Goal: Task Accomplishment & Management: Use online tool/utility

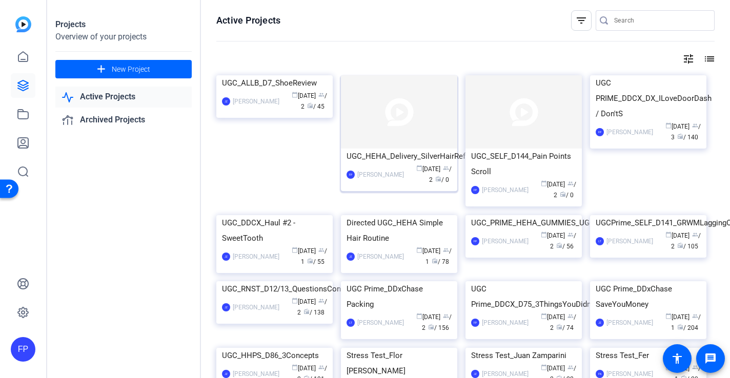
click at [379, 143] on img at bounding box center [399, 111] width 116 height 73
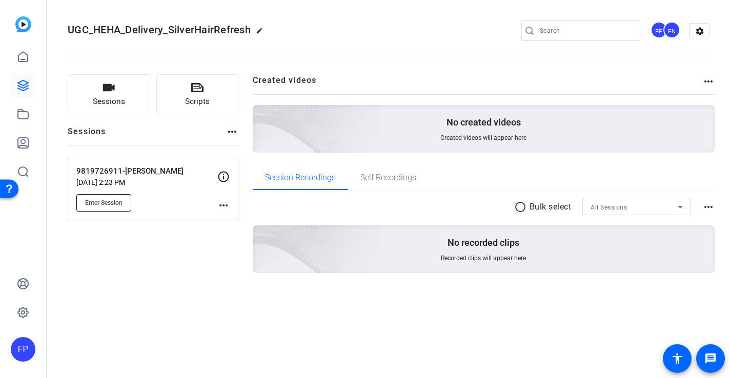
click at [91, 199] on span "Enter Session" at bounding box center [103, 203] width 37 height 8
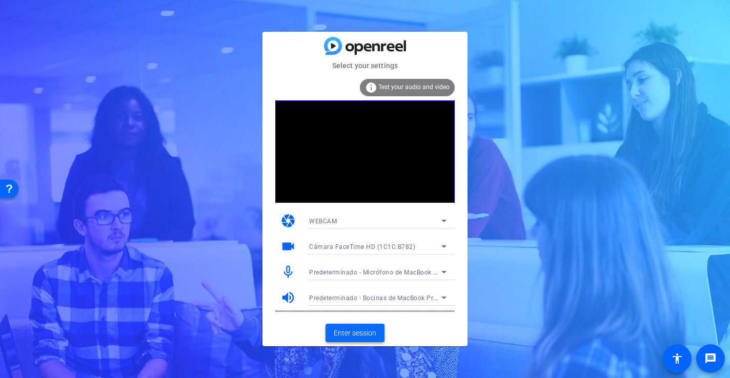
click at [354, 334] on span "Enter session" at bounding box center [355, 333] width 43 height 11
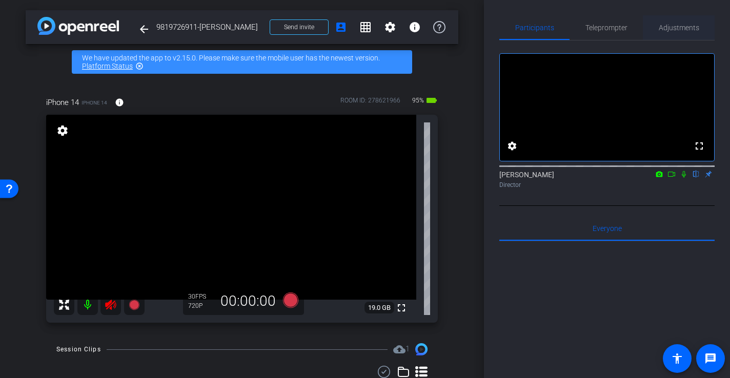
click at [682, 28] on span "Adjustments" at bounding box center [679, 27] width 40 height 7
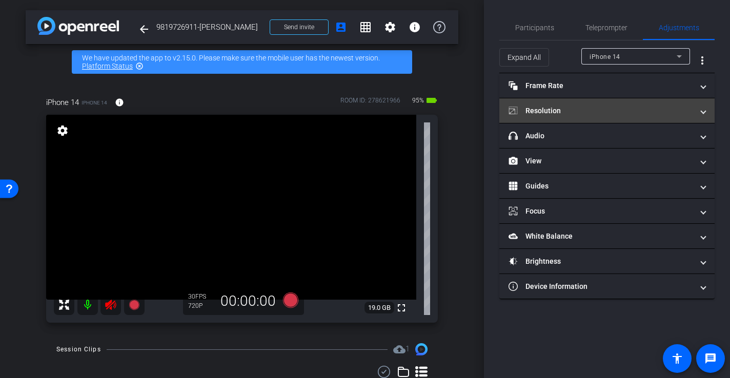
click at [559, 113] on mat-panel-title "Resolution" at bounding box center [601, 111] width 185 height 11
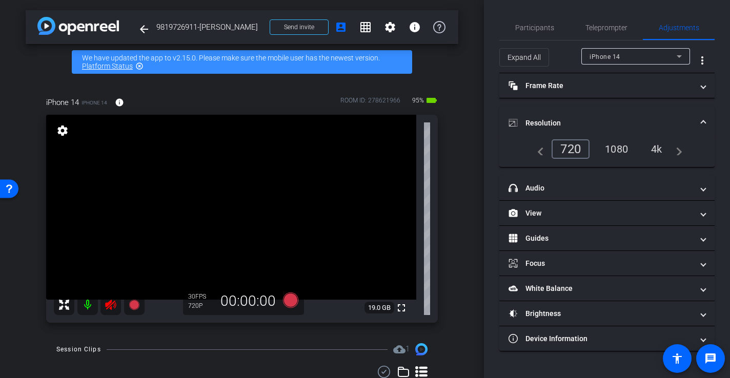
click at [620, 148] on div "1080" at bounding box center [616, 148] width 38 height 17
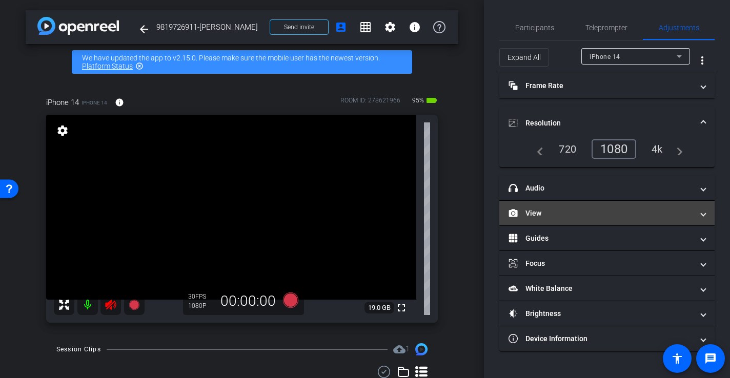
click at [558, 209] on mat-panel-title "View" at bounding box center [601, 213] width 185 height 11
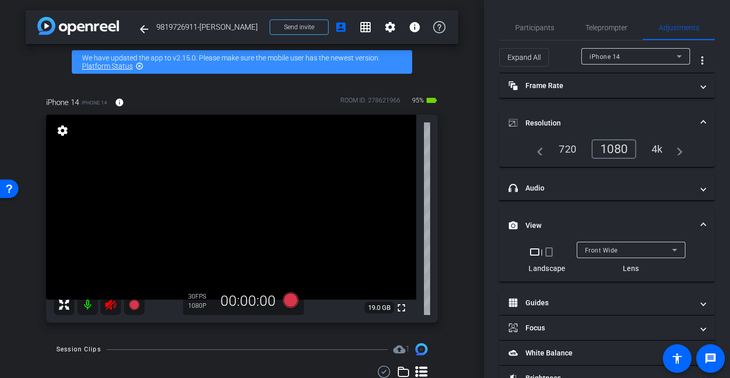
click at [552, 254] on mat-icon "crop_portrait" at bounding box center [549, 252] width 12 height 12
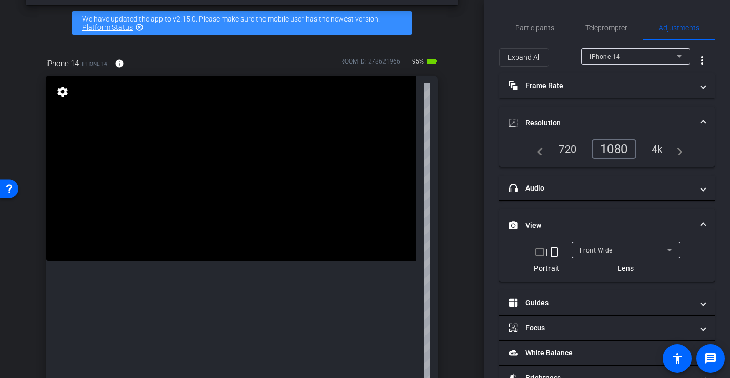
scroll to position [44, 0]
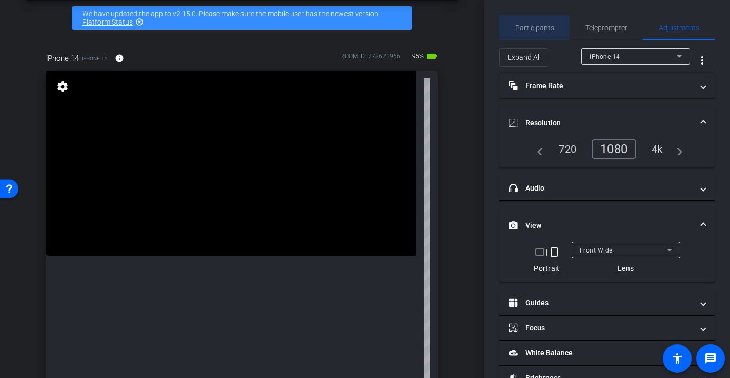
click at [524, 28] on span "Participants" at bounding box center [534, 27] width 39 height 7
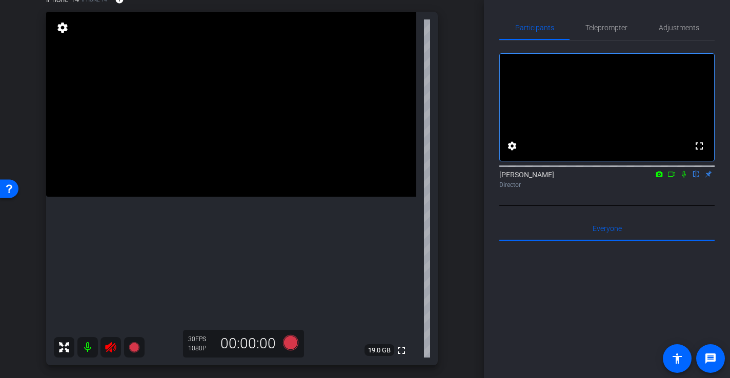
scroll to position [106, 0]
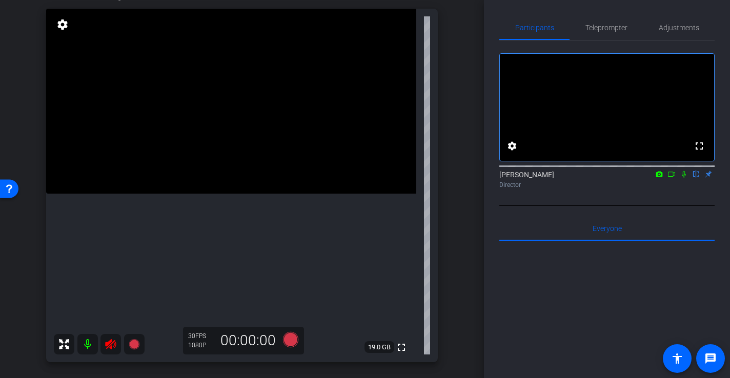
click at [112, 342] on icon at bounding box center [111, 344] width 12 height 12
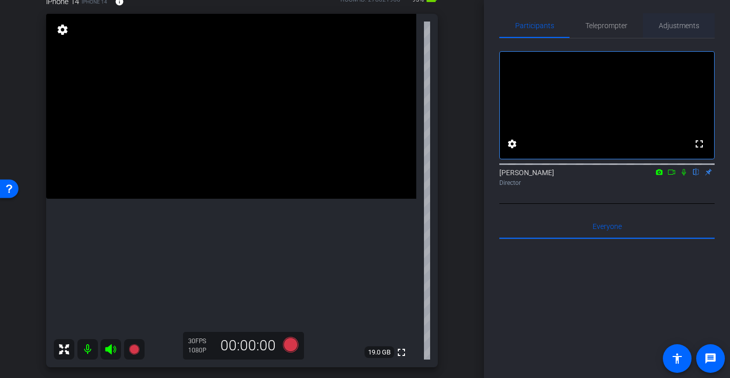
scroll to position [4, 0]
click at [693, 30] on span "Adjustments" at bounding box center [679, 24] width 40 height 25
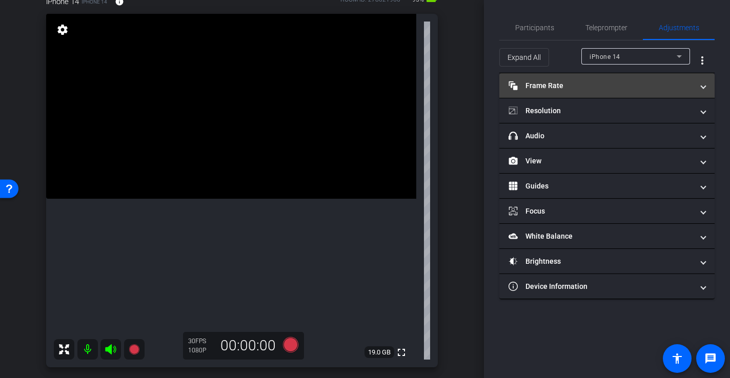
click at [560, 88] on mat-panel-title "Frame Rate Frame Rate" at bounding box center [601, 85] width 185 height 11
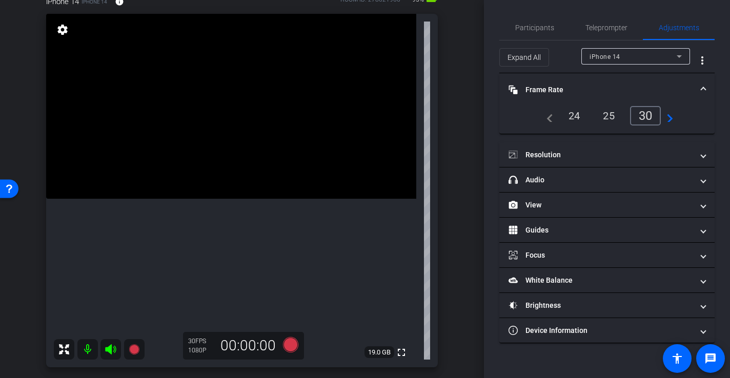
click at [647, 111] on div "30" at bounding box center [645, 115] width 31 height 19
click at [544, 87] on mat-panel-title "Frame Rate Frame Rate" at bounding box center [601, 90] width 185 height 11
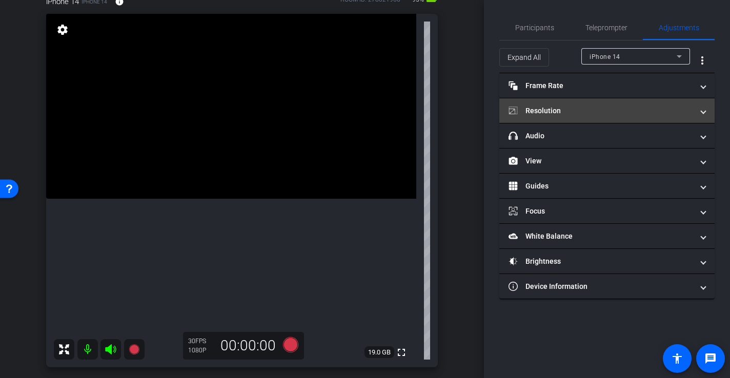
click at [565, 109] on mat-panel-title "Resolution" at bounding box center [601, 111] width 185 height 11
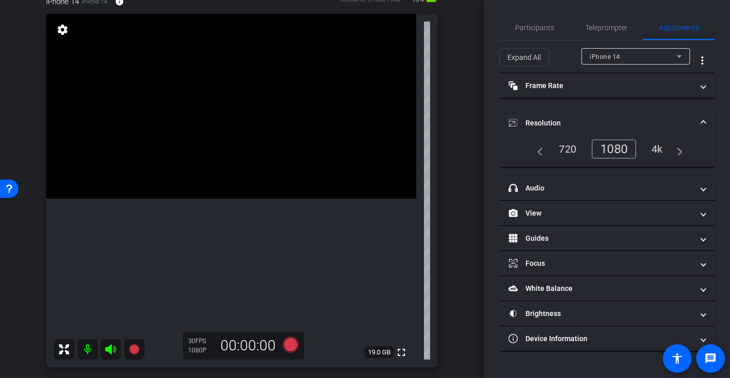
drag, startPoint x: 623, startPoint y: 149, endPoint x: 603, endPoint y: 145, distance: 21.0
click at [623, 149] on div "1080" at bounding box center [614, 148] width 45 height 19
click at [550, 120] on mat-panel-title "Resolution" at bounding box center [601, 123] width 185 height 11
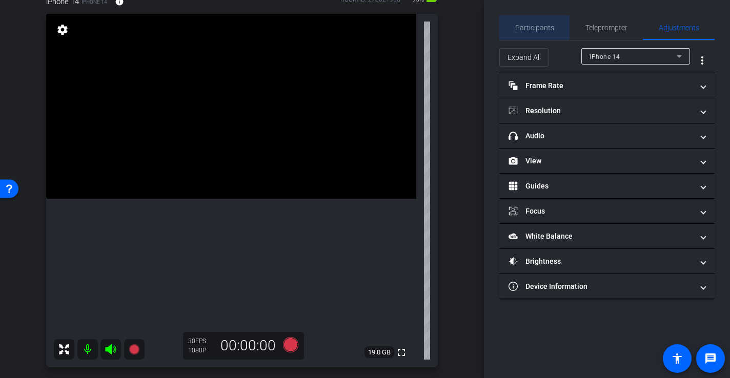
click at [526, 26] on span "Participants" at bounding box center [534, 27] width 39 height 7
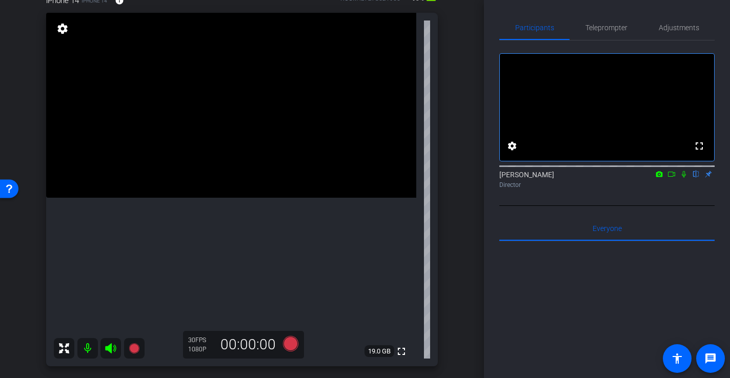
scroll to position [103, 0]
click at [250, 197] on video at bounding box center [231, 104] width 370 height 185
click at [258, 214] on div at bounding box center [250, 207] width 26 height 26
click at [266, 197] on video at bounding box center [231, 104] width 370 height 185
click at [278, 197] on video at bounding box center [231, 104] width 370 height 185
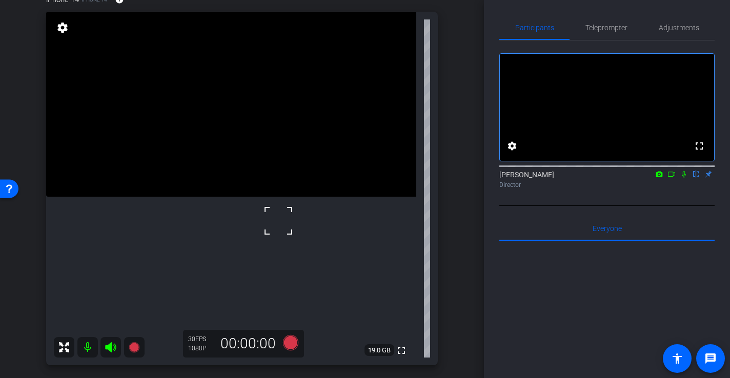
click at [282, 197] on video at bounding box center [231, 104] width 370 height 185
click at [313, 197] on video at bounding box center [231, 104] width 370 height 185
click at [268, 197] on video at bounding box center [231, 104] width 370 height 185
click at [265, 222] on div at bounding box center [268, 234] width 26 height 26
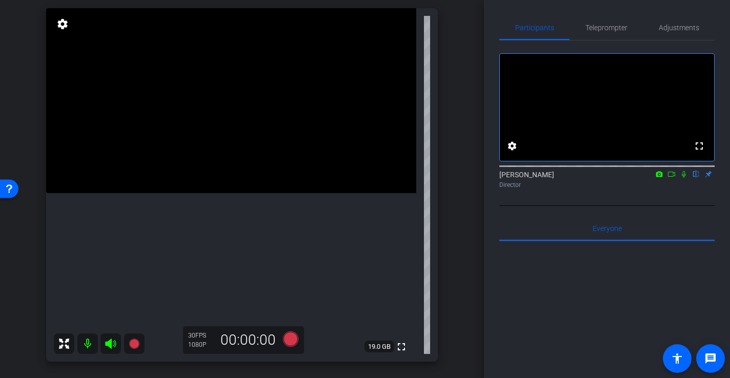
scroll to position [109, 0]
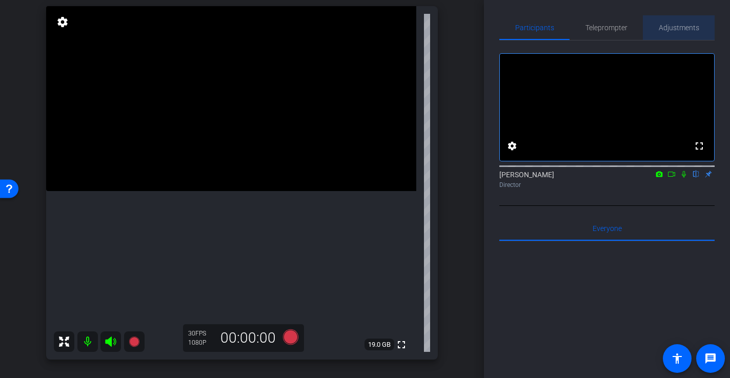
click at [670, 30] on span "Adjustments" at bounding box center [679, 27] width 40 height 7
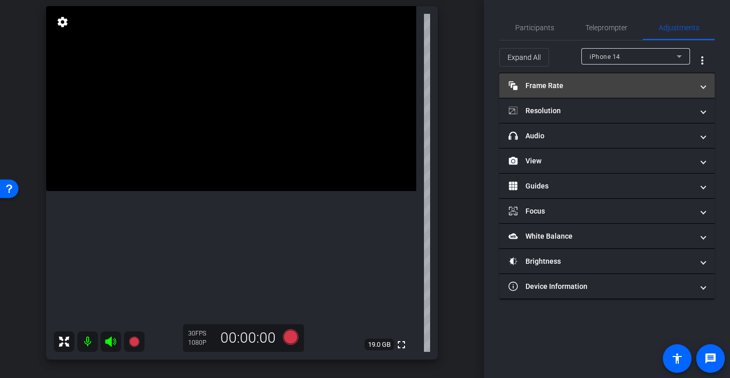
click at [559, 88] on mat-panel-title "Frame Rate Frame Rate" at bounding box center [601, 85] width 185 height 11
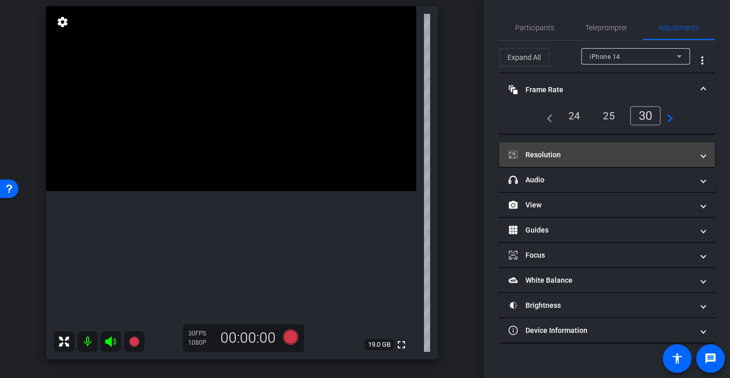
click at [588, 153] on mat-panel-title "Resolution" at bounding box center [601, 155] width 185 height 11
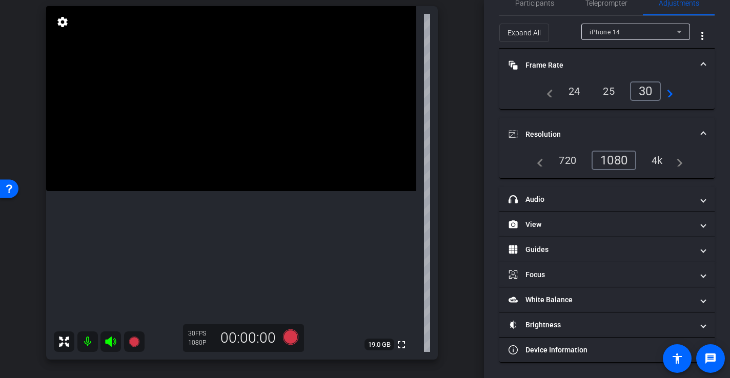
scroll to position [0, 0]
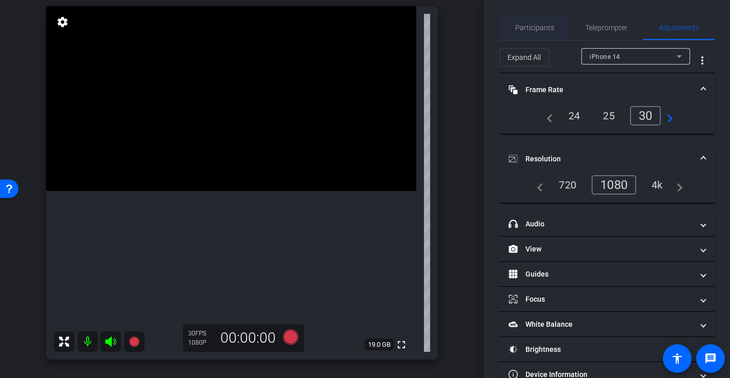
click at [541, 27] on span "Participants" at bounding box center [534, 27] width 39 height 7
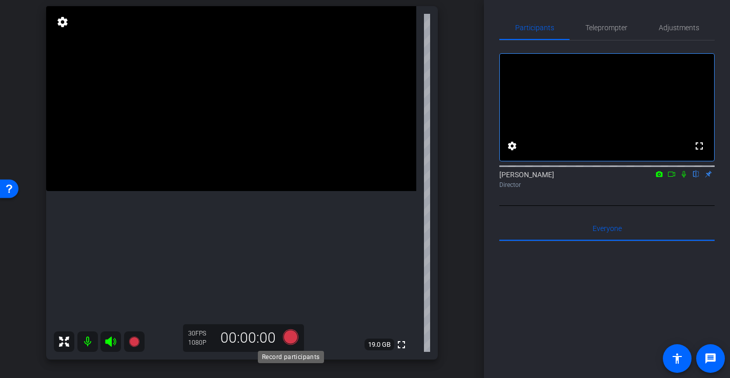
click at [293, 339] on icon at bounding box center [290, 337] width 15 height 15
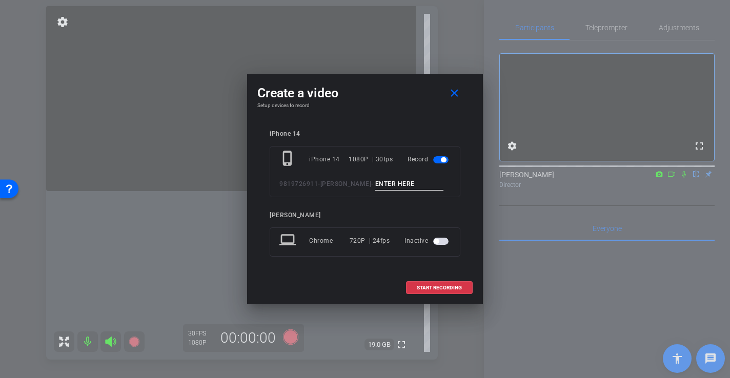
click at [397, 185] on input at bounding box center [409, 184] width 69 height 13
click at [446, 289] on span "START RECORDING" at bounding box center [439, 288] width 45 height 5
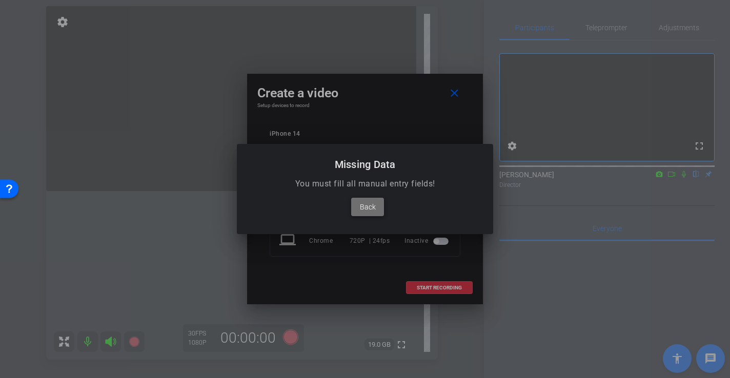
click at [376, 207] on span at bounding box center [367, 207] width 33 height 25
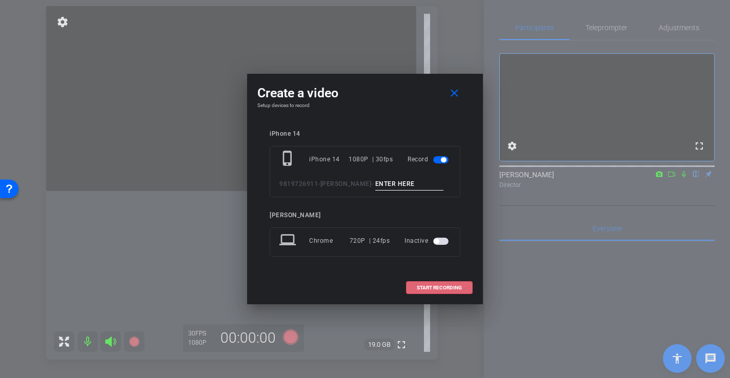
click at [403, 188] on input at bounding box center [409, 184] width 69 height 13
type input "-"
click at [452, 289] on span "START RECORDING" at bounding box center [439, 288] width 45 height 5
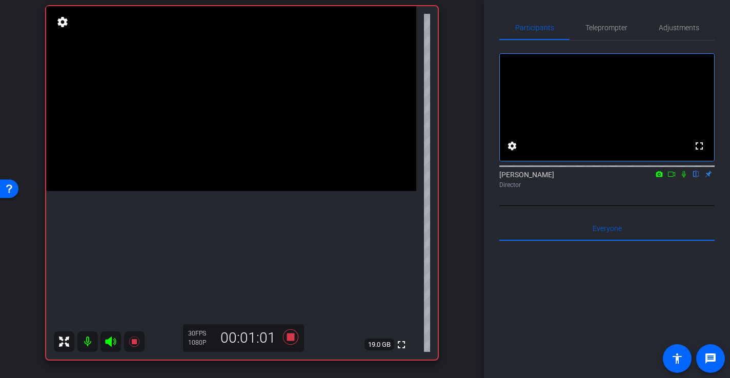
click at [222, 191] on video at bounding box center [231, 98] width 370 height 185
click at [214, 214] on div at bounding box center [222, 219] width 26 height 26
click at [294, 340] on icon at bounding box center [290, 337] width 15 height 15
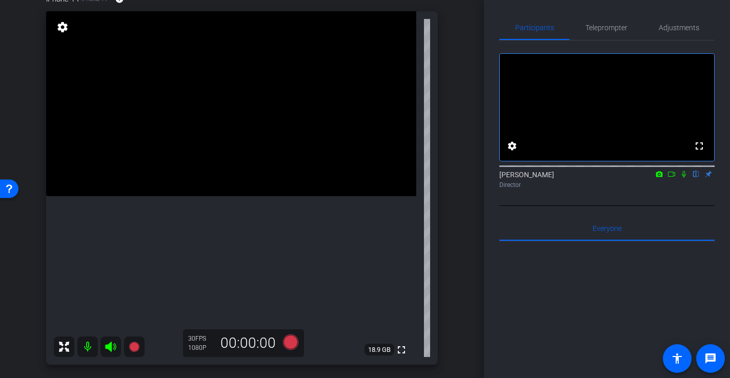
scroll to position [103, 0]
click at [288, 343] on icon at bounding box center [290, 343] width 15 height 15
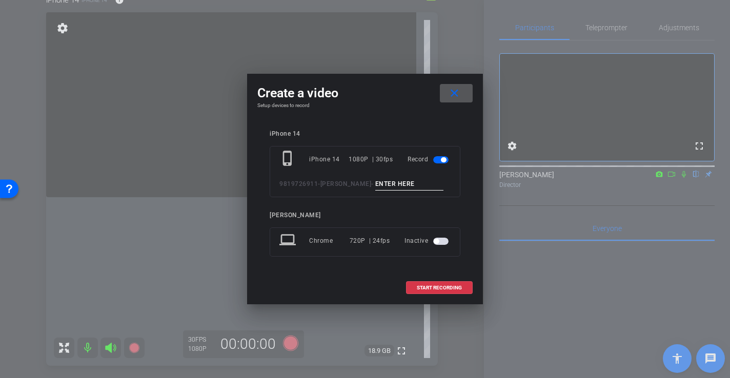
click at [404, 184] on input at bounding box center [409, 184] width 69 height 13
type input "-"
click at [458, 288] on span "START RECORDING" at bounding box center [439, 288] width 45 height 5
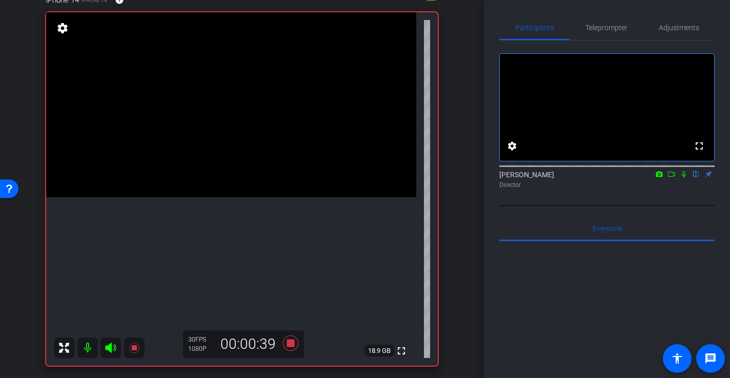
click at [218, 193] on video at bounding box center [231, 104] width 370 height 185
drag, startPoint x: 218, startPoint y: 193, endPoint x: 215, endPoint y: 207, distance: 14.2
click at [218, 193] on div at bounding box center [218, 193] width 26 height 26
click at [209, 199] on div at bounding box center [218, 193] width 26 height 26
click at [205, 180] on span at bounding box center [205, 180] width 0 height 0
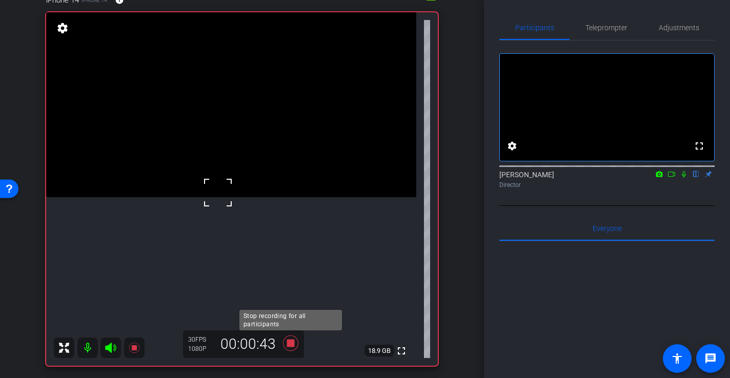
click at [291, 348] on icon at bounding box center [290, 343] width 25 height 18
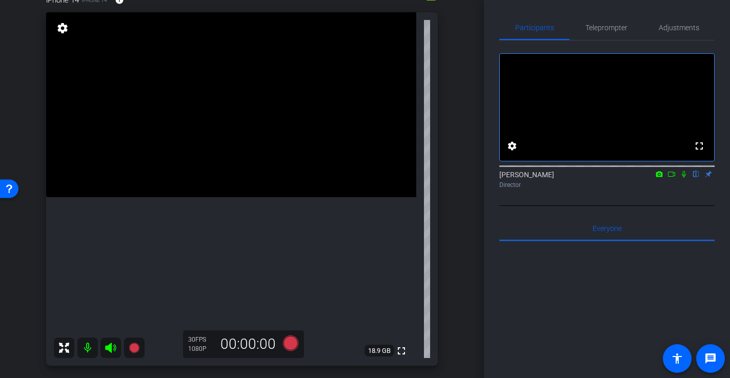
drag, startPoint x: 242, startPoint y: 231, endPoint x: 246, endPoint y: 239, distance: 9.2
click at [242, 197] on video at bounding box center [231, 104] width 370 height 185
click at [225, 197] on video at bounding box center [231, 104] width 370 height 185
click at [218, 245] on div at bounding box center [225, 251] width 26 height 26
click at [214, 245] on div at bounding box center [225, 251] width 26 height 26
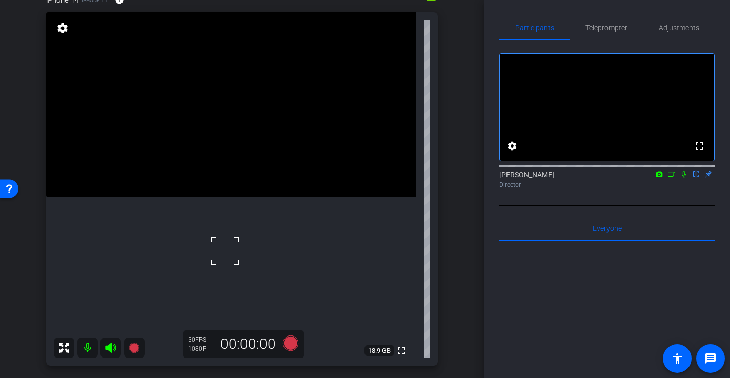
click at [229, 197] on video at bounding box center [231, 104] width 370 height 185
click at [232, 211] on div at bounding box center [229, 223] width 26 height 26
click at [290, 344] on icon at bounding box center [290, 343] width 15 height 15
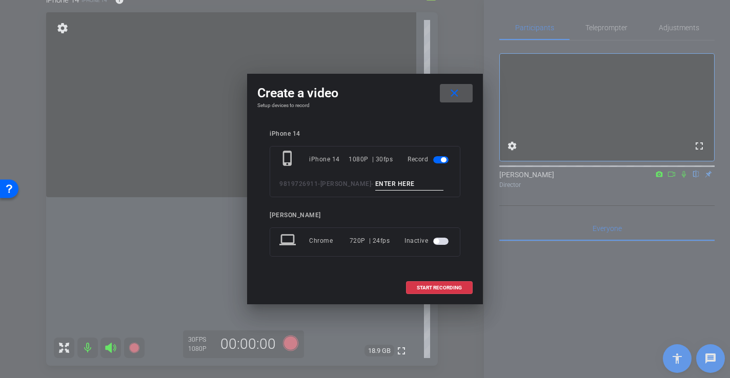
click at [408, 184] on input at bounding box center [409, 184] width 69 height 13
type input "-"
click at [442, 286] on span "START RECORDING" at bounding box center [439, 288] width 45 height 5
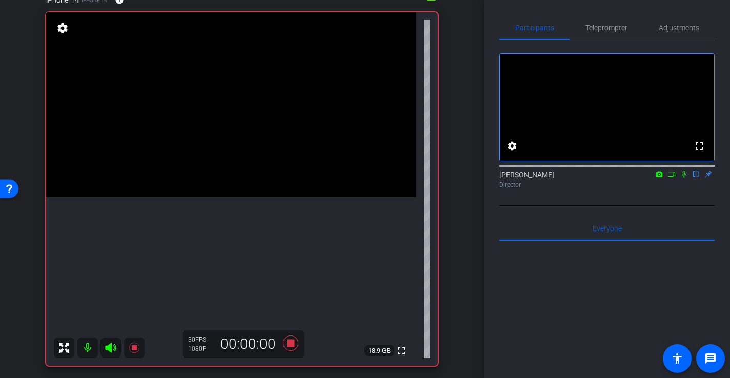
click at [233, 177] on video at bounding box center [231, 104] width 370 height 185
click at [251, 185] on video at bounding box center [231, 104] width 370 height 185
click at [218, 178] on video at bounding box center [231, 104] width 370 height 185
click at [212, 175] on div at bounding box center [219, 178] width 26 height 26
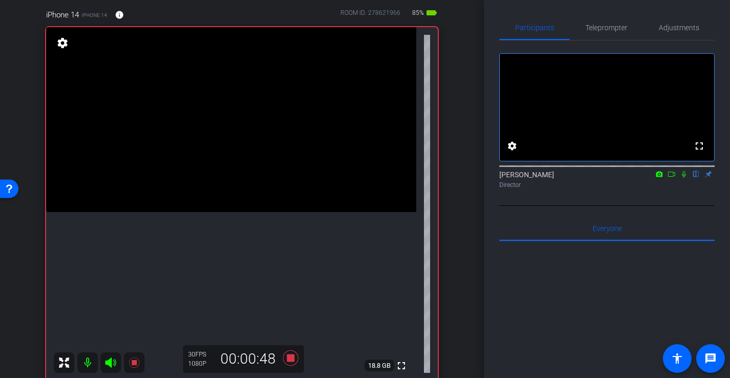
scroll to position [85, 0]
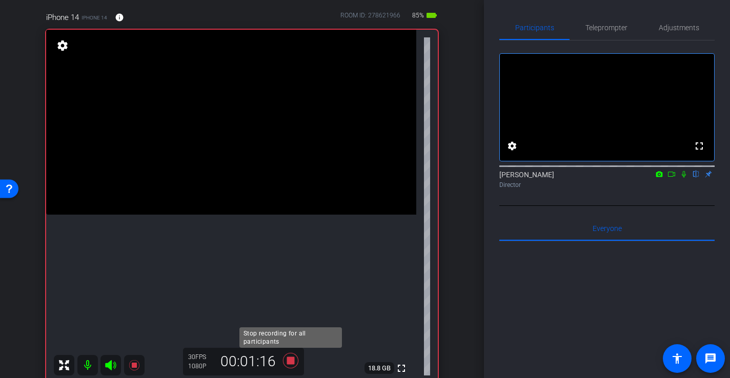
click at [293, 361] on icon at bounding box center [290, 360] width 15 height 15
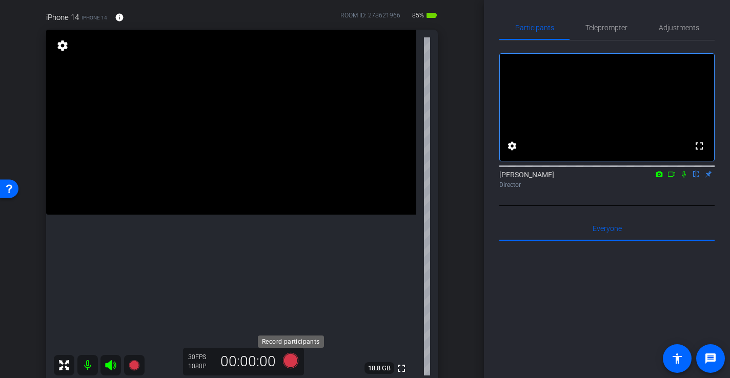
click at [294, 363] on icon at bounding box center [290, 360] width 15 height 15
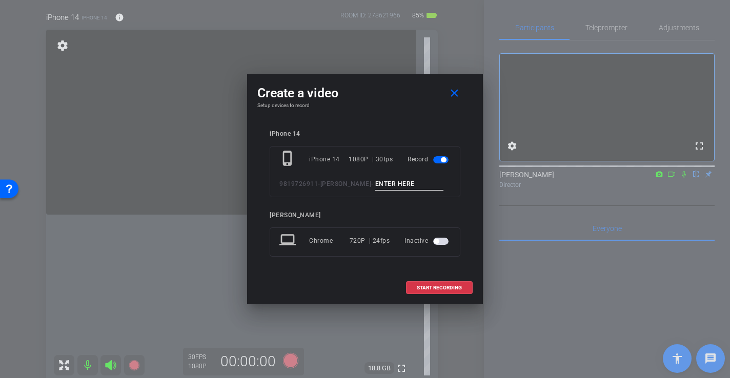
click at [435, 179] on input at bounding box center [409, 184] width 69 height 13
type input "-"
click at [448, 289] on span "START RECORDING" at bounding box center [439, 288] width 45 height 5
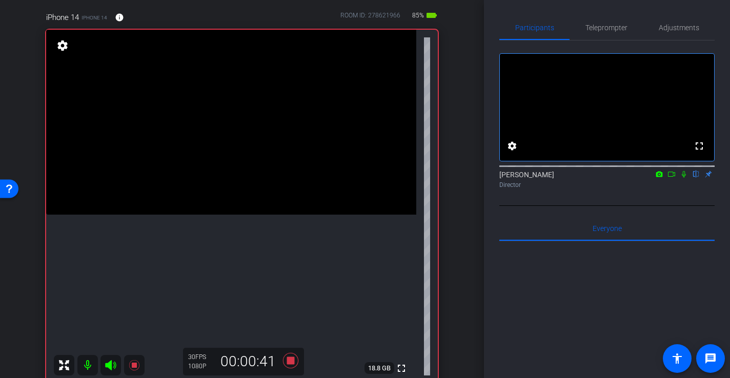
click at [227, 210] on video at bounding box center [231, 122] width 370 height 185
click at [222, 205] on div at bounding box center [227, 210] width 26 height 26
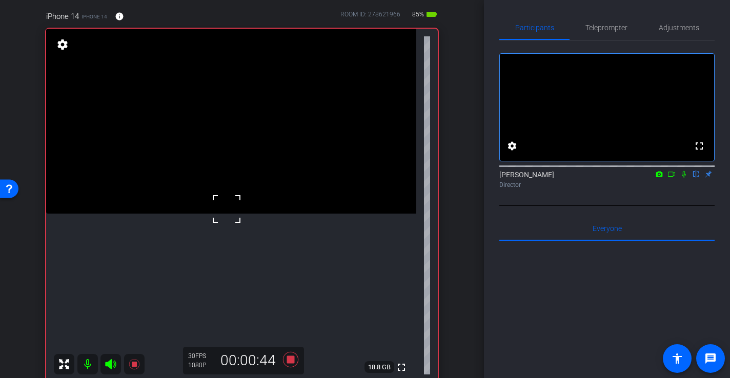
scroll to position [78, 0]
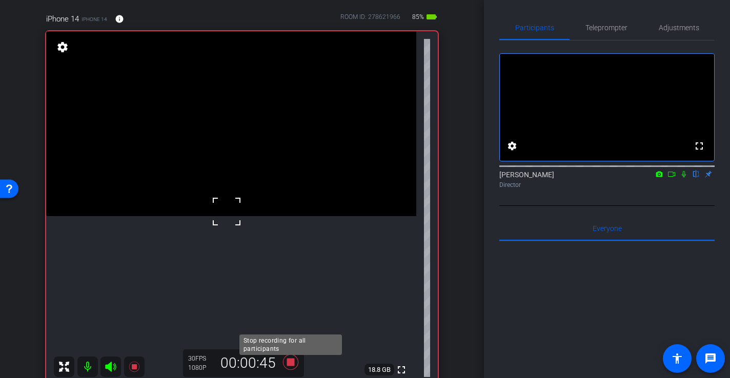
click at [292, 367] on icon at bounding box center [290, 362] width 25 height 18
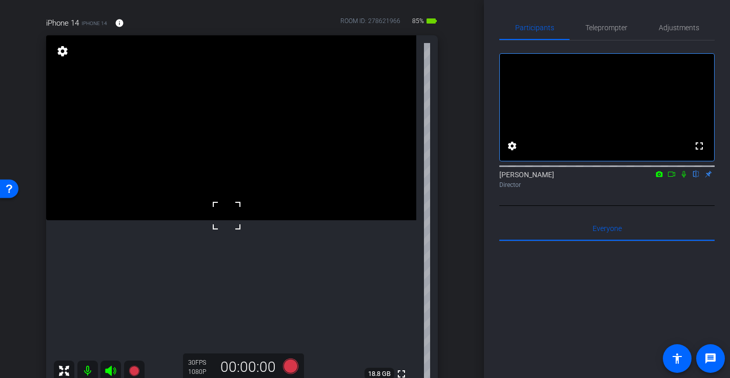
scroll to position [78, 0]
click at [227, 112] on video at bounding box center [231, 128] width 370 height 185
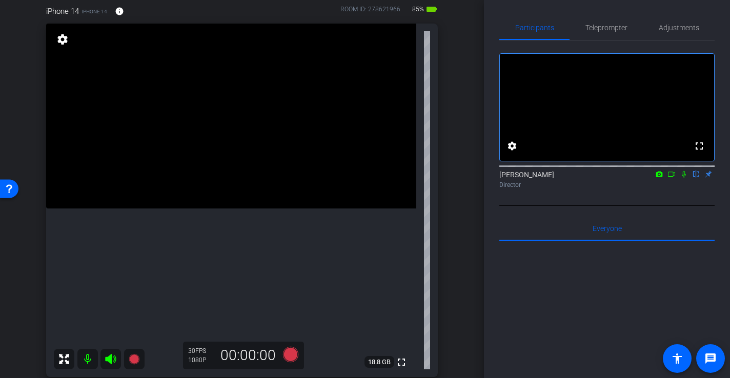
scroll to position [92, 0]
click at [289, 355] on icon at bounding box center [290, 354] width 15 height 15
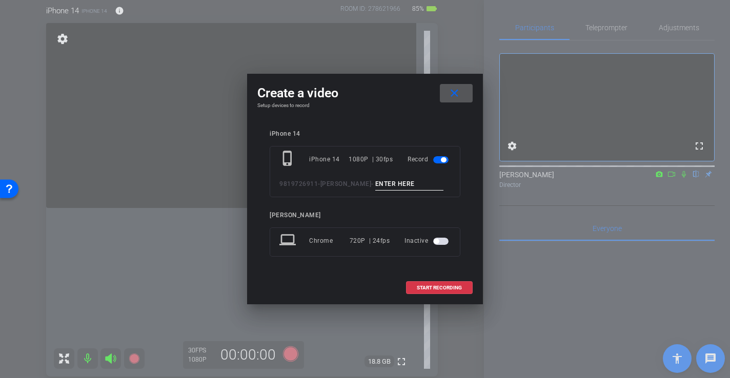
click at [394, 182] on input at bounding box center [409, 184] width 69 height 13
type input "-"
click at [429, 288] on span "START RECORDING" at bounding box center [439, 288] width 45 height 5
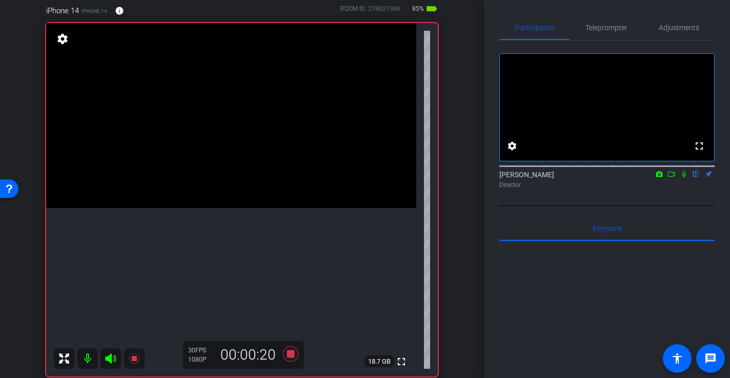
drag, startPoint x: 263, startPoint y: 222, endPoint x: 258, endPoint y: 221, distance: 5.7
click at [263, 208] on video at bounding box center [231, 115] width 370 height 185
click at [229, 208] on video at bounding box center [231, 115] width 370 height 185
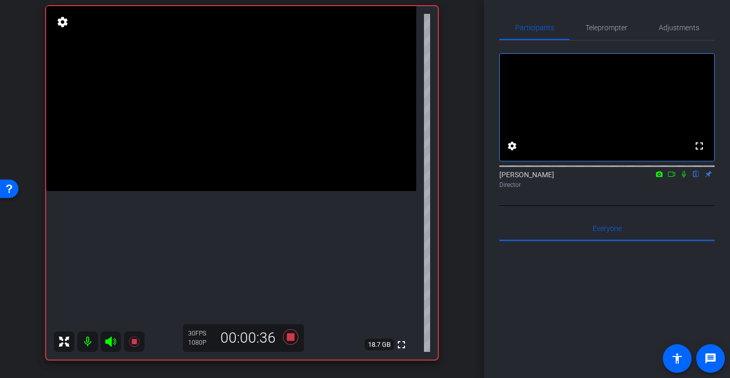
scroll to position [111, 0]
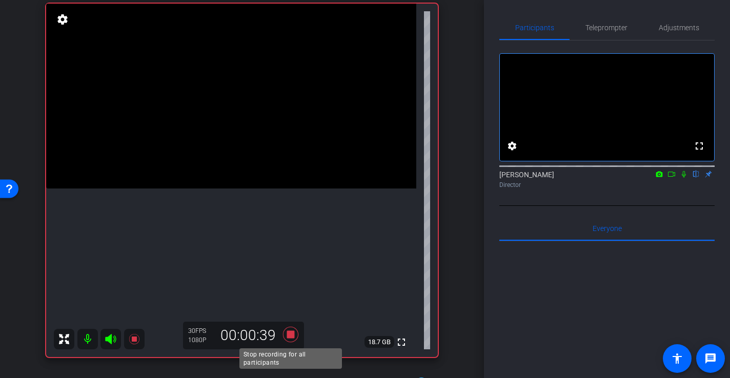
click at [293, 338] on icon at bounding box center [290, 334] width 15 height 15
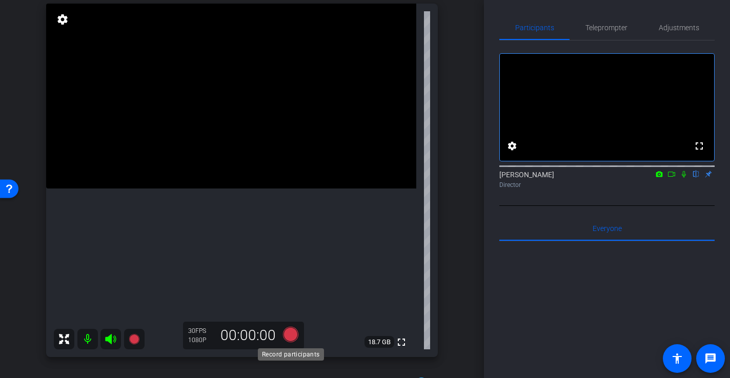
click at [289, 336] on icon at bounding box center [290, 334] width 15 height 15
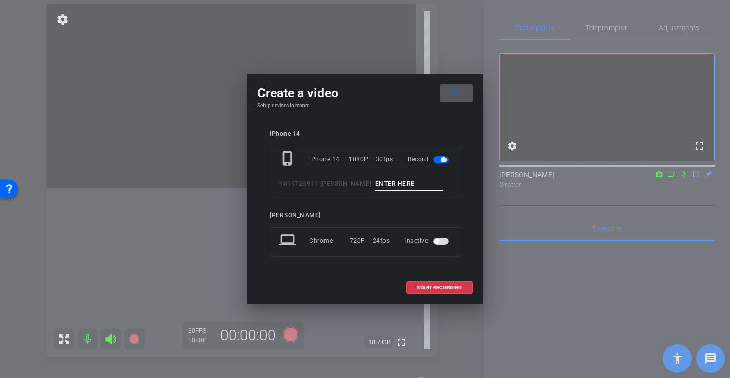
click at [393, 187] on input at bounding box center [409, 184] width 69 height 13
type input "-"
click at [434, 288] on span "START RECORDING" at bounding box center [439, 288] width 45 height 5
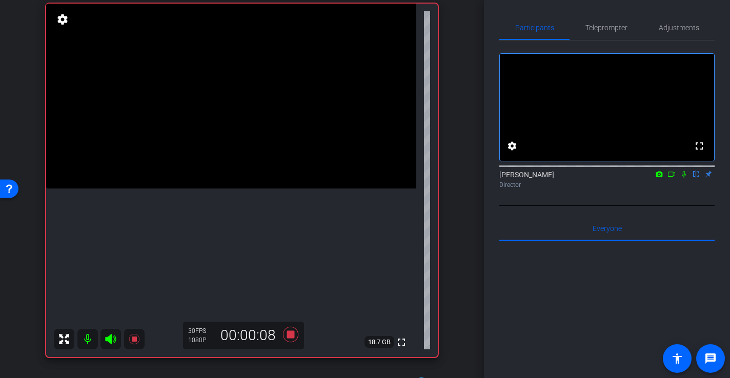
click at [260, 162] on video at bounding box center [231, 96] width 370 height 185
click at [262, 179] on video at bounding box center [231, 96] width 370 height 185
click at [267, 175] on div at bounding box center [263, 180] width 26 height 26
click at [258, 163] on video at bounding box center [231, 96] width 370 height 185
click at [259, 170] on video at bounding box center [231, 96] width 370 height 185
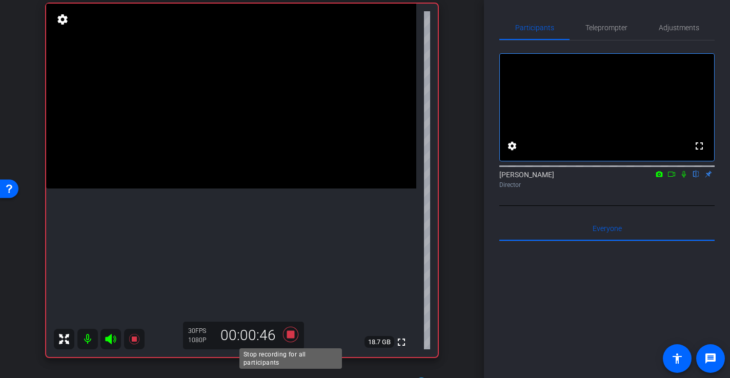
click at [292, 337] on icon at bounding box center [290, 334] width 15 height 15
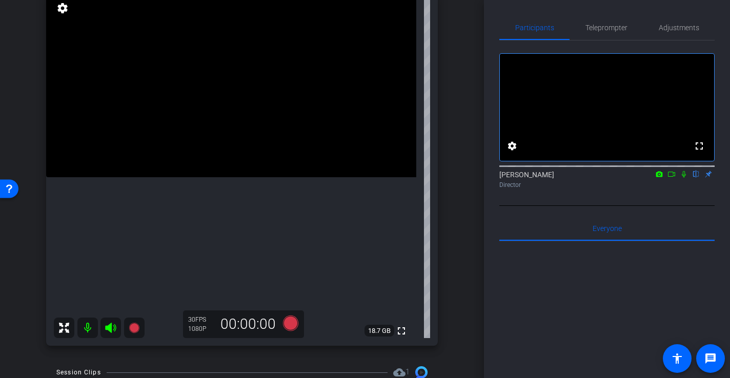
scroll to position [103, 0]
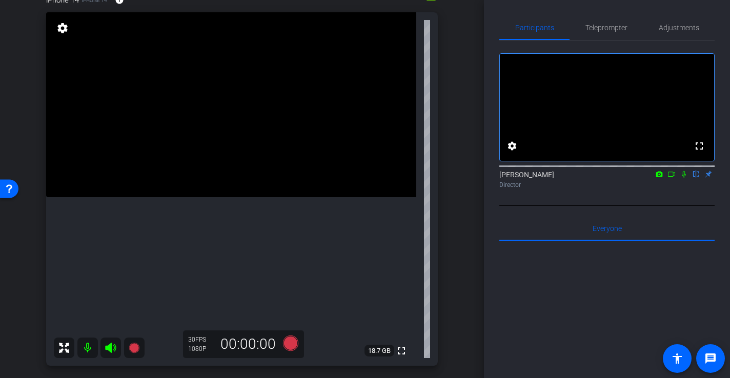
click at [232, 195] on video at bounding box center [231, 104] width 370 height 185
click at [232, 190] on div at bounding box center [232, 195] width 26 height 26
click at [233, 180] on video at bounding box center [231, 104] width 370 height 185
click at [236, 189] on div at bounding box center [233, 181] width 26 height 26
drag, startPoint x: 235, startPoint y: 185, endPoint x: 235, endPoint y: 195, distance: 10.3
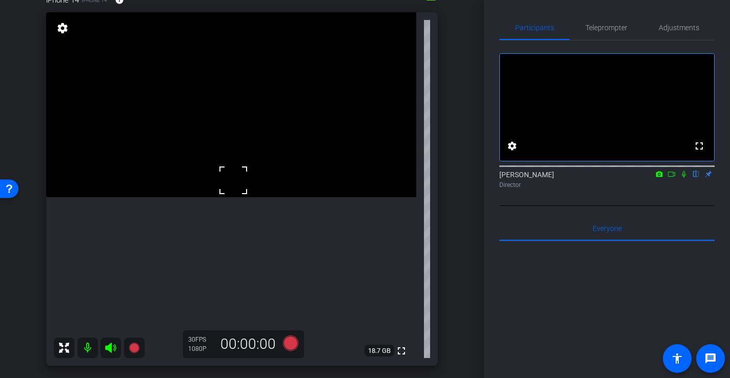
click at [235, 185] on div at bounding box center [233, 181] width 26 height 26
click at [235, 184] on video at bounding box center [231, 104] width 370 height 185
click at [238, 190] on div at bounding box center [235, 184] width 26 height 26
click at [294, 347] on icon at bounding box center [290, 343] width 15 height 15
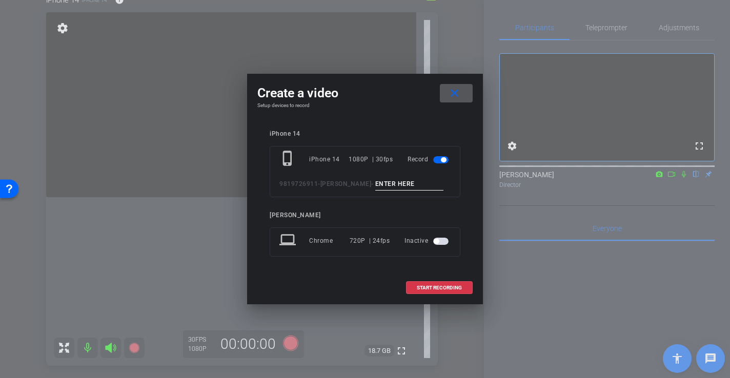
click at [402, 187] on input at bounding box center [409, 184] width 69 height 13
type input "-"
click at [437, 289] on span "START RECORDING" at bounding box center [439, 288] width 45 height 5
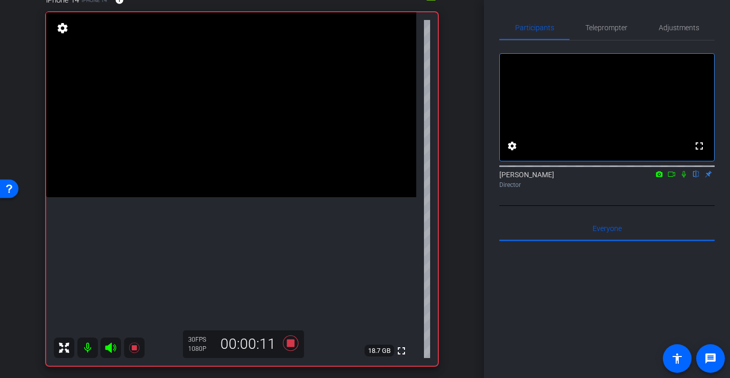
click at [222, 182] on video at bounding box center [231, 104] width 370 height 185
click at [215, 186] on div at bounding box center [223, 182] width 26 height 26
click at [223, 194] on div at bounding box center [223, 182] width 26 height 26
drag, startPoint x: 220, startPoint y: 181, endPoint x: 220, endPoint y: 189, distance: 7.2
click at [220, 182] on div at bounding box center [223, 182] width 26 height 26
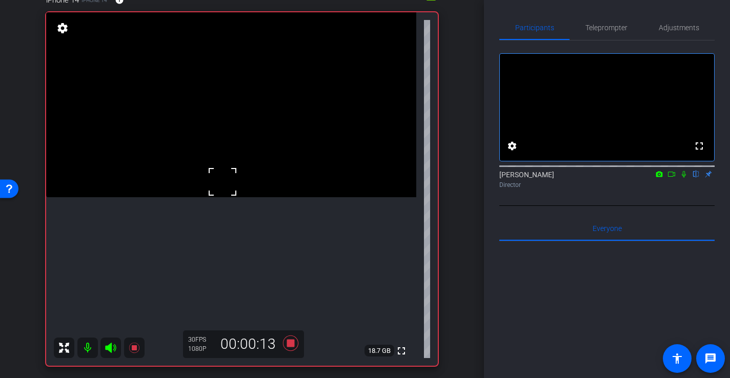
click at [221, 192] on div at bounding box center [223, 182] width 26 height 26
click at [222, 190] on div at bounding box center [223, 182] width 26 height 26
click at [226, 189] on div at bounding box center [223, 182] width 26 height 26
click at [222, 189] on video at bounding box center [231, 104] width 370 height 185
drag, startPoint x: 239, startPoint y: 175, endPoint x: 249, endPoint y: 181, distance: 11.5
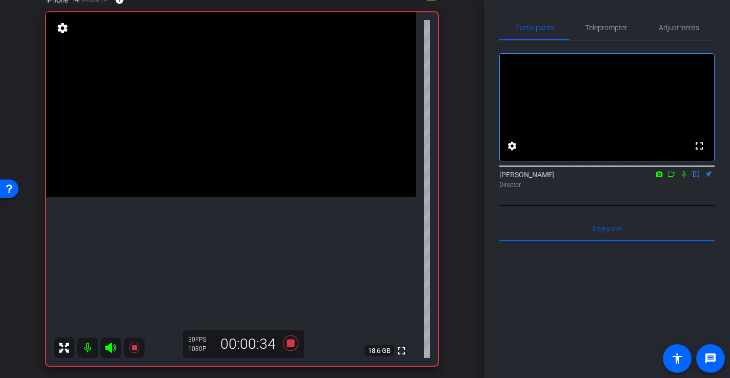
click at [239, 175] on video at bounding box center [231, 104] width 370 height 185
click at [240, 188] on video at bounding box center [231, 104] width 370 height 185
click at [245, 129] on video at bounding box center [231, 104] width 370 height 185
click at [251, 129] on div at bounding box center [245, 129] width 26 height 26
click at [273, 145] on video at bounding box center [231, 104] width 370 height 185
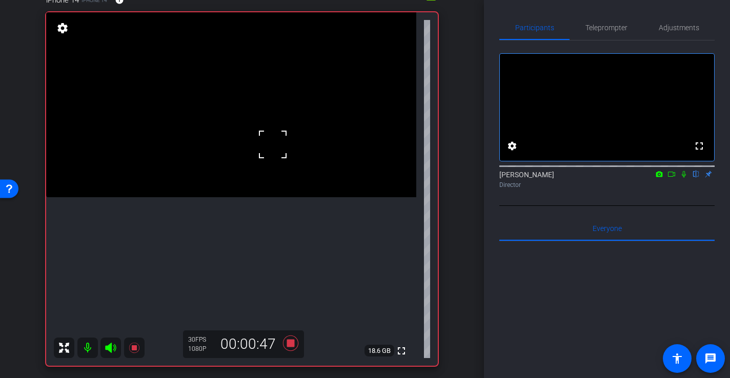
click at [271, 170] on video at bounding box center [231, 104] width 370 height 185
click at [269, 157] on div at bounding box center [271, 170] width 26 height 26
click at [258, 158] on div at bounding box center [271, 170] width 26 height 26
drag, startPoint x: 247, startPoint y: 142, endPoint x: 258, endPoint y: 153, distance: 16.0
click at [247, 143] on video at bounding box center [231, 104] width 370 height 185
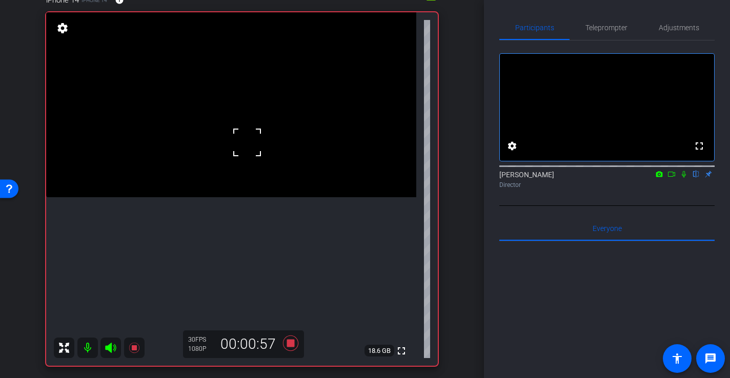
click at [233, 182] on video at bounding box center [231, 104] width 370 height 185
click at [243, 177] on div at bounding box center [233, 182] width 26 height 26
click at [241, 185] on div at bounding box center [233, 182] width 26 height 26
click at [238, 185] on div at bounding box center [233, 182] width 26 height 26
click at [246, 189] on div at bounding box center [233, 182] width 26 height 26
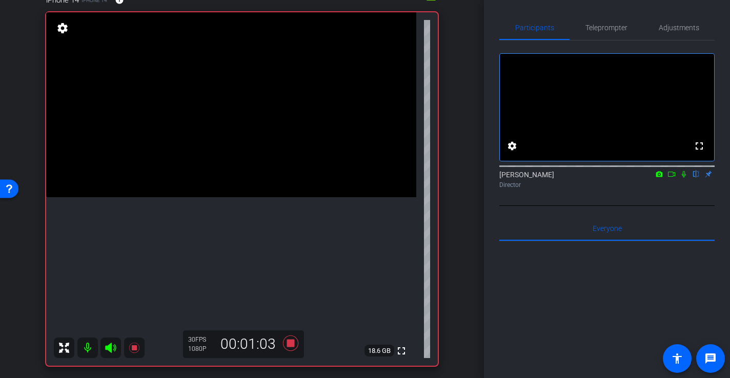
click at [248, 175] on video at bounding box center [231, 104] width 370 height 185
click at [245, 181] on video at bounding box center [231, 104] width 370 height 185
click at [244, 172] on div at bounding box center [245, 182] width 26 height 26
click at [245, 182] on div at bounding box center [245, 182] width 26 height 26
click at [293, 347] on icon at bounding box center [290, 343] width 15 height 15
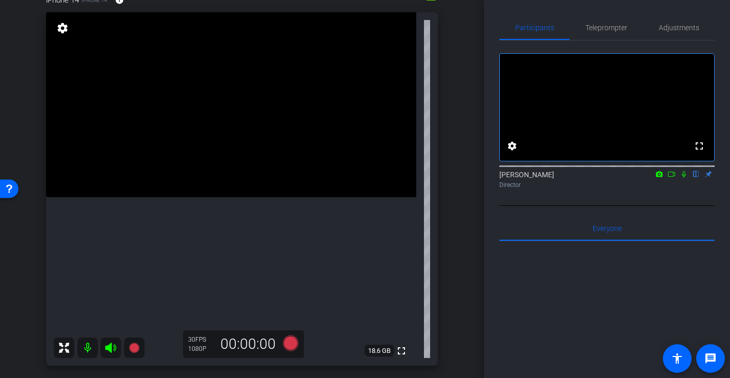
click at [223, 187] on video at bounding box center [231, 104] width 370 height 185
click at [235, 189] on div at bounding box center [223, 187] width 26 height 26
click at [223, 191] on video at bounding box center [231, 104] width 370 height 185
click at [231, 189] on div at bounding box center [224, 191] width 26 height 26
click at [293, 344] on icon at bounding box center [290, 343] width 15 height 15
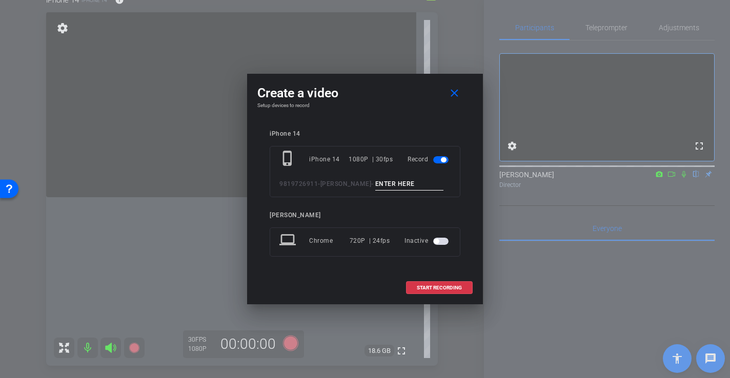
click at [406, 179] on input at bounding box center [409, 184] width 69 height 13
type input "-"
click at [441, 286] on span "START RECORDING" at bounding box center [439, 288] width 45 height 5
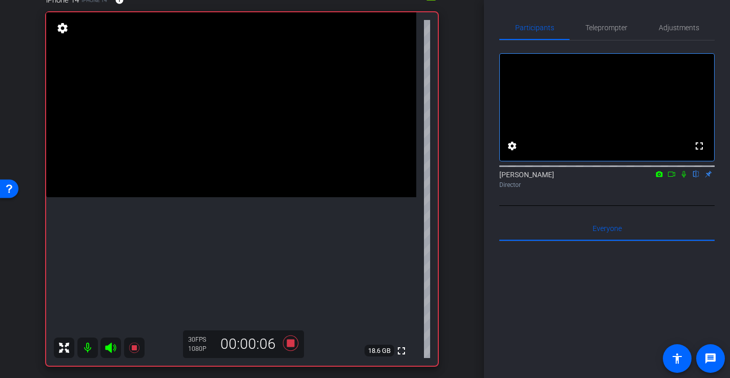
click at [220, 170] on video at bounding box center [231, 104] width 370 height 185
click at [225, 167] on div at bounding box center [220, 170] width 26 height 26
click at [226, 167] on div at bounding box center [220, 170] width 26 height 26
click at [221, 169] on div at bounding box center [220, 170] width 26 height 26
drag, startPoint x: 223, startPoint y: 195, endPoint x: 222, endPoint y: 185, distance: 10.3
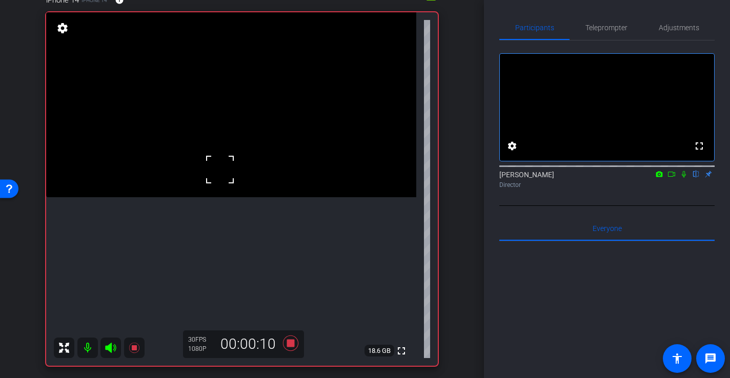
click at [223, 193] on video at bounding box center [231, 104] width 370 height 185
click at [223, 178] on video at bounding box center [231, 104] width 370 height 185
click at [227, 174] on div at bounding box center [223, 179] width 26 height 26
click at [235, 171] on div at bounding box center [223, 179] width 26 height 26
click at [225, 170] on video at bounding box center [231, 104] width 370 height 185
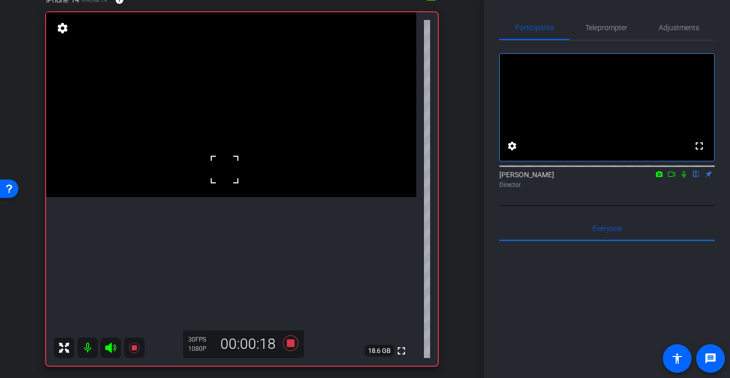
drag, startPoint x: 222, startPoint y: 172, endPoint x: 218, endPoint y: 177, distance: 6.5
click at [222, 172] on div at bounding box center [225, 170] width 26 height 26
click at [226, 162] on div at bounding box center [225, 170] width 26 height 26
click at [229, 153] on video at bounding box center [231, 104] width 370 height 185
click at [242, 172] on video at bounding box center [231, 104] width 370 height 185
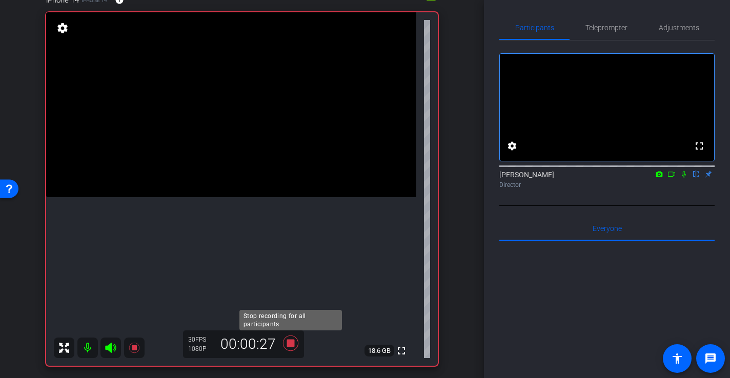
click at [294, 346] on icon at bounding box center [290, 343] width 15 height 15
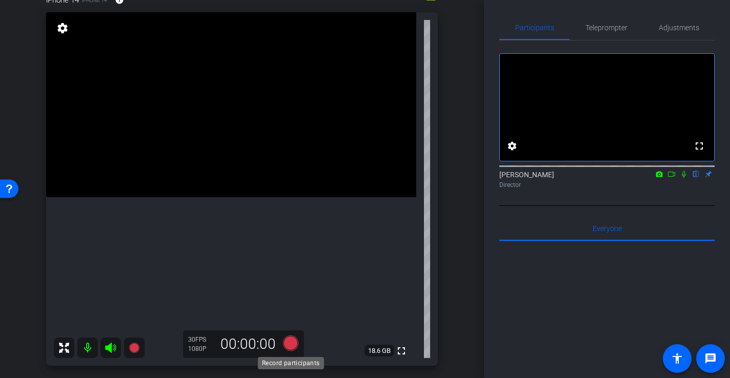
click at [292, 343] on icon at bounding box center [290, 343] width 15 height 15
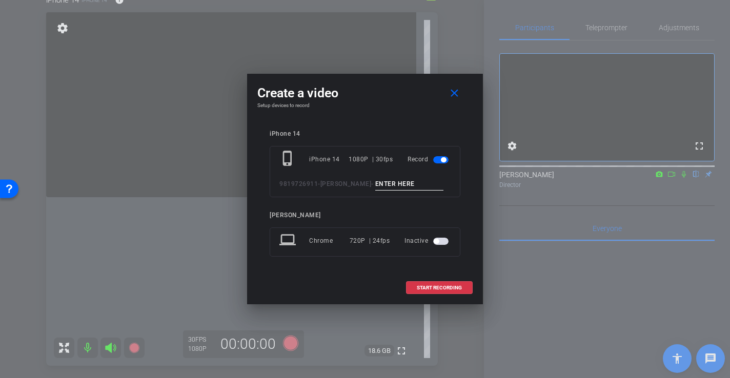
click at [404, 178] on input at bounding box center [409, 184] width 69 height 13
type input "-"
click at [460, 289] on span "START RECORDING" at bounding box center [439, 288] width 45 height 5
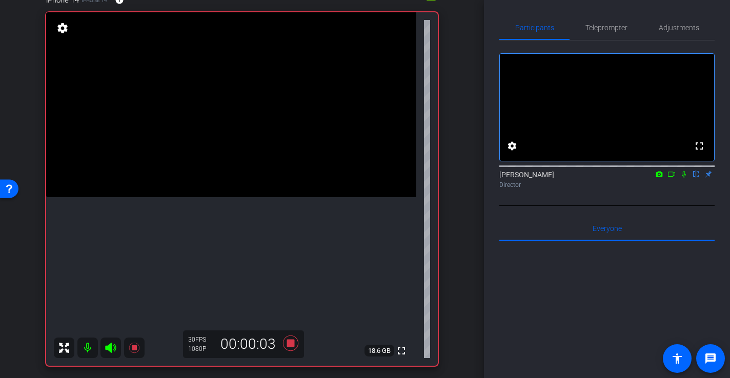
click at [257, 168] on video at bounding box center [231, 104] width 370 height 185
click at [245, 183] on video at bounding box center [231, 104] width 370 height 185
click at [248, 176] on div at bounding box center [245, 183] width 26 height 26
click at [242, 168] on video at bounding box center [231, 104] width 370 height 185
click at [243, 159] on div at bounding box center [243, 168] width 26 height 26
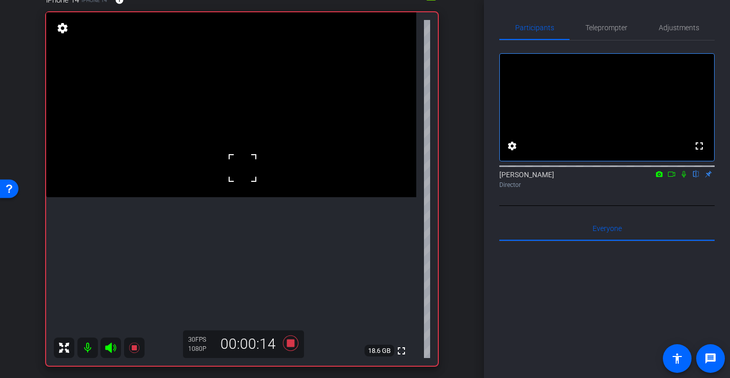
click at [242, 151] on video at bounding box center [231, 104] width 370 height 185
click at [242, 151] on div at bounding box center [243, 151] width 26 height 26
click at [256, 136] on video at bounding box center [231, 104] width 370 height 185
drag, startPoint x: 245, startPoint y: 153, endPoint x: 233, endPoint y: 160, distance: 13.8
click at [245, 153] on video at bounding box center [231, 104] width 370 height 185
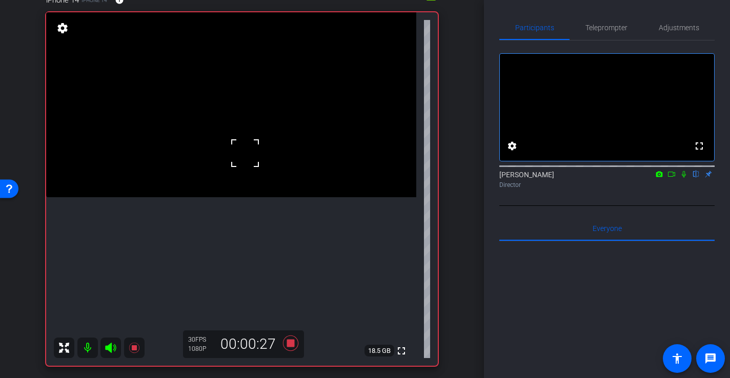
click at [233, 161] on div at bounding box center [245, 153] width 26 height 26
click at [231, 151] on video at bounding box center [231, 104] width 370 height 185
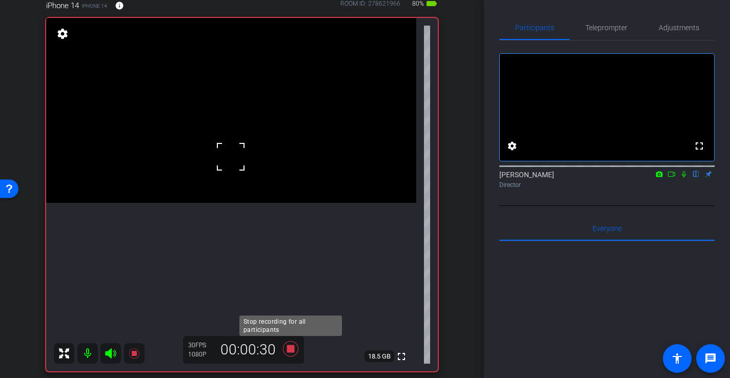
click at [292, 351] on icon at bounding box center [290, 348] width 15 height 15
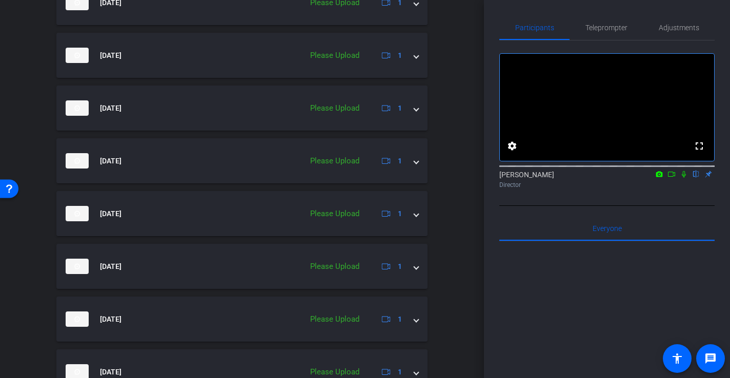
scroll to position [658, 0]
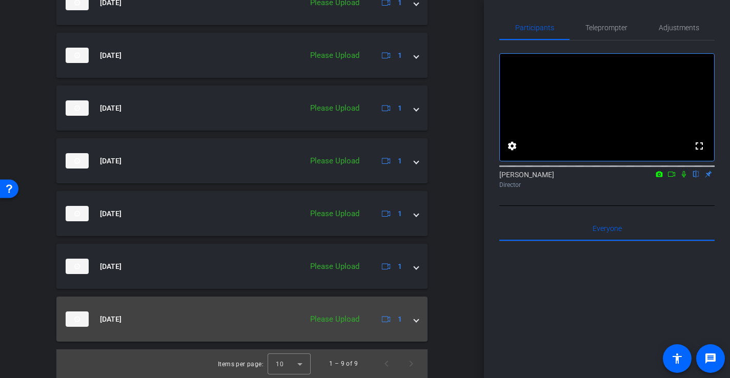
click at [421, 323] on mat-expansion-panel-header "Aug 21, 2025 Please Upload 1" at bounding box center [241, 319] width 371 height 45
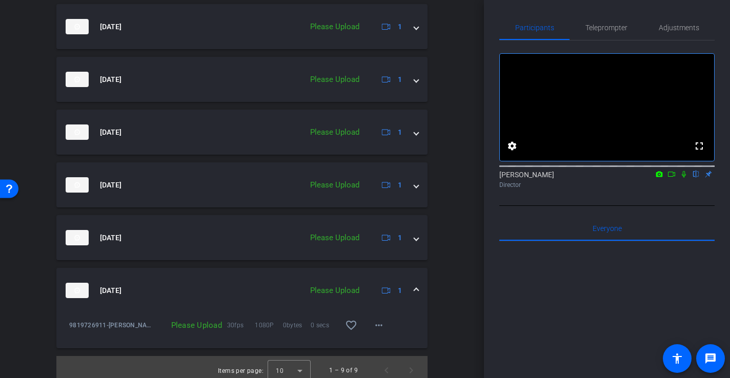
scroll to position [691, 0]
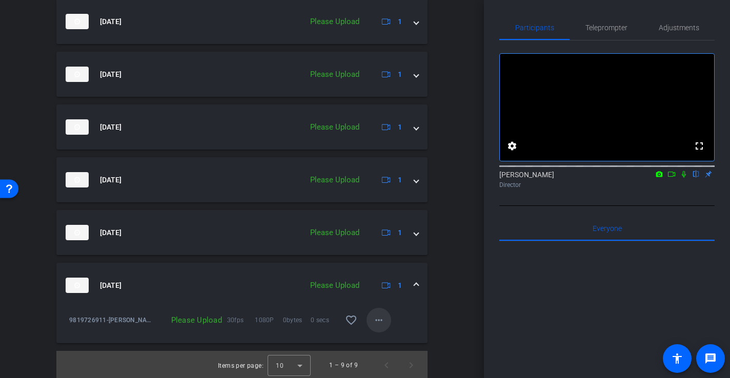
click at [375, 320] on mat-icon "more_horiz" at bounding box center [379, 320] width 12 height 12
drag, startPoint x: 396, startPoint y: 338, endPoint x: 397, endPoint y: 331, distance: 7.2
click at [396, 337] on span "Upload" at bounding box center [395, 342] width 41 height 12
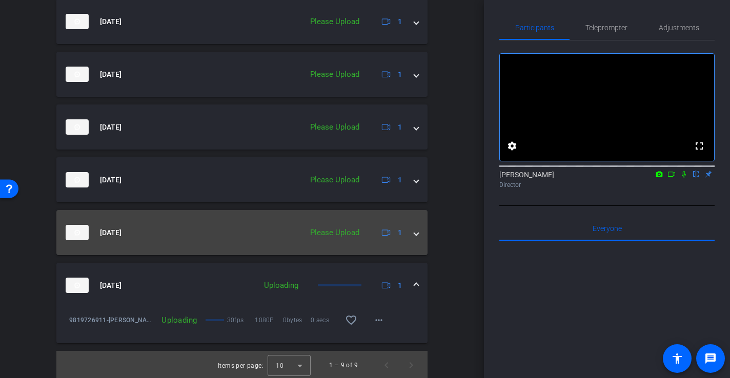
click at [418, 234] on mat-expansion-panel-header "Aug 21, 2025 Please Upload 1" at bounding box center [241, 232] width 371 height 45
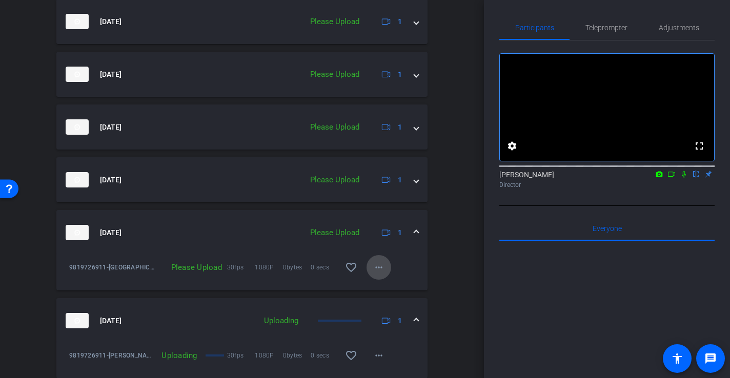
click at [381, 263] on mat-icon "more_horiz" at bounding box center [379, 267] width 12 height 12
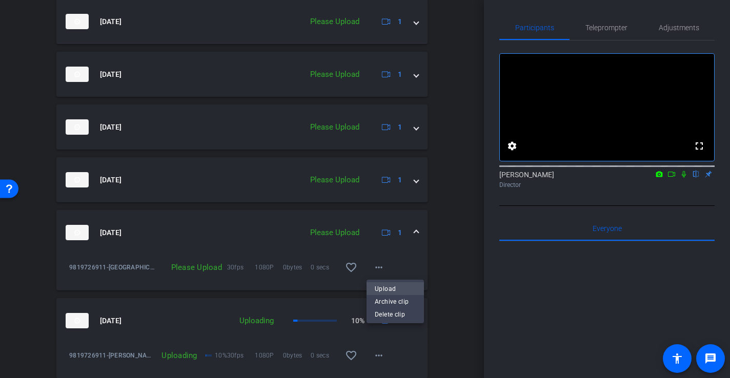
click at [385, 288] on span "Upload" at bounding box center [395, 289] width 41 height 12
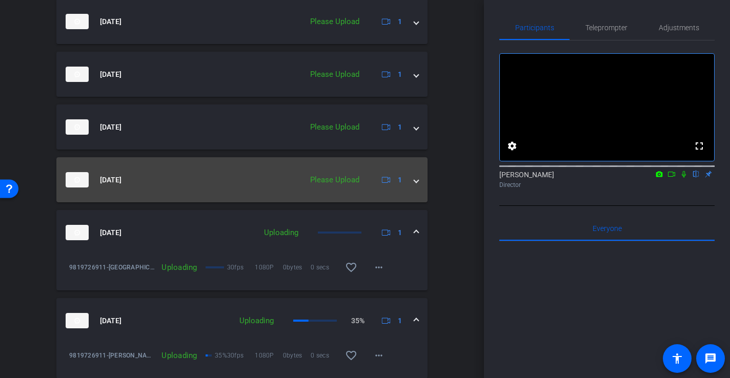
click at [416, 182] on span at bounding box center [416, 180] width 4 height 11
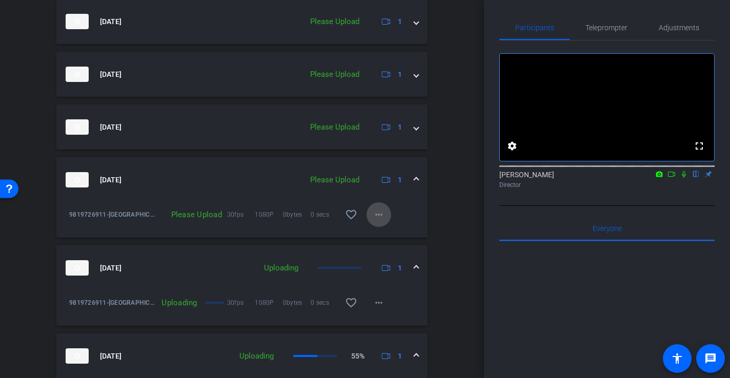
click at [381, 217] on mat-icon "more_horiz" at bounding box center [379, 215] width 12 height 12
click at [385, 237] on span "Upload" at bounding box center [395, 236] width 41 height 12
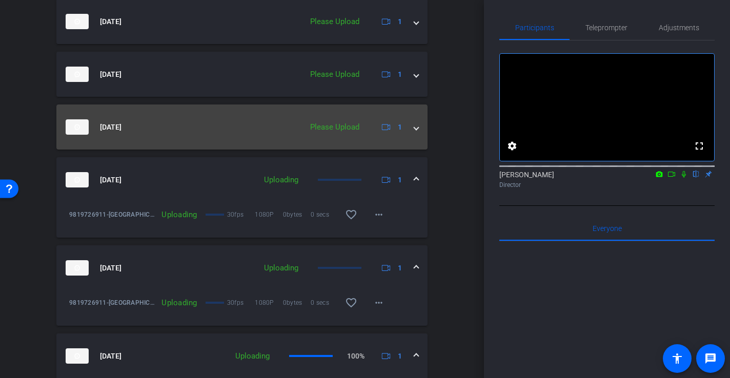
drag, startPoint x: 420, startPoint y: 132, endPoint x: 402, endPoint y: 141, distance: 20.4
click at [420, 132] on mat-expansion-panel-header "Aug 21, 2025 Please Upload 1" at bounding box center [241, 127] width 371 height 45
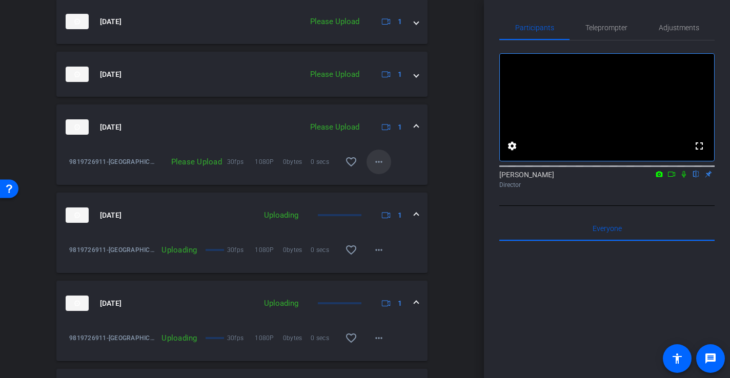
click at [386, 164] on span at bounding box center [379, 162] width 25 height 25
click at [393, 182] on span "Upload" at bounding box center [395, 183] width 41 height 12
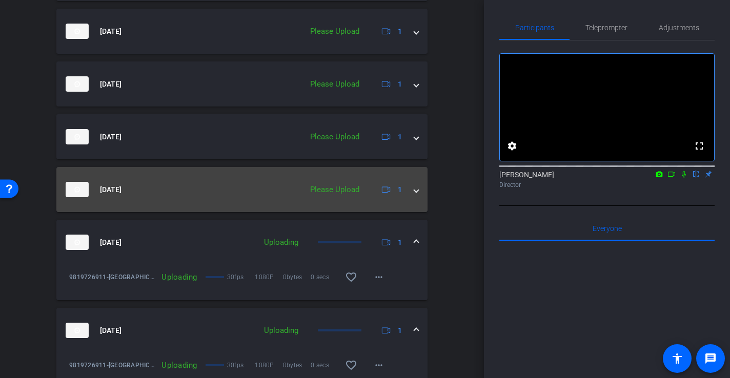
scroll to position [578, 0]
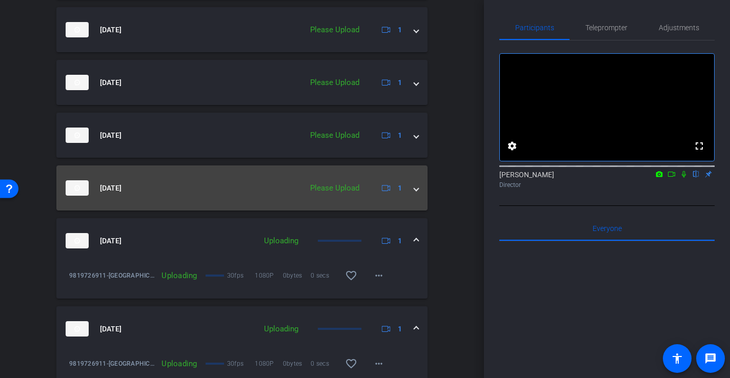
click at [412, 189] on div "Aug 21, 2025 Please Upload 1" at bounding box center [240, 187] width 349 height 15
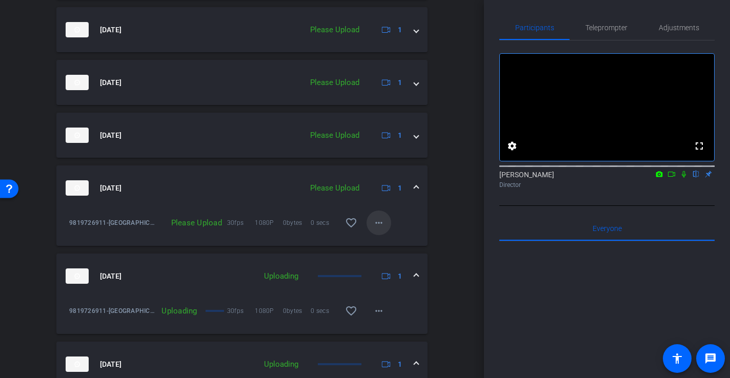
click at [377, 227] on mat-icon "more_horiz" at bounding box center [379, 223] width 12 height 12
click at [389, 242] on span "Upload" at bounding box center [395, 244] width 41 height 12
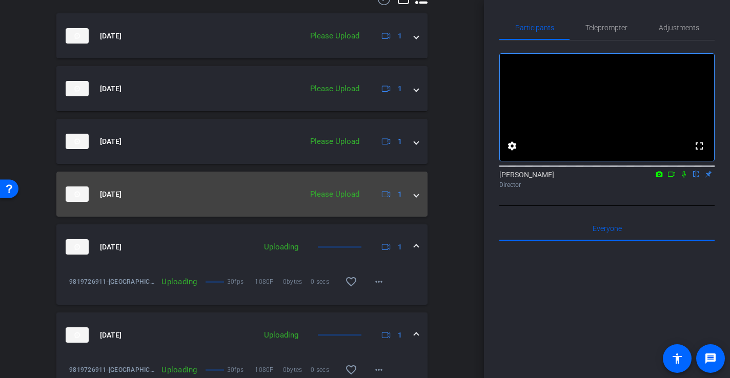
scroll to position [513, 0]
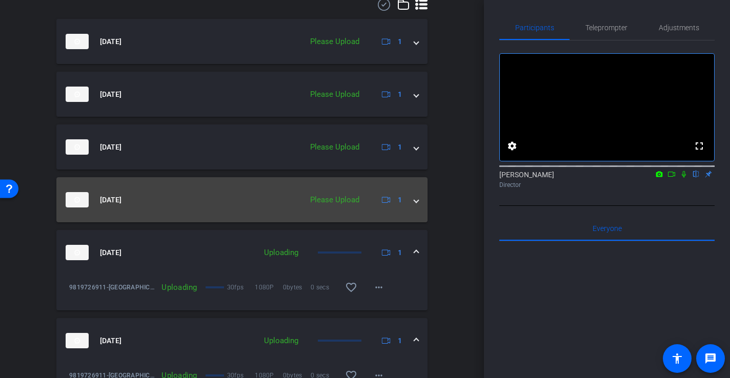
click at [420, 200] on mat-expansion-panel-header "Aug 21, 2025 Please Upload 1" at bounding box center [241, 199] width 371 height 45
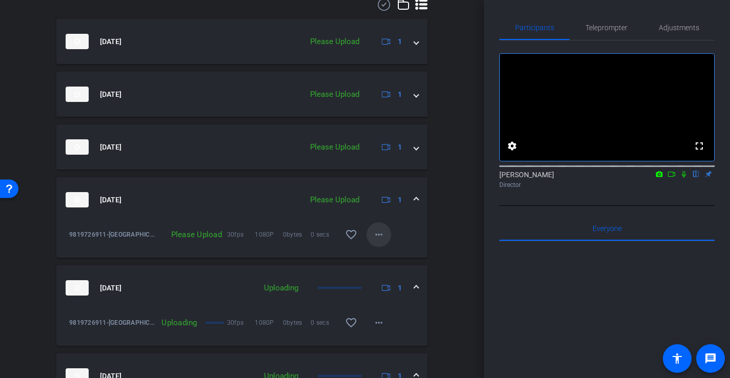
click at [383, 232] on mat-icon "more_horiz" at bounding box center [379, 235] width 12 height 12
click at [380, 254] on span "Upload" at bounding box center [395, 256] width 41 height 12
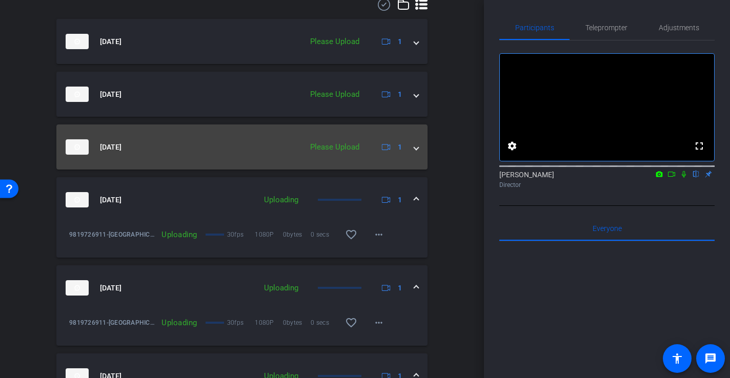
click at [415, 152] on span at bounding box center [416, 147] width 4 height 11
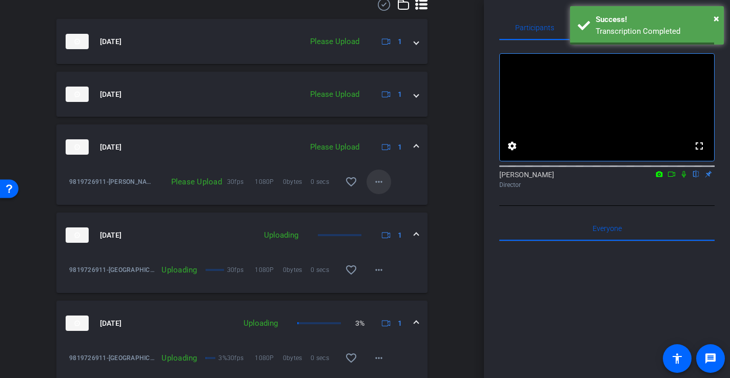
click at [380, 181] on mat-icon "more_horiz" at bounding box center [379, 182] width 12 height 12
click at [378, 202] on span "Upload" at bounding box center [395, 203] width 41 height 12
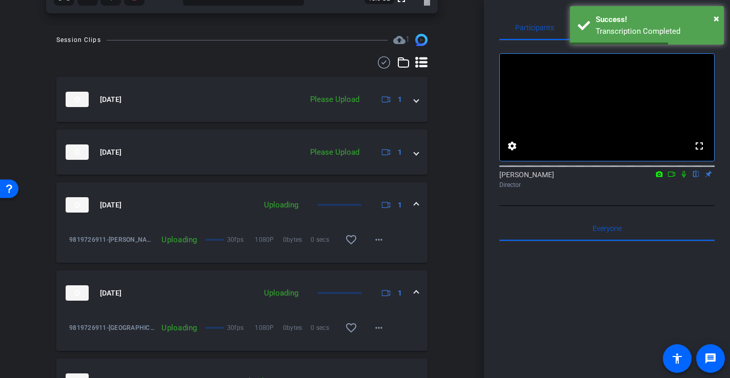
scroll to position [453, 0]
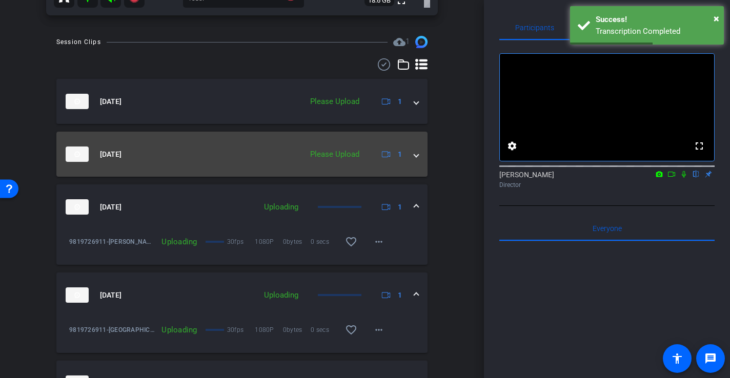
click at [416, 156] on span at bounding box center [416, 154] width 4 height 11
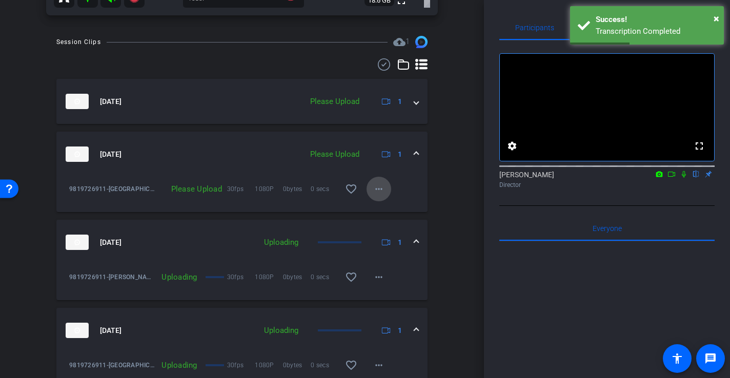
click at [383, 188] on mat-icon "more_horiz" at bounding box center [379, 189] width 12 height 12
click at [380, 212] on span "Upload" at bounding box center [395, 211] width 41 height 12
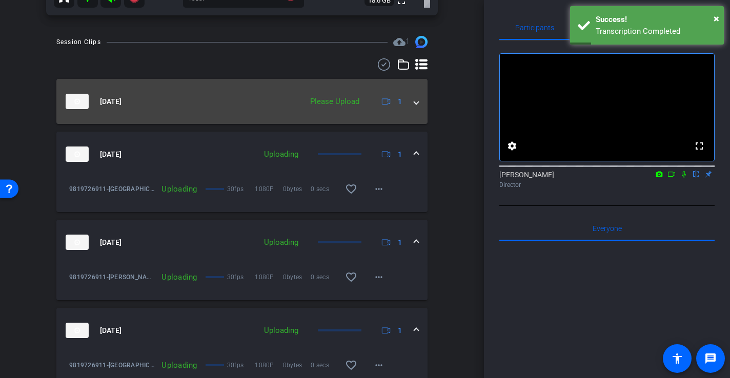
drag, startPoint x: 419, startPoint y: 103, endPoint x: 407, endPoint y: 111, distance: 14.7
click at [419, 103] on mat-expansion-panel-header "Aug 21, 2025 Please Upload 1" at bounding box center [241, 101] width 371 height 45
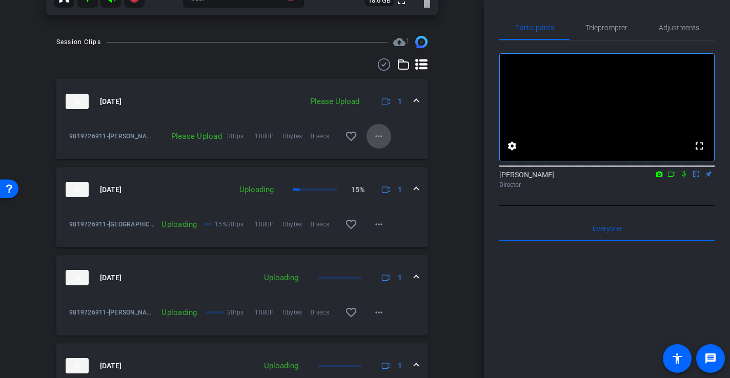
click at [388, 135] on span at bounding box center [379, 136] width 25 height 25
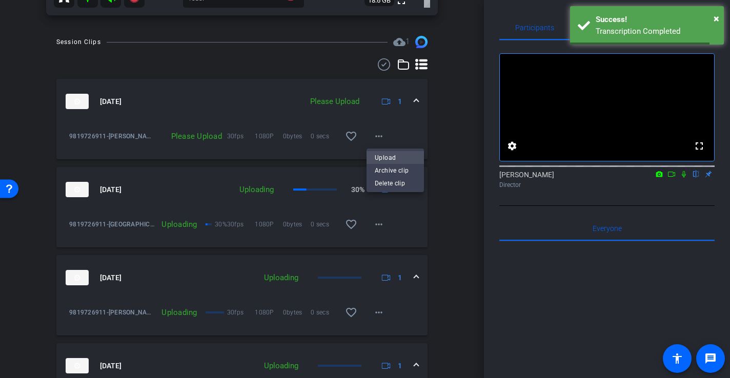
click at [405, 157] on span "Upload" at bounding box center [395, 158] width 41 height 12
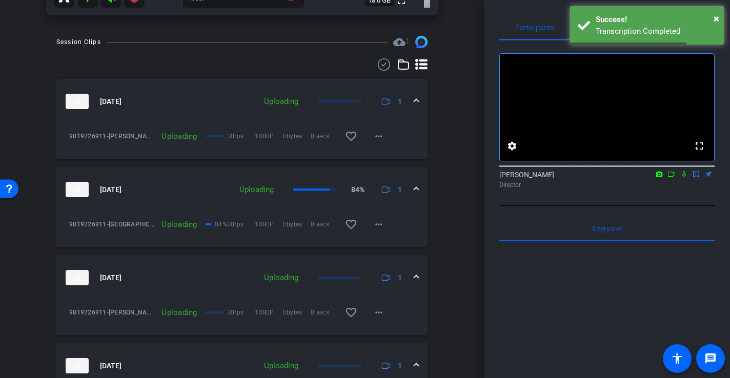
scroll to position [0, 0]
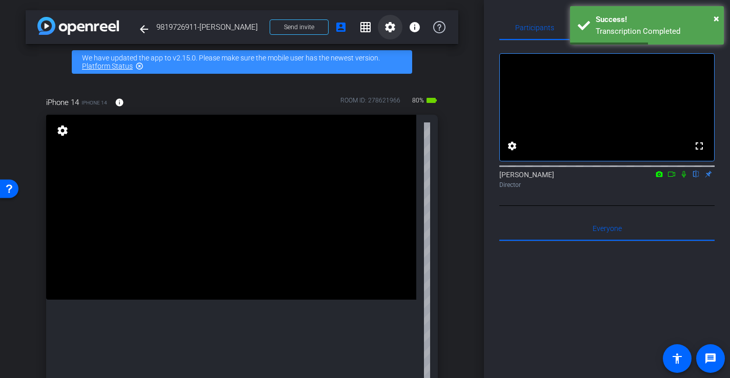
click at [391, 29] on mat-icon "settings" at bounding box center [390, 27] width 12 height 12
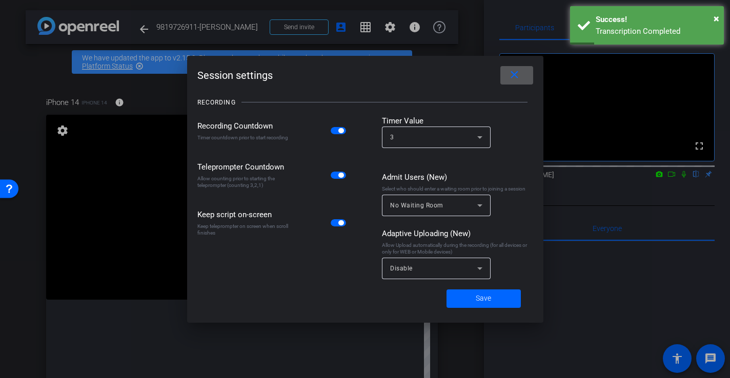
drag, startPoint x: 523, startPoint y: 79, endPoint x: 516, endPoint y: 79, distance: 7.7
click at [523, 79] on span at bounding box center [516, 75] width 33 height 25
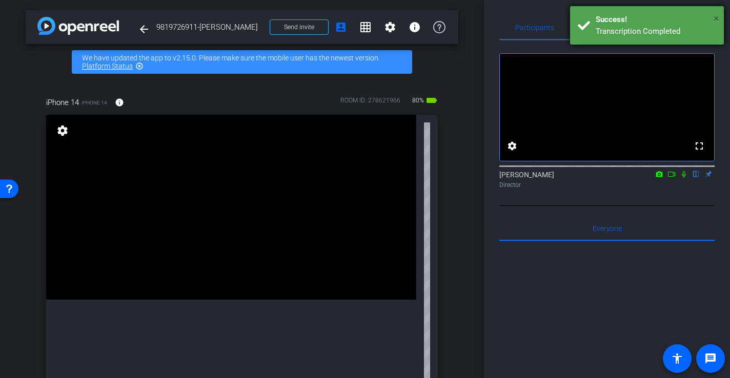
drag, startPoint x: 716, startPoint y: 18, endPoint x: 651, endPoint y: 27, distance: 65.7
click at [713, 18] on div "× Success! Transcription Completed" at bounding box center [647, 25] width 154 height 38
click at [389, 31] on mat-icon "settings" at bounding box center [390, 27] width 12 height 12
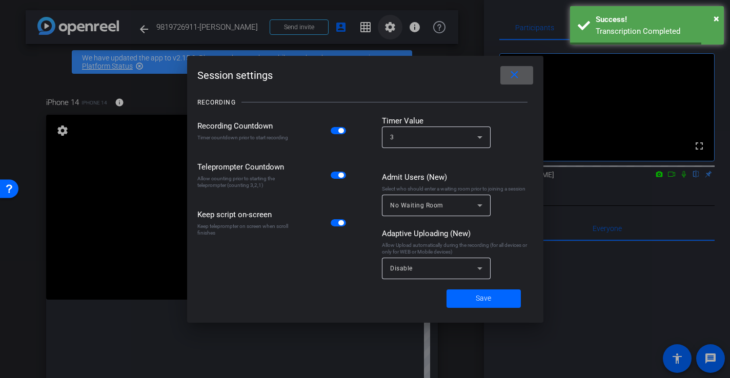
scroll to position [2, 0]
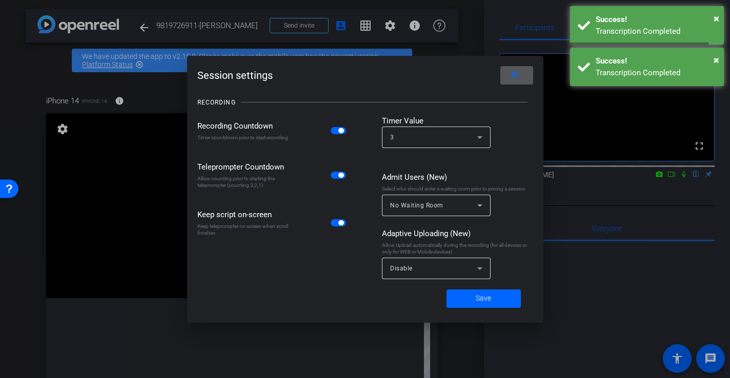
click at [421, 264] on div "Disable" at bounding box center [433, 268] width 87 height 13
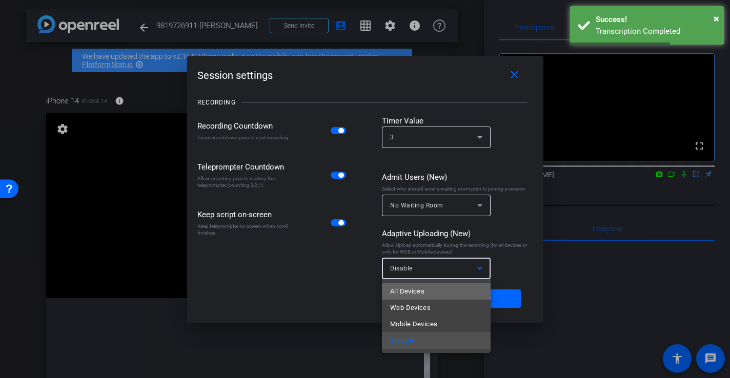
click at [419, 290] on span "All Devices" at bounding box center [407, 292] width 34 height 12
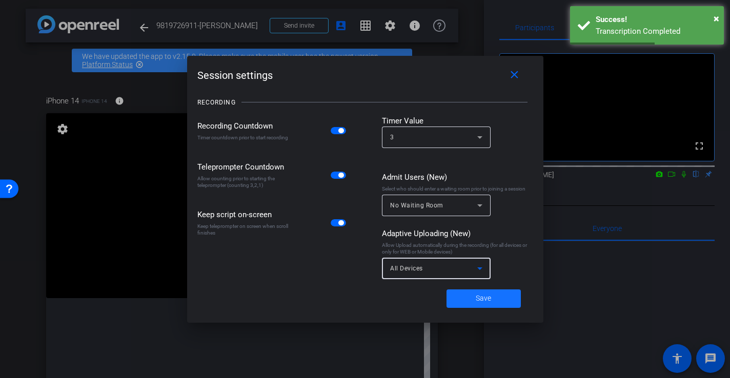
drag, startPoint x: 486, startPoint y: 304, endPoint x: 477, endPoint y: 305, distance: 9.3
click at [483, 303] on button "Save" at bounding box center [483, 299] width 74 height 18
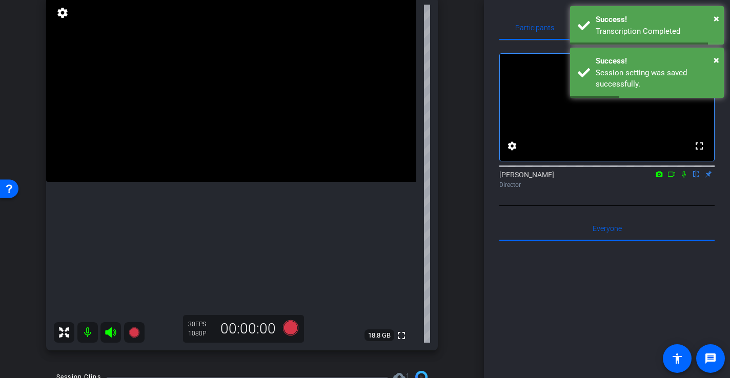
scroll to position [120, 0]
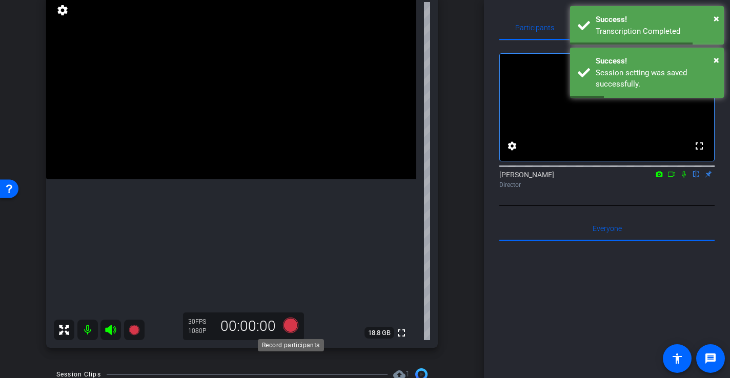
click at [293, 322] on icon at bounding box center [290, 325] width 15 height 15
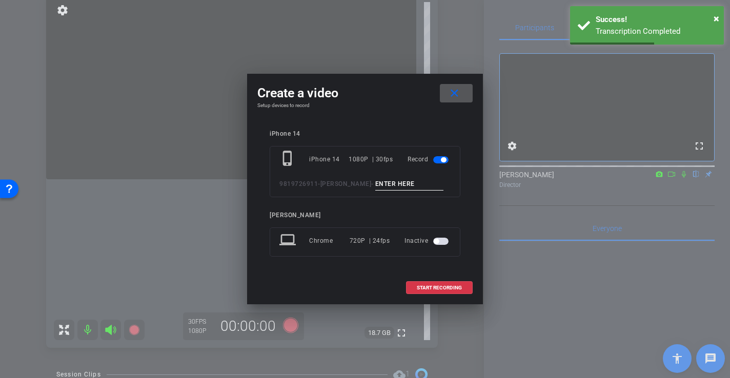
click at [391, 182] on input at bounding box center [409, 184] width 69 height 13
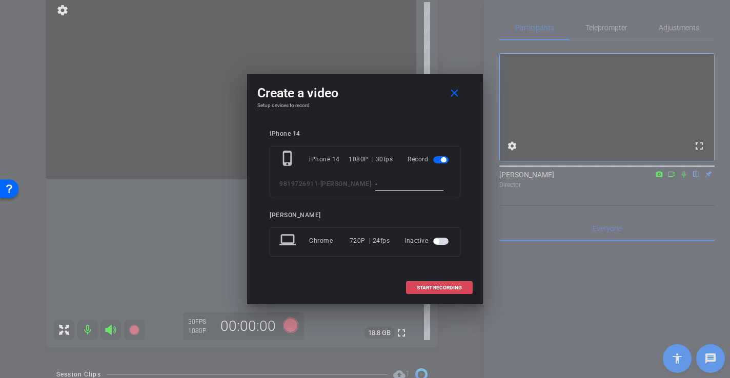
type input "-"
click at [436, 283] on span at bounding box center [439, 288] width 66 height 25
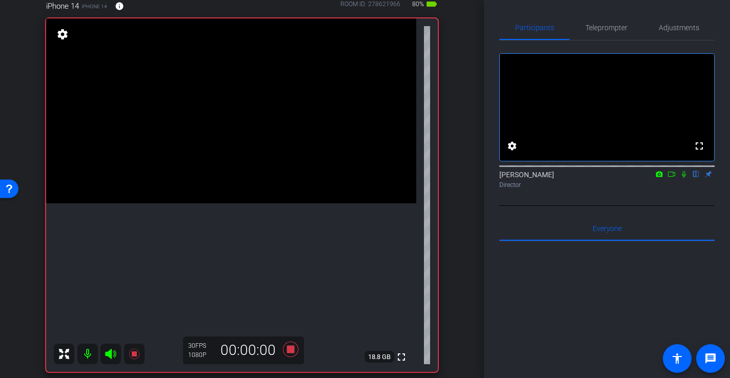
scroll to position [99, 0]
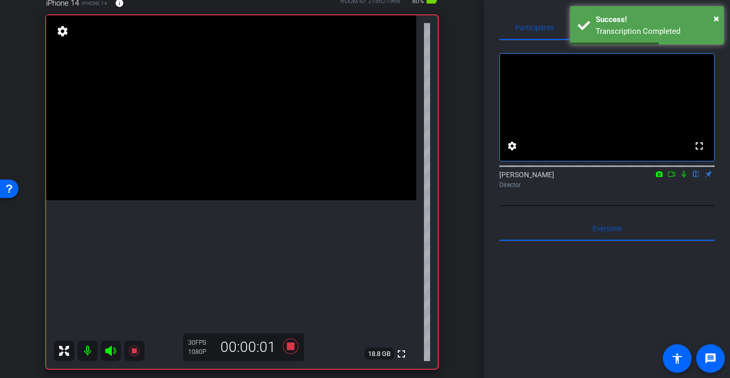
click at [250, 198] on video at bounding box center [231, 107] width 370 height 185
click at [246, 171] on video at bounding box center [231, 107] width 370 height 185
click at [228, 189] on video at bounding box center [231, 107] width 370 height 185
drag, startPoint x: 229, startPoint y: 180, endPoint x: 222, endPoint y: 184, distance: 7.6
click at [229, 180] on div at bounding box center [228, 189] width 26 height 26
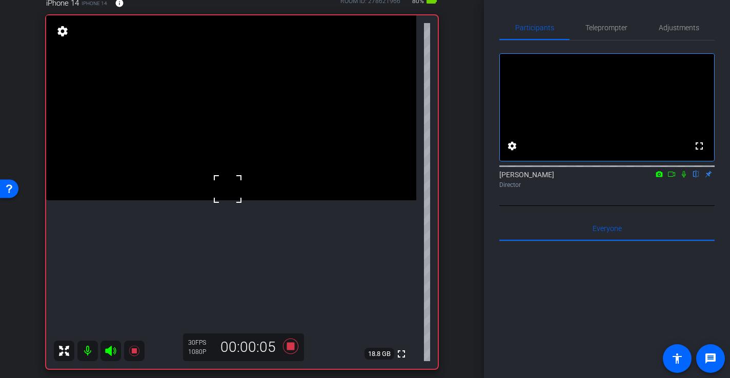
click at [225, 185] on div at bounding box center [228, 189] width 26 height 26
click at [198, 200] on video at bounding box center [231, 107] width 370 height 185
click at [226, 184] on video at bounding box center [231, 107] width 370 height 185
drag, startPoint x: 248, startPoint y: 155, endPoint x: 243, endPoint y: 158, distance: 6.0
click at [248, 155] on video at bounding box center [231, 107] width 370 height 185
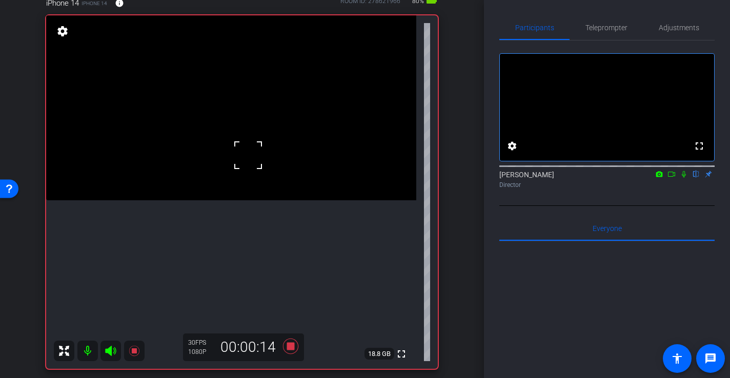
click at [235, 143] on span at bounding box center [235, 143] width 0 height 0
click at [253, 147] on div at bounding box center [248, 156] width 26 height 26
drag, startPoint x: 239, startPoint y: 176, endPoint x: 221, endPoint y: 176, distance: 17.4
click at [239, 176] on video at bounding box center [231, 107] width 370 height 185
click at [240, 188] on video at bounding box center [231, 107] width 370 height 185
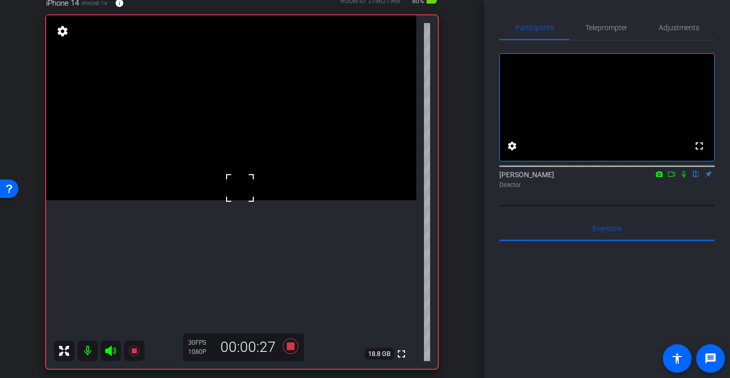
click at [232, 195] on div at bounding box center [240, 188] width 26 height 26
click at [238, 200] on div at bounding box center [240, 188] width 26 height 26
click at [238, 161] on video at bounding box center [231, 107] width 370 height 185
drag, startPoint x: 234, startPoint y: 168, endPoint x: 233, endPoint y: 174, distance: 6.2
click at [234, 169] on div at bounding box center [238, 162] width 26 height 26
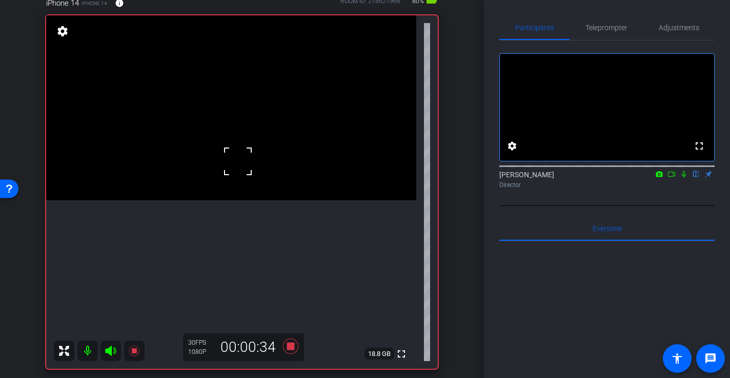
click at [236, 167] on div at bounding box center [238, 162] width 26 height 26
click at [225, 149] on span at bounding box center [225, 149] width 0 height 0
click at [221, 167] on video at bounding box center [231, 107] width 370 height 185
click at [292, 348] on icon at bounding box center [290, 346] width 15 height 15
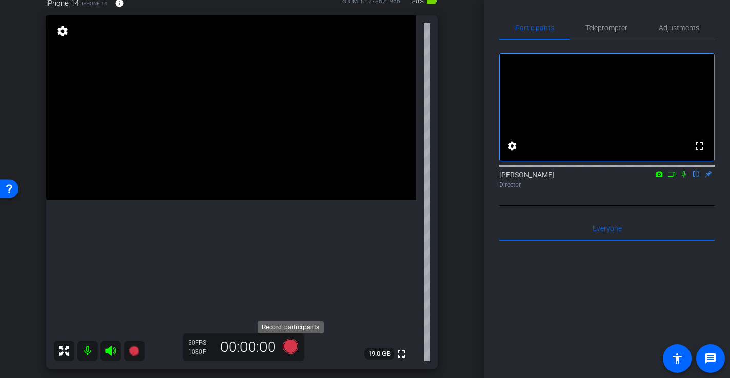
click at [295, 351] on icon at bounding box center [290, 346] width 15 height 15
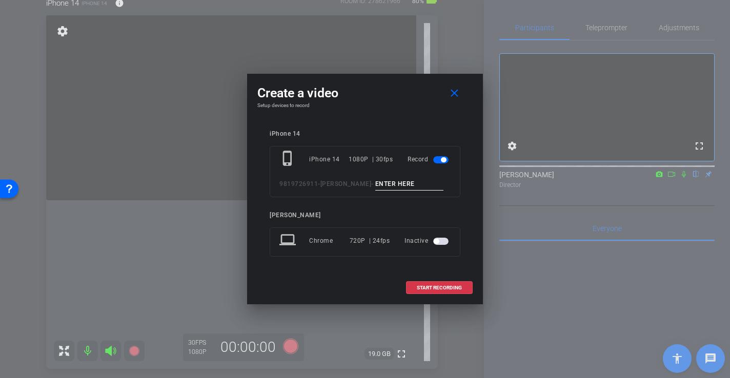
click at [400, 181] on input at bounding box center [409, 184] width 69 height 13
type input "-"
click at [459, 288] on span "START RECORDING" at bounding box center [439, 288] width 45 height 5
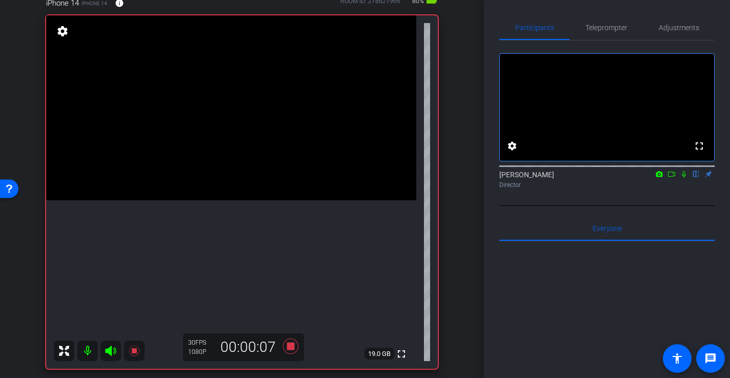
click at [231, 200] on video at bounding box center [231, 107] width 370 height 185
click at [252, 200] on video at bounding box center [231, 107] width 370 height 185
click at [245, 258] on div at bounding box center [252, 249] width 26 height 26
click at [233, 200] on video at bounding box center [231, 107] width 370 height 185
click at [252, 200] on video at bounding box center [231, 107] width 370 height 185
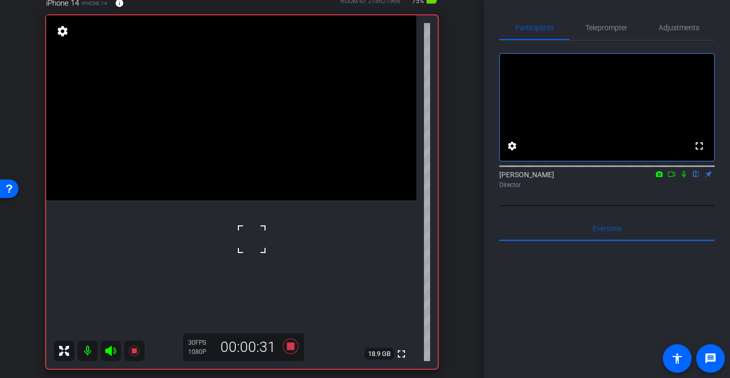
click at [248, 230] on div at bounding box center [252, 240] width 26 height 26
click at [241, 200] on video at bounding box center [231, 107] width 370 height 185
click at [241, 214] on div at bounding box center [242, 225] width 26 height 26
click at [240, 221] on div at bounding box center [242, 225] width 26 height 26
click at [291, 349] on icon at bounding box center [290, 346] width 15 height 15
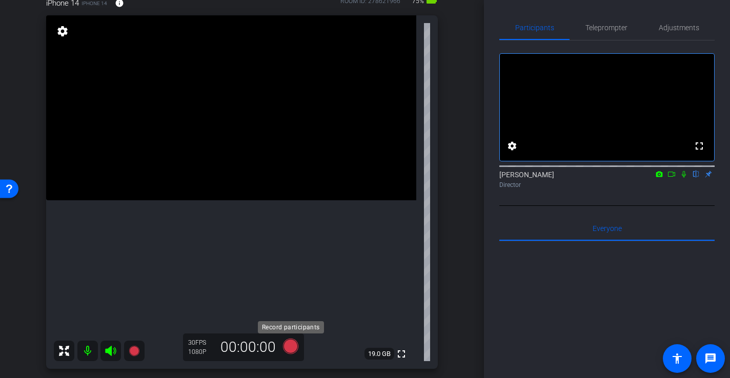
click at [290, 347] on icon at bounding box center [290, 346] width 15 height 15
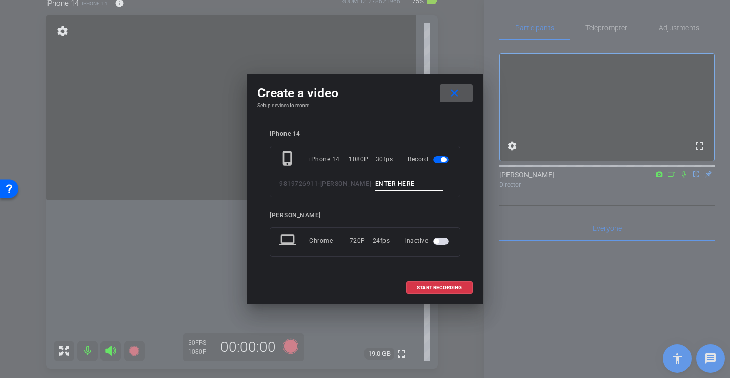
drag, startPoint x: 382, startPoint y: 172, endPoint x: 386, endPoint y: 177, distance: 6.3
click at [383, 173] on div "phone_iphone iPhone 14 1080P | 30fps Record 9819726911-Kandeyce Jorden -" at bounding box center [365, 171] width 191 height 51
click at [387, 179] on input at bounding box center [409, 184] width 69 height 13
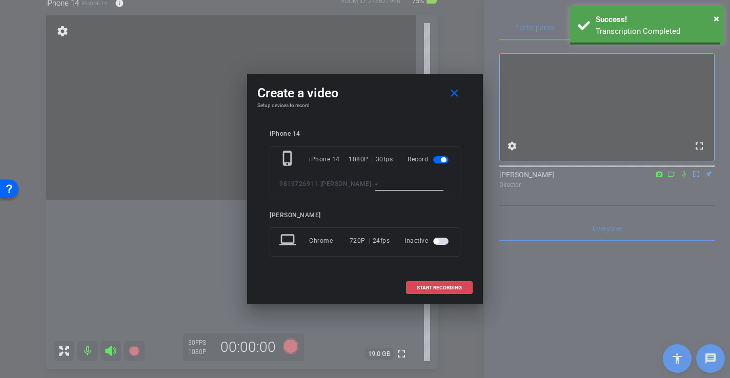
type input "-"
click at [434, 286] on span "START RECORDING" at bounding box center [439, 288] width 45 height 5
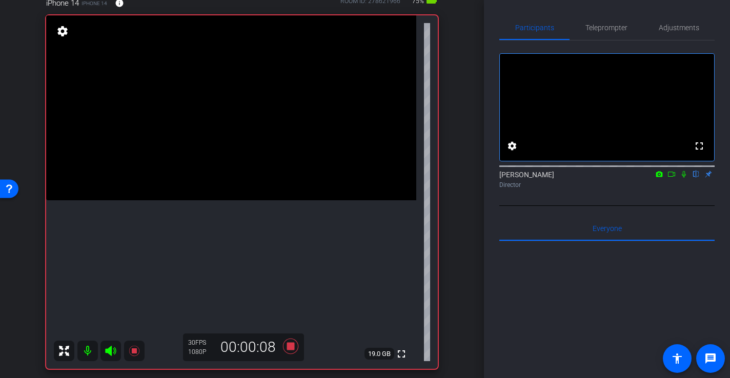
click at [231, 172] on video at bounding box center [231, 107] width 370 height 185
click at [238, 174] on div at bounding box center [231, 172] width 26 height 26
click at [235, 179] on div at bounding box center [231, 172] width 26 height 26
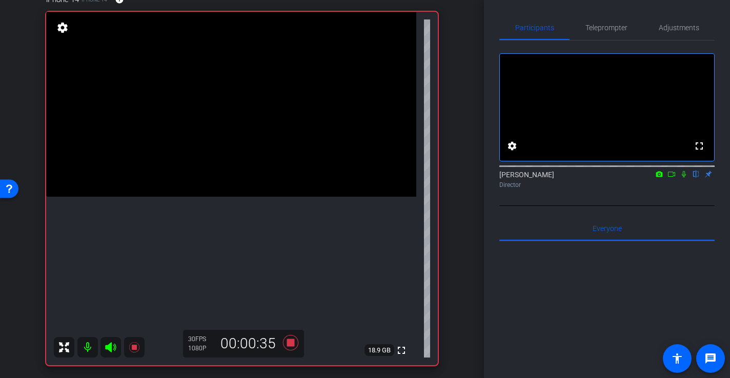
click at [229, 179] on video at bounding box center [231, 104] width 370 height 185
click at [225, 189] on div at bounding box center [229, 180] width 26 height 26
click at [291, 345] on icon at bounding box center [290, 342] width 15 height 15
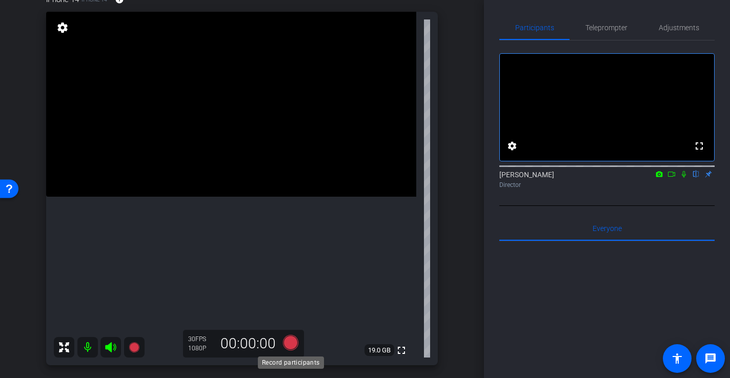
click at [290, 347] on icon at bounding box center [290, 342] width 15 height 15
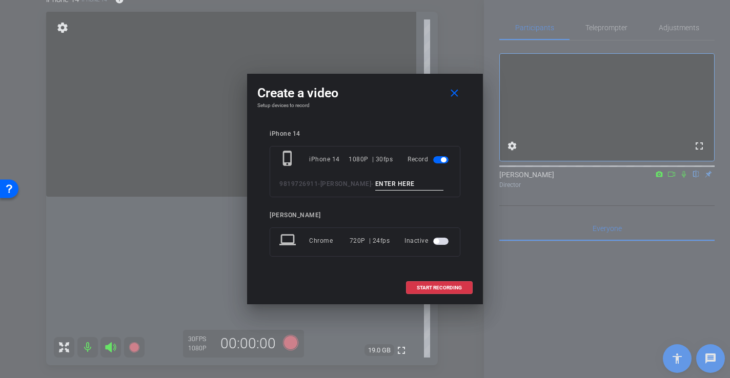
click at [391, 178] on input at bounding box center [409, 184] width 69 height 13
type input "-"
click at [460, 292] on span at bounding box center [439, 288] width 66 height 25
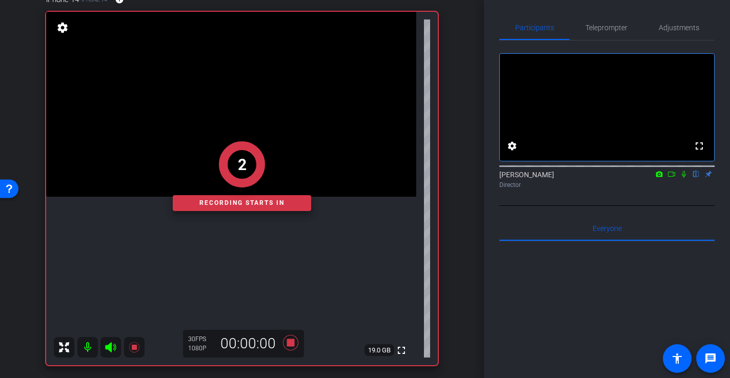
scroll to position [103, 0]
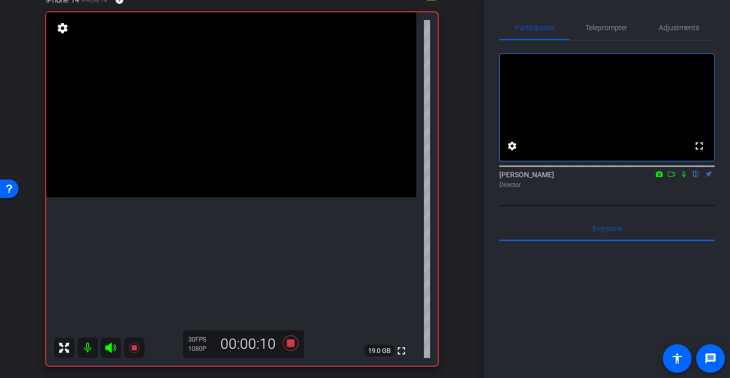
click at [233, 190] on video at bounding box center [231, 104] width 370 height 185
click at [234, 188] on div at bounding box center [233, 190] width 26 height 26
click at [226, 197] on video at bounding box center [231, 104] width 370 height 185
click at [217, 205] on div at bounding box center [226, 216] width 26 height 26
click at [213, 203] on div at bounding box center [226, 216] width 26 height 26
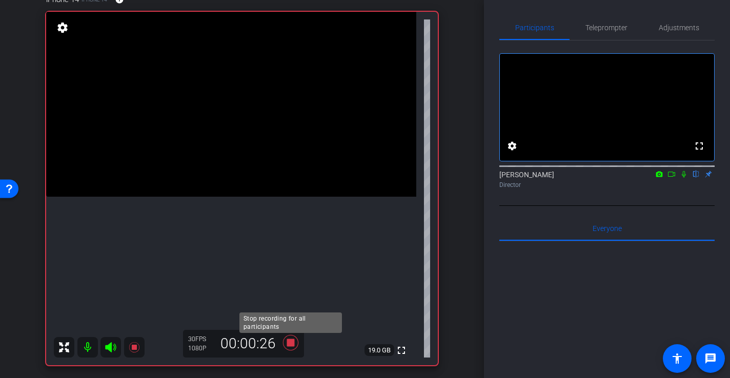
click at [291, 347] on icon at bounding box center [290, 343] width 25 height 18
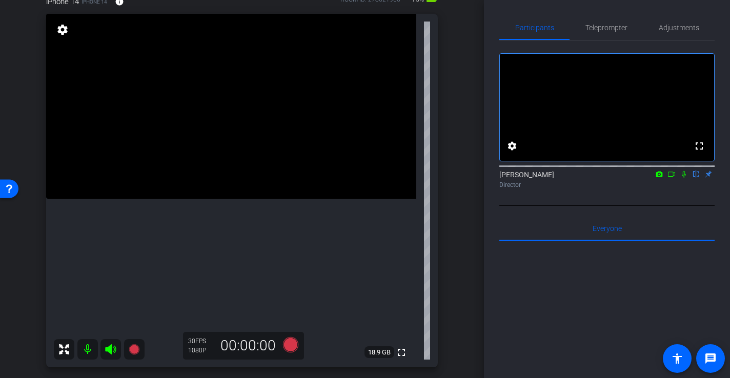
scroll to position [107, 0]
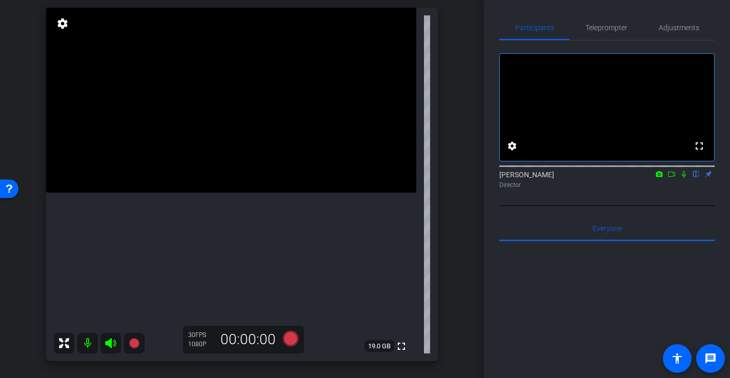
click at [245, 189] on video at bounding box center [231, 100] width 370 height 185
click at [244, 201] on div at bounding box center [245, 189] width 26 height 26
click at [239, 198] on div at bounding box center [245, 189] width 26 height 26
click at [240, 199] on div at bounding box center [245, 189] width 26 height 26
click at [231, 193] on video at bounding box center [231, 100] width 370 height 185
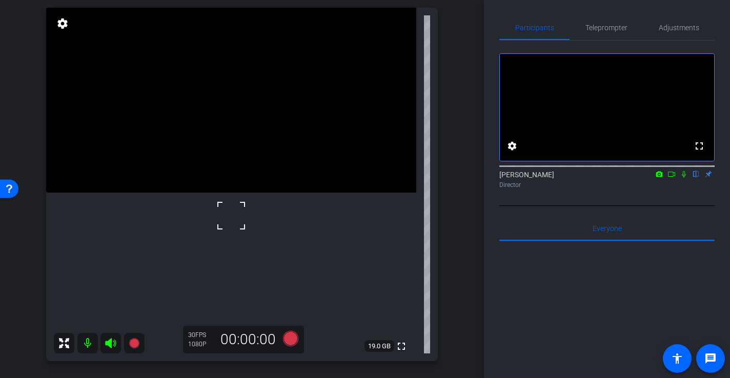
click at [237, 208] on div at bounding box center [231, 216] width 26 height 26
click at [290, 335] on icon at bounding box center [290, 338] width 15 height 15
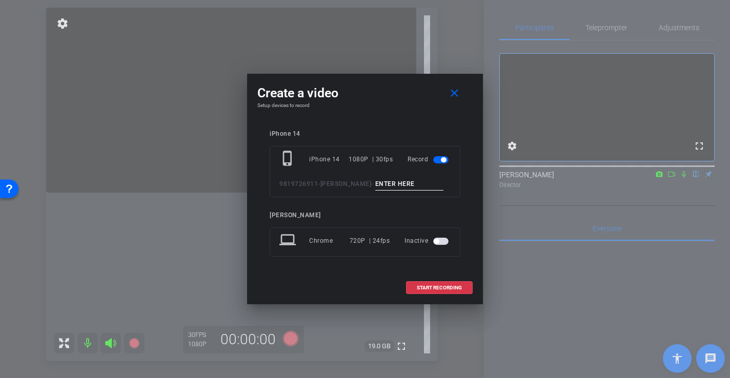
click at [399, 188] on input at bounding box center [409, 184] width 69 height 13
type input "-"
click at [458, 288] on span "START RECORDING" at bounding box center [439, 288] width 45 height 5
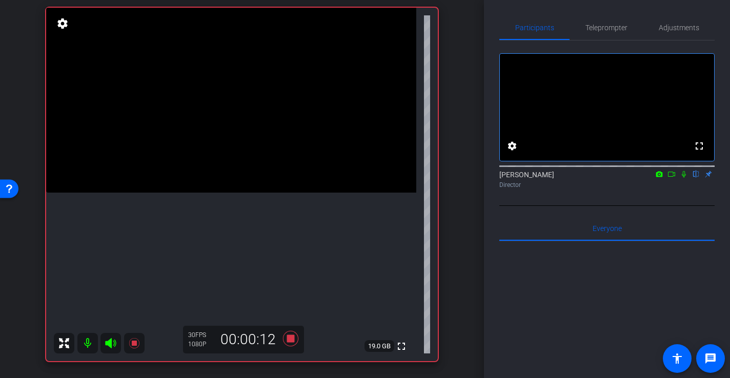
click at [230, 193] on video at bounding box center [231, 100] width 370 height 185
click at [241, 198] on div at bounding box center [230, 197] width 26 height 26
drag, startPoint x: 238, startPoint y: 194, endPoint x: 234, endPoint y: 198, distance: 5.4
click at [237, 196] on div at bounding box center [230, 197] width 26 height 26
click at [234, 198] on div at bounding box center [230, 197] width 26 height 26
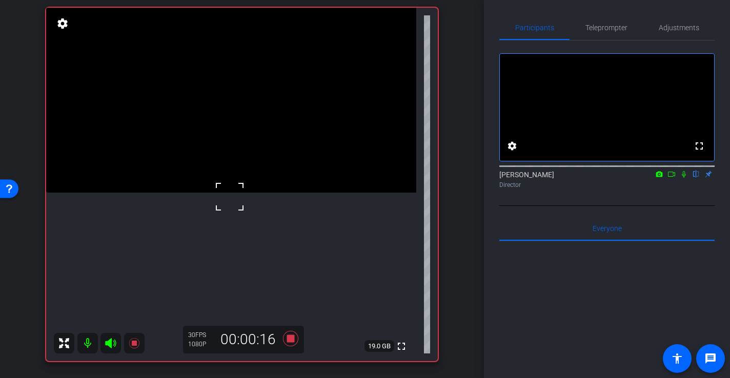
drag, startPoint x: 228, startPoint y: 206, endPoint x: 217, endPoint y: 208, distance: 11.6
click at [228, 206] on div at bounding box center [230, 197] width 26 height 26
click at [222, 193] on video at bounding box center [231, 100] width 370 height 185
click at [233, 186] on video at bounding box center [231, 100] width 370 height 185
click at [220, 181] on div at bounding box center [233, 186] width 26 height 26
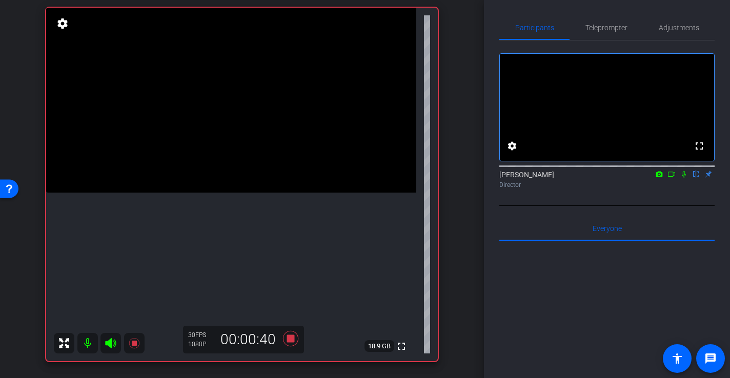
drag, startPoint x: 256, startPoint y: 197, endPoint x: 245, endPoint y: 200, distance: 11.7
click at [256, 193] on video at bounding box center [231, 100] width 370 height 185
click at [246, 200] on div at bounding box center [256, 197] width 26 height 26
drag, startPoint x: 243, startPoint y: 195, endPoint x: 242, endPoint y: 204, distance: 8.3
click at [242, 201] on div "fullscreen settings 18.9 GB" at bounding box center [242, 185] width 392 height 354
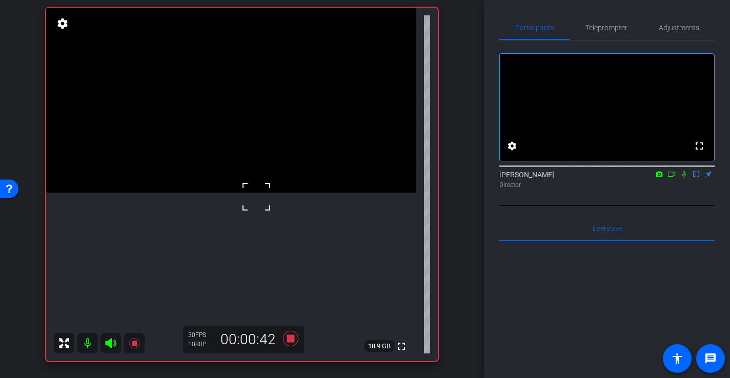
click at [240, 193] on video at bounding box center [231, 100] width 370 height 185
click at [235, 205] on div at bounding box center [241, 205] width 26 height 26
click at [229, 201] on div at bounding box center [241, 205] width 26 height 26
click at [226, 193] on video at bounding box center [231, 100] width 370 height 185
click at [291, 342] on icon at bounding box center [290, 338] width 15 height 15
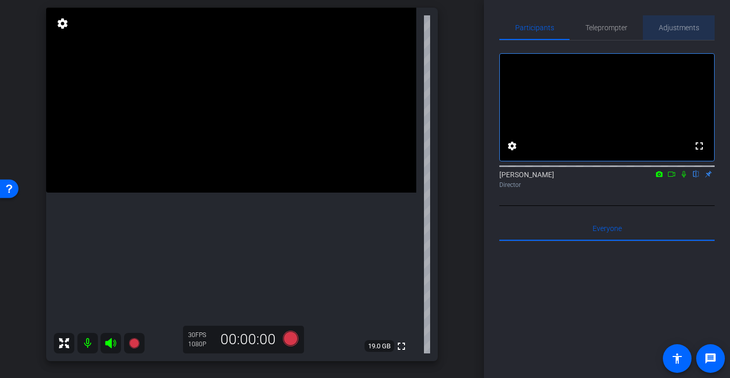
click at [672, 26] on span "Adjustments" at bounding box center [679, 27] width 40 height 7
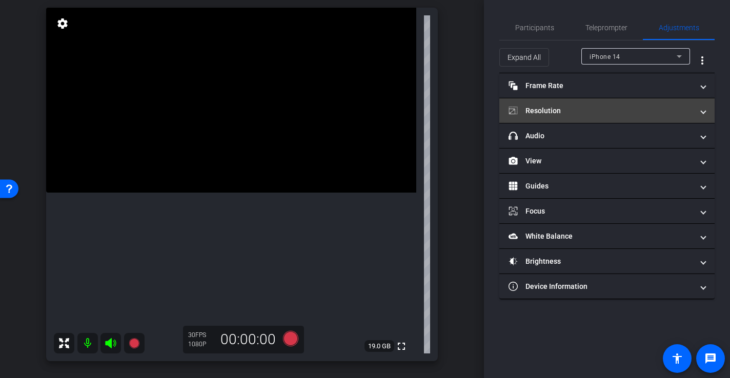
click at [545, 113] on mat-panel-title "Resolution" at bounding box center [601, 111] width 185 height 11
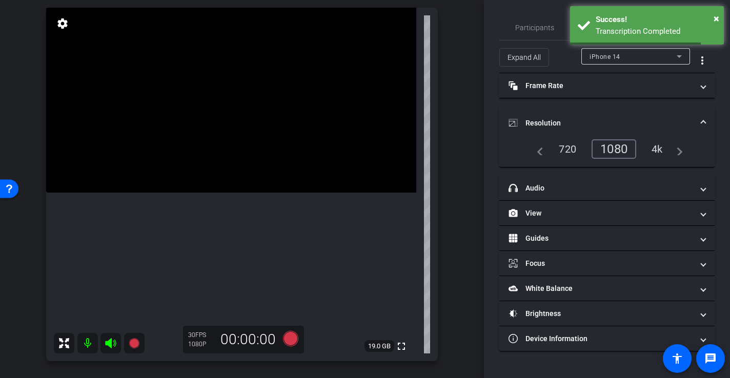
click at [541, 119] on mat-panel-title "Resolution" at bounding box center [601, 123] width 185 height 11
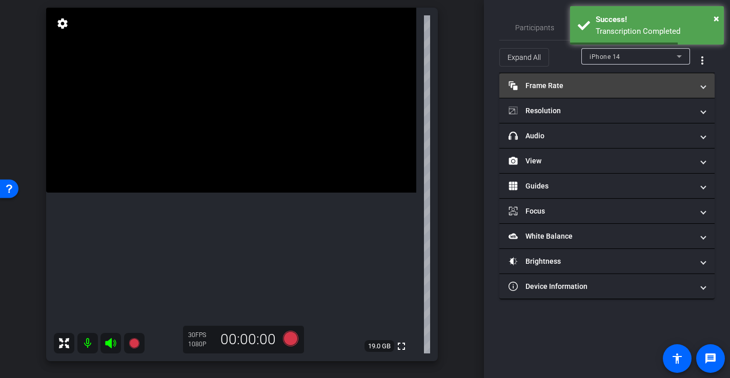
click at [552, 83] on mat-panel-title "Frame Rate Frame Rate" at bounding box center [601, 85] width 185 height 11
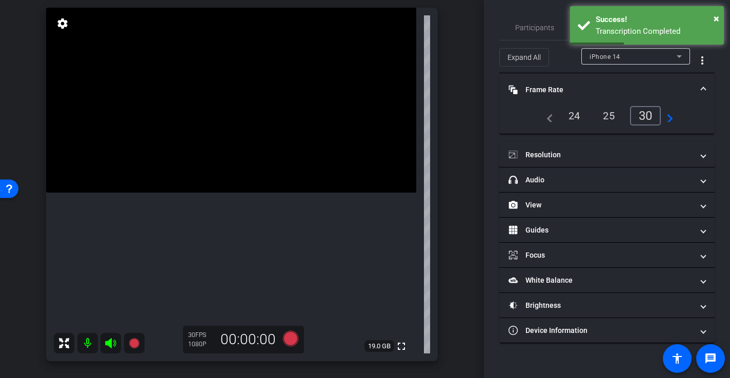
click at [672, 121] on mat-icon "navigate_next" at bounding box center [667, 116] width 12 height 12
click at [646, 113] on div "60" at bounding box center [647, 115] width 27 height 17
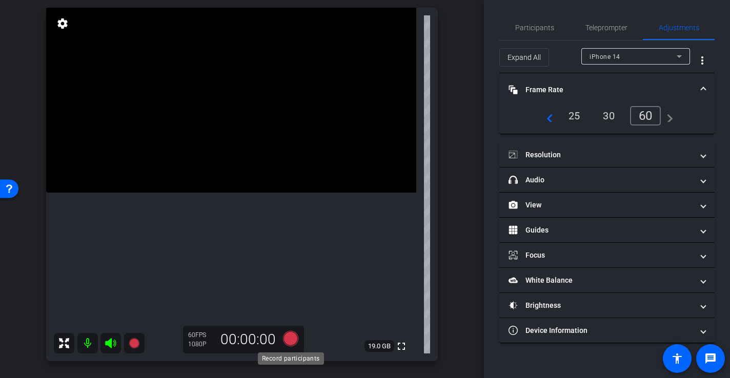
click at [290, 342] on icon at bounding box center [290, 338] width 15 height 15
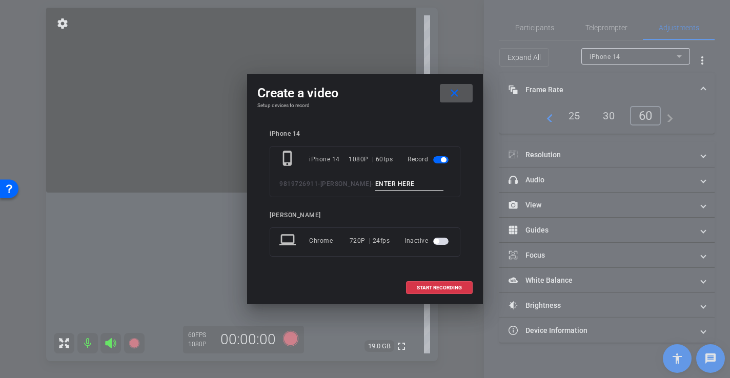
click at [407, 186] on input at bounding box center [409, 184] width 69 height 13
type input "-"
click at [450, 286] on span "START RECORDING" at bounding box center [439, 288] width 45 height 5
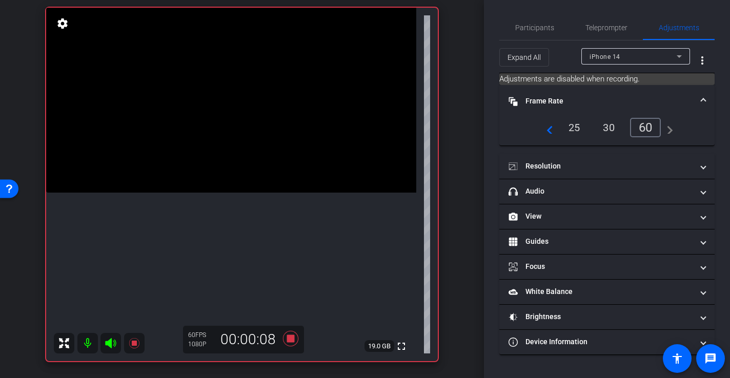
click at [258, 182] on video at bounding box center [231, 100] width 370 height 185
click at [259, 175] on div at bounding box center [258, 182] width 26 height 26
drag, startPoint x: 240, startPoint y: 181, endPoint x: 233, endPoint y: 185, distance: 8.0
click at [240, 181] on video at bounding box center [231, 100] width 370 height 185
drag, startPoint x: 231, startPoint y: 180, endPoint x: 220, endPoint y: 184, distance: 11.2
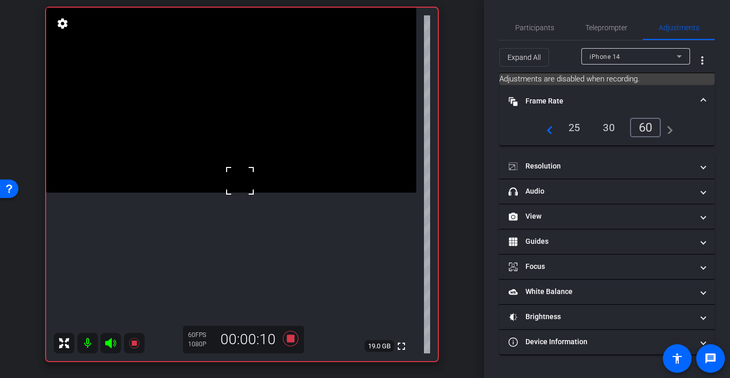
click at [230, 180] on div at bounding box center [240, 181] width 26 height 26
click at [220, 179] on video at bounding box center [231, 100] width 370 height 185
click at [214, 185] on div at bounding box center [221, 180] width 26 height 26
drag, startPoint x: 200, startPoint y: 182, endPoint x: 206, endPoint y: 183, distance: 5.7
click at [200, 182] on video at bounding box center [231, 100] width 370 height 185
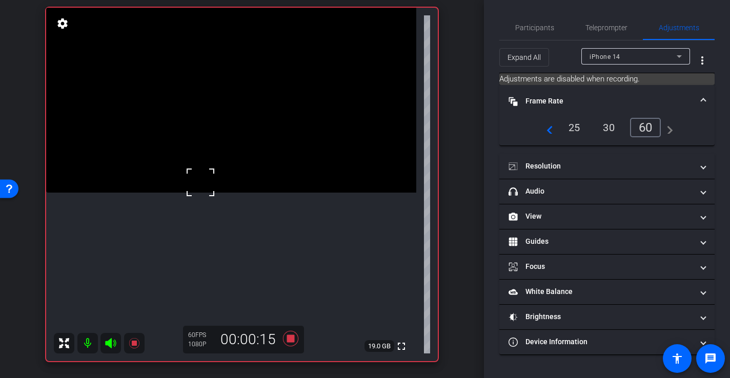
drag, startPoint x: 208, startPoint y: 180, endPoint x: 210, endPoint y: 193, distance: 13.4
click at [208, 185] on div at bounding box center [201, 183] width 26 height 26
click at [215, 181] on video at bounding box center [231, 100] width 370 height 185
click at [291, 341] on icon at bounding box center [290, 338] width 15 height 15
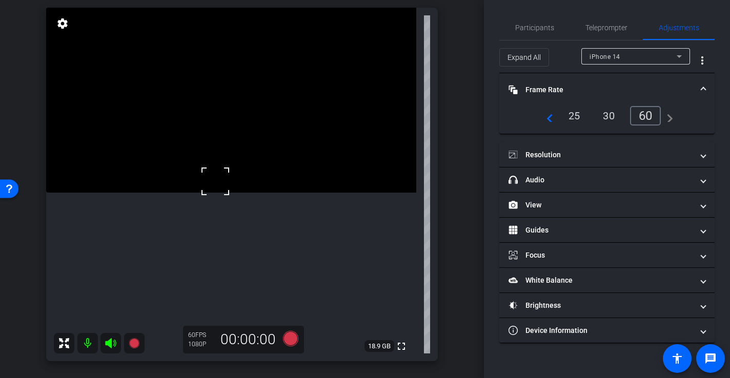
click at [608, 112] on div "30" at bounding box center [608, 115] width 27 height 17
click at [534, 28] on span "Participants" at bounding box center [534, 27] width 39 height 7
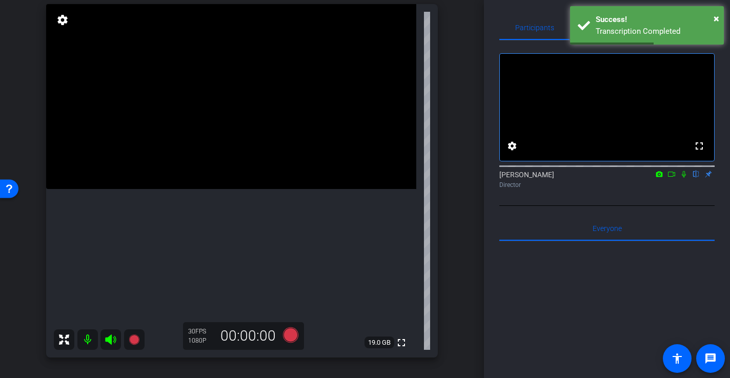
scroll to position [111, 0]
click at [300, 326] on icon at bounding box center [290, 335] width 25 height 18
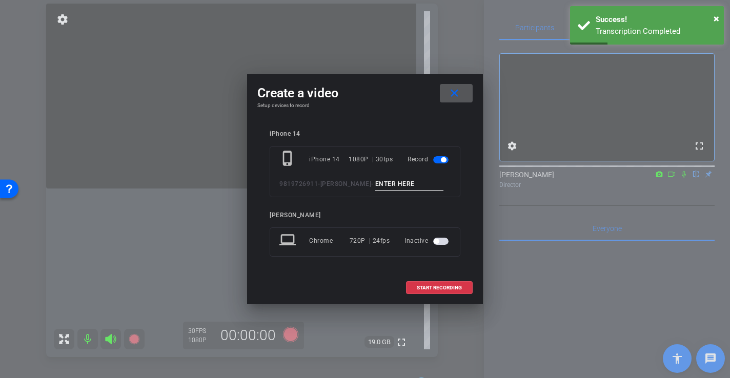
click at [405, 186] on input at bounding box center [409, 184] width 69 height 13
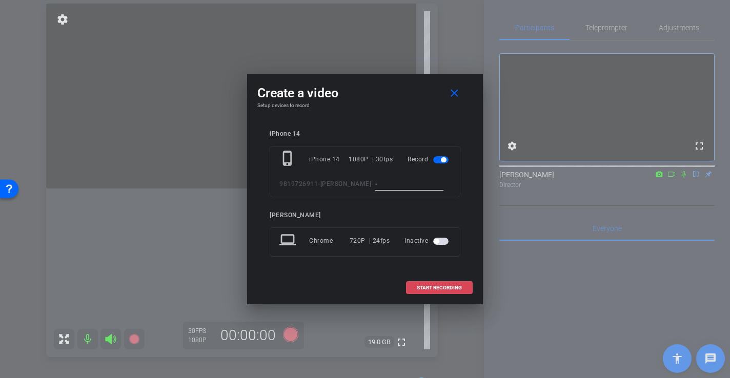
type input "-"
click at [438, 290] on span "START RECORDING" at bounding box center [439, 288] width 45 height 5
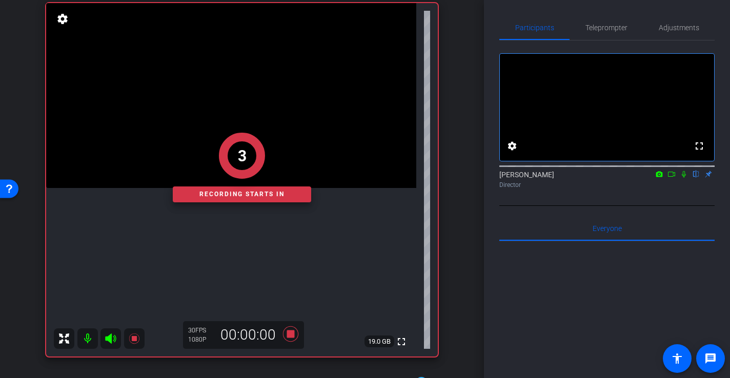
scroll to position [118, 0]
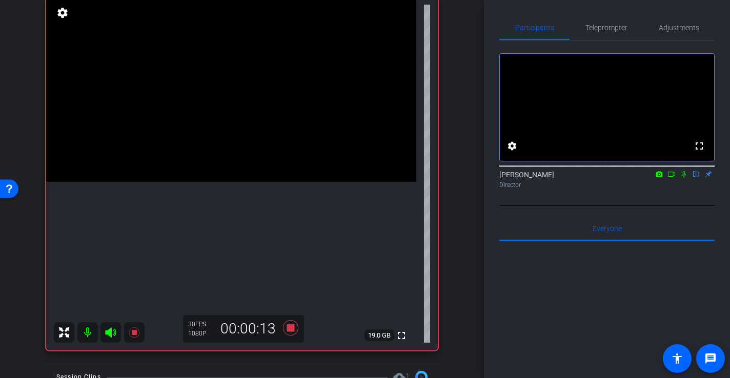
click at [223, 167] on video at bounding box center [231, 89] width 370 height 185
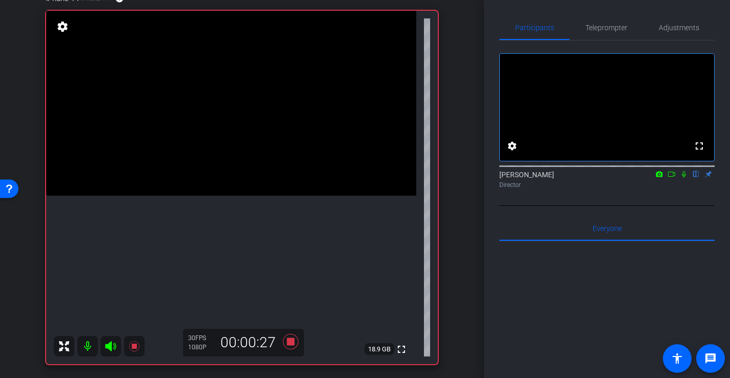
scroll to position [113, 0]
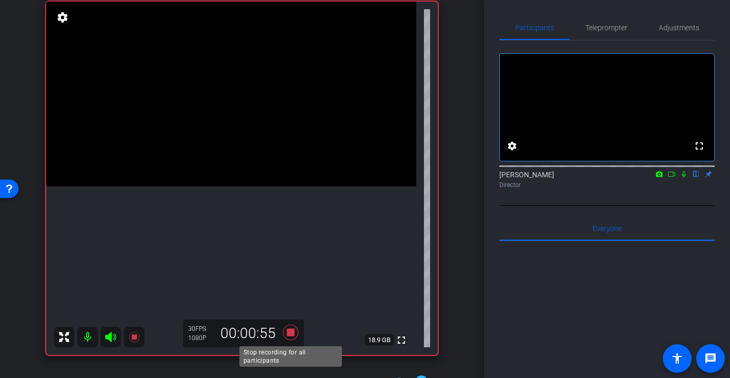
click at [290, 336] on icon at bounding box center [290, 332] width 15 height 15
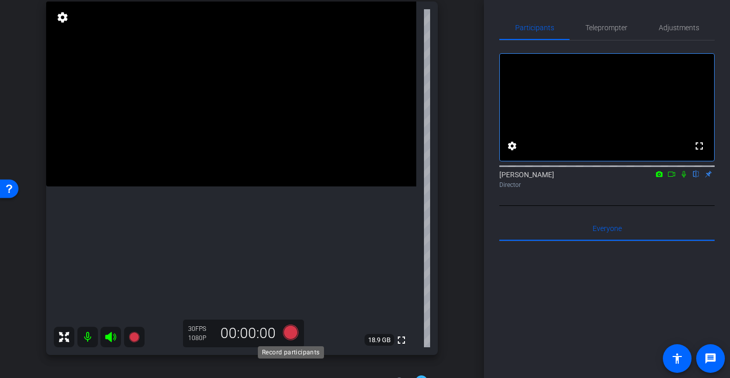
click at [296, 334] on icon at bounding box center [290, 332] width 15 height 15
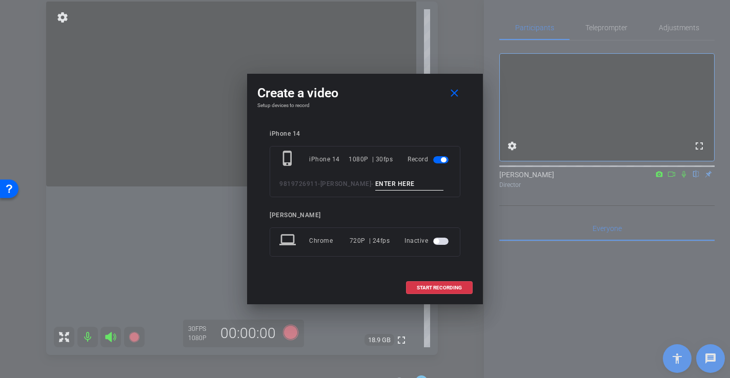
click at [438, 185] on input at bounding box center [409, 184] width 69 height 13
type input "-"
click at [449, 289] on span "START RECORDING" at bounding box center [439, 288] width 45 height 5
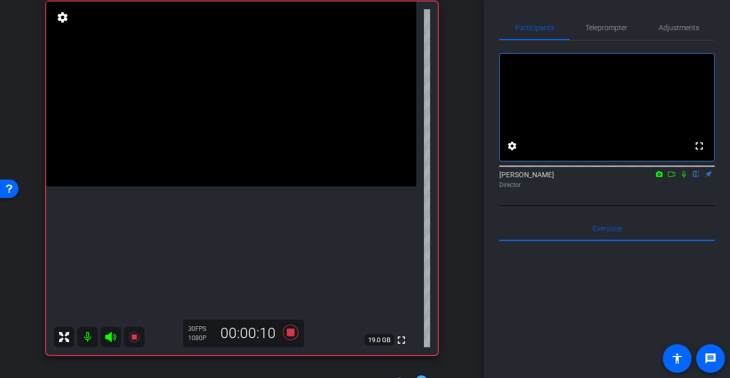
click at [247, 174] on video at bounding box center [231, 94] width 370 height 185
click at [238, 166] on div at bounding box center [247, 174] width 26 height 26
click at [226, 163] on video at bounding box center [231, 94] width 370 height 185
click at [220, 157] on div at bounding box center [226, 163] width 26 height 26
click at [220, 168] on div at bounding box center [226, 163] width 26 height 26
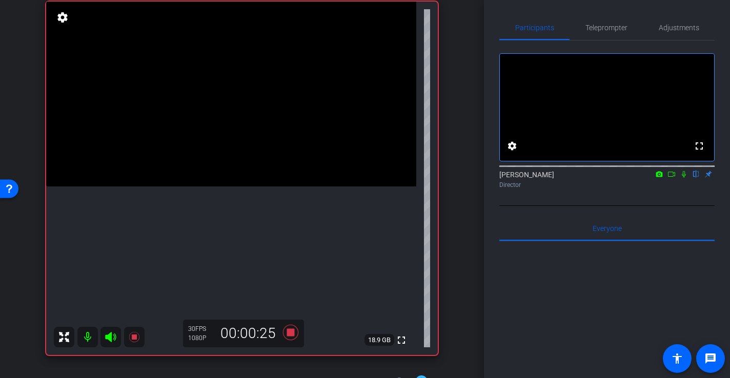
click at [223, 187] on video at bounding box center [231, 94] width 370 height 185
click at [216, 187] on video at bounding box center [231, 94] width 370 height 185
click at [226, 170] on video at bounding box center [231, 94] width 370 height 185
click at [270, 187] on video at bounding box center [231, 94] width 370 height 185
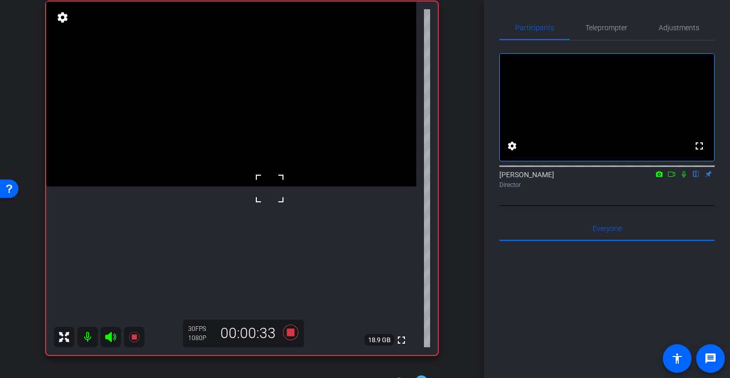
click at [240, 187] on video at bounding box center [231, 94] width 370 height 185
click at [234, 178] on div at bounding box center [240, 187] width 26 height 26
click at [234, 148] on video at bounding box center [231, 94] width 370 height 185
click at [224, 164] on video at bounding box center [231, 94] width 370 height 185
click at [235, 170] on div at bounding box center [224, 164] width 26 height 26
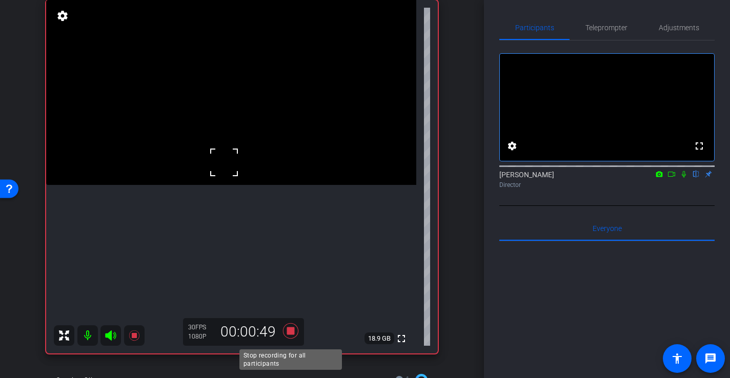
click at [290, 338] on icon at bounding box center [290, 331] width 25 height 18
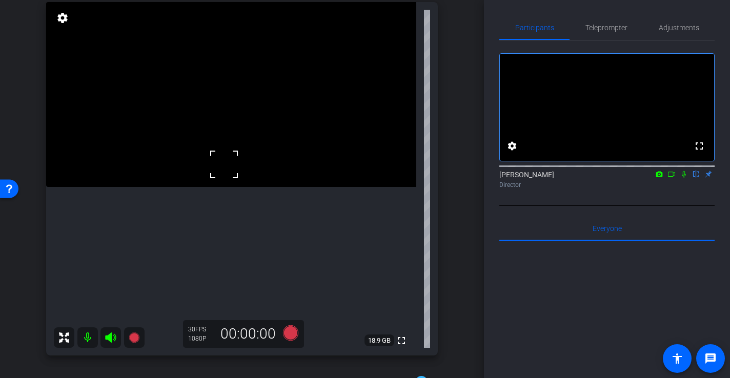
scroll to position [112, 0]
click at [295, 333] on icon at bounding box center [290, 333] width 15 height 15
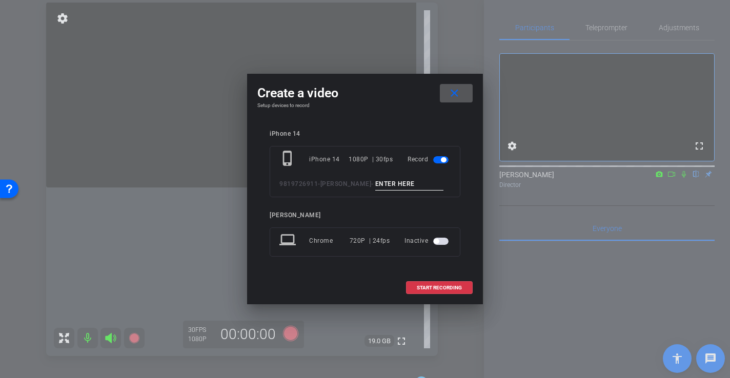
click at [381, 189] on input at bounding box center [409, 184] width 69 height 13
type input "-"
drag, startPoint x: 443, startPoint y: 286, endPoint x: 416, endPoint y: 292, distance: 27.7
click at [442, 286] on span "START RECORDING" at bounding box center [439, 288] width 45 height 5
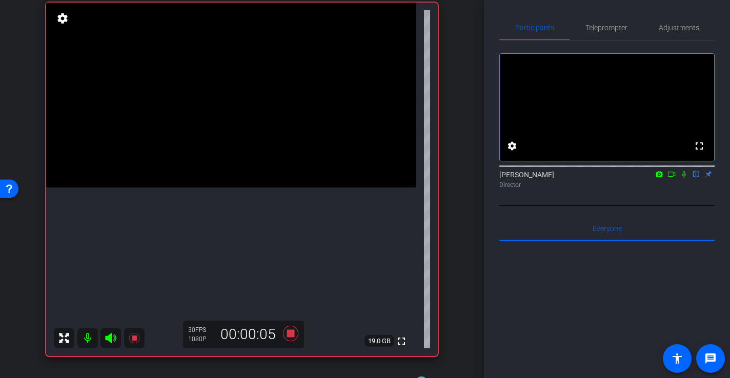
click at [173, 188] on video at bounding box center [231, 95] width 370 height 185
click at [190, 176] on video at bounding box center [231, 95] width 370 height 185
click at [242, 178] on video at bounding box center [231, 95] width 370 height 185
click at [273, 180] on video at bounding box center [231, 95] width 370 height 185
click at [225, 182] on video at bounding box center [231, 95] width 370 height 185
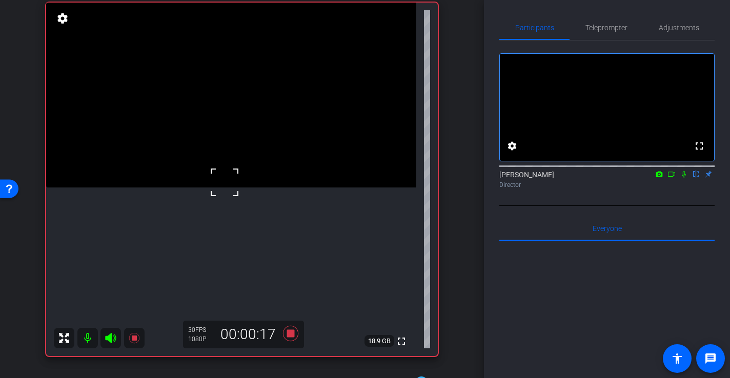
click at [225, 159] on video at bounding box center [231, 95] width 370 height 185
drag, startPoint x: 238, startPoint y: 176, endPoint x: 231, endPoint y: 182, distance: 9.5
click at [235, 179] on video at bounding box center [231, 95] width 370 height 185
click at [239, 182] on div at bounding box center [235, 179] width 26 height 26
click at [228, 186] on div at bounding box center [235, 179] width 26 height 26
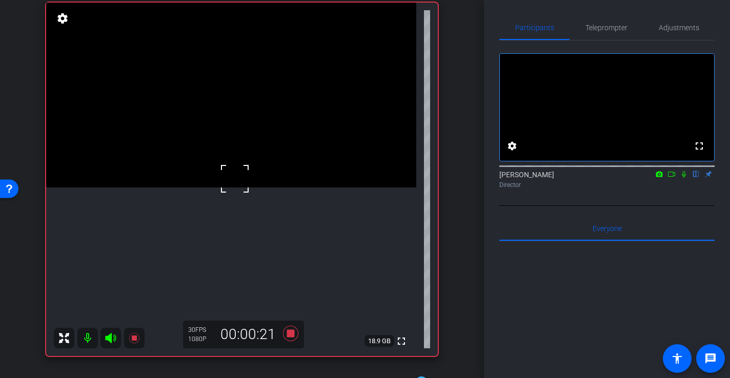
click at [232, 188] on video at bounding box center [231, 95] width 370 height 185
drag, startPoint x: 245, startPoint y: 199, endPoint x: 245, endPoint y: 212, distance: 13.3
click at [246, 188] on video at bounding box center [231, 95] width 370 height 185
drag, startPoint x: 232, startPoint y: 210, endPoint x: 224, endPoint y: 212, distance: 8.0
click at [231, 188] on video at bounding box center [231, 95] width 370 height 185
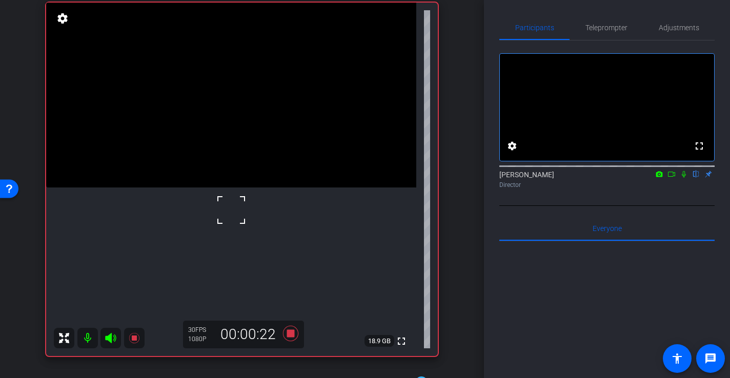
click at [223, 213] on div at bounding box center [231, 210] width 26 height 26
click at [224, 212] on div at bounding box center [231, 210] width 26 height 26
click at [238, 188] on video at bounding box center [231, 95] width 370 height 185
click at [225, 195] on div at bounding box center [238, 188] width 26 height 26
click at [212, 188] on video at bounding box center [231, 95] width 370 height 185
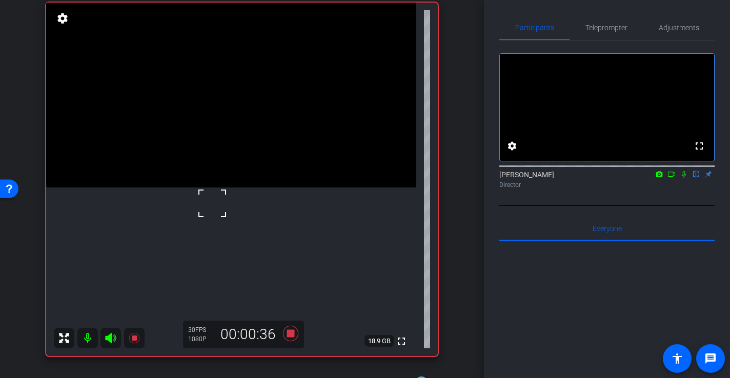
click at [211, 176] on video at bounding box center [231, 95] width 370 height 185
click at [233, 188] on video at bounding box center [231, 95] width 370 height 185
click at [219, 188] on video at bounding box center [231, 95] width 370 height 185
click at [248, 188] on video at bounding box center [231, 95] width 370 height 185
click at [277, 169] on video at bounding box center [231, 95] width 370 height 185
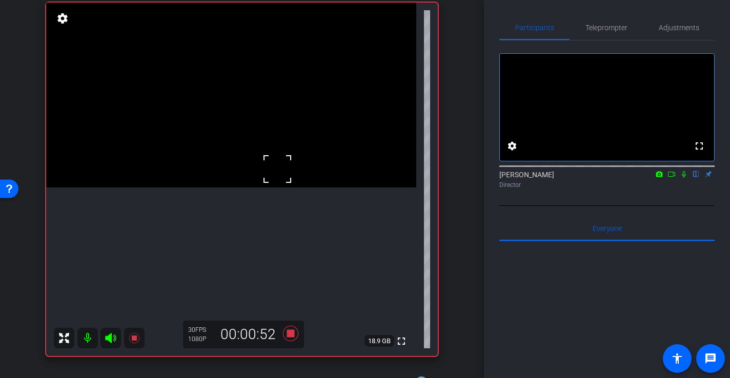
click at [277, 144] on video at bounding box center [231, 95] width 370 height 185
drag, startPoint x: 207, startPoint y: 192, endPoint x: 204, endPoint y: 199, distance: 7.3
click at [207, 188] on video at bounding box center [231, 95] width 370 height 185
click at [196, 188] on video at bounding box center [231, 95] width 370 height 185
click at [208, 211] on div at bounding box center [196, 209] width 26 height 26
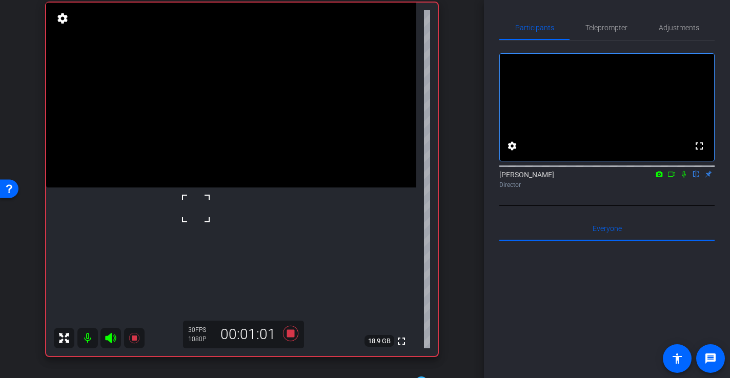
click at [209, 188] on video at bounding box center [231, 95] width 370 height 185
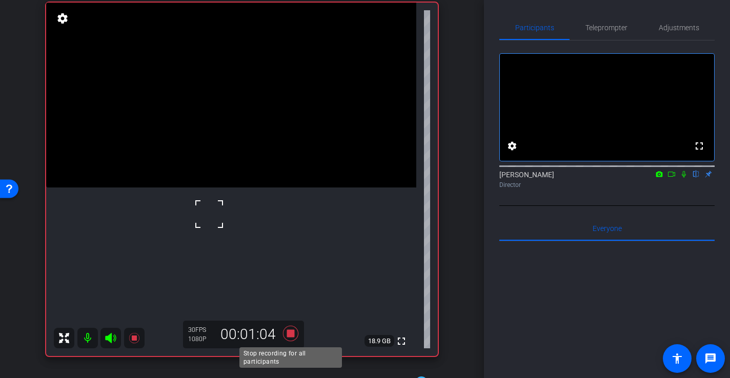
click at [290, 335] on icon at bounding box center [290, 333] width 15 height 15
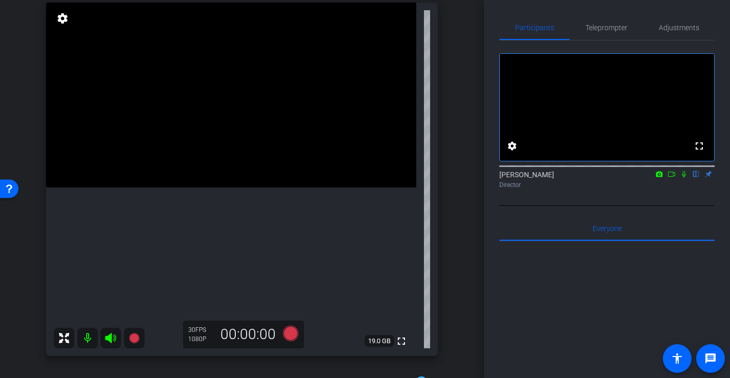
click at [162, 173] on video at bounding box center [231, 95] width 370 height 185
drag, startPoint x: 175, startPoint y: 172, endPoint x: 178, endPoint y: 187, distance: 15.7
click at [175, 172] on div "fullscreen settings 19.0 GB" at bounding box center [242, 180] width 392 height 354
drag, startPoint x: 171, startPoint y: 173, endPoint x: 170, endPoint y: 178, distance: 5.2
click at [171, 173] on div at bounding box center [163, 173] width 26 height 26
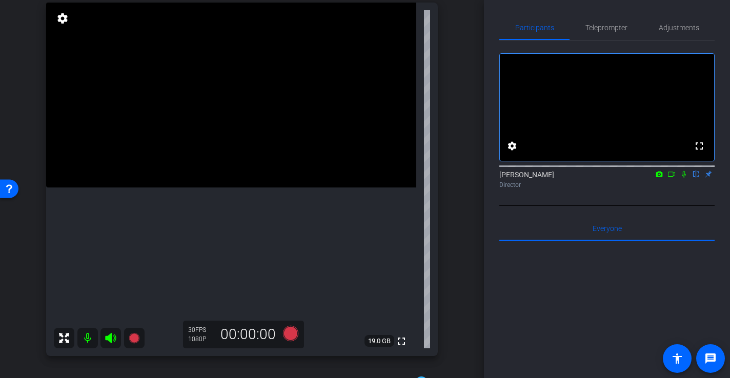
click at [180, 168] on video at bounding box center [231, 95] width 370 height 185
click at [679, 26] on span "Adjustments" at bounding box center [679, 27] width 40 height 7
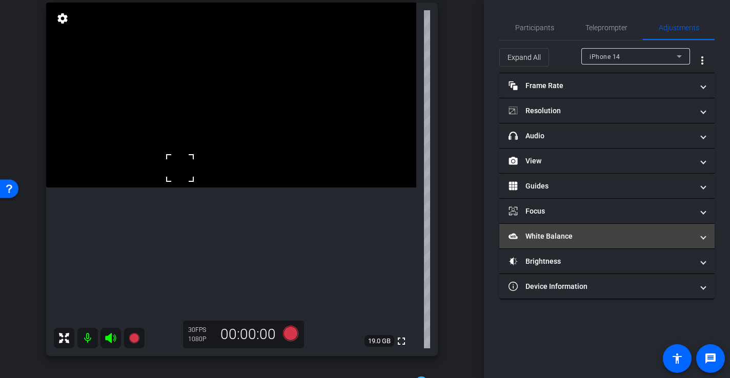
click at [606, 238] on mat-panel-title "White Balance White Balance" at bounding box center [601, 236] width 185 height 11
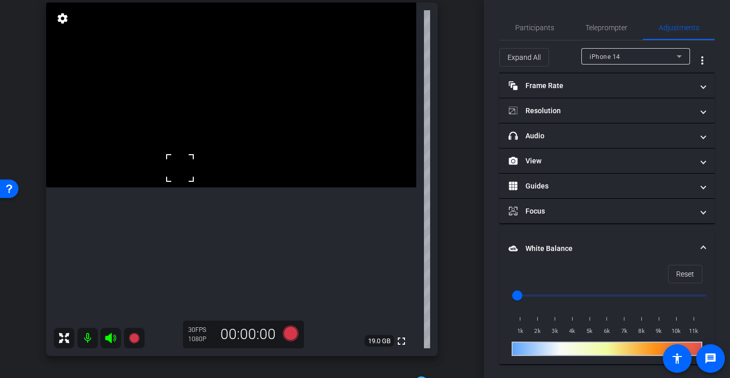
click at [544, 253] on mat-panel-title "White Balance White Balance" at bounding box center [601, 248] width 185 height 11
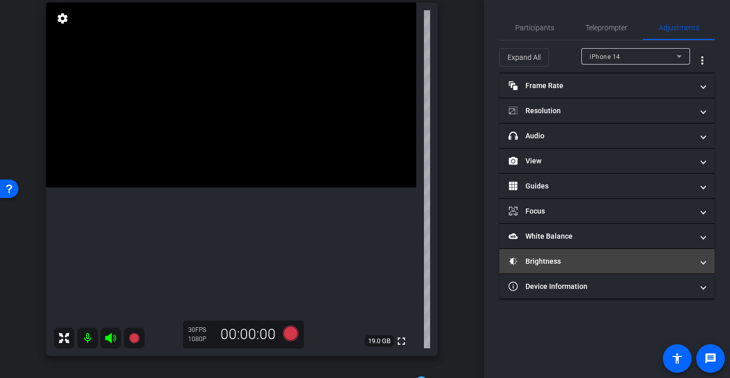
click at [544, 267] on mat-expansion-panel-header "Brightness" at bounding box center [606, 261] width 215 height 25
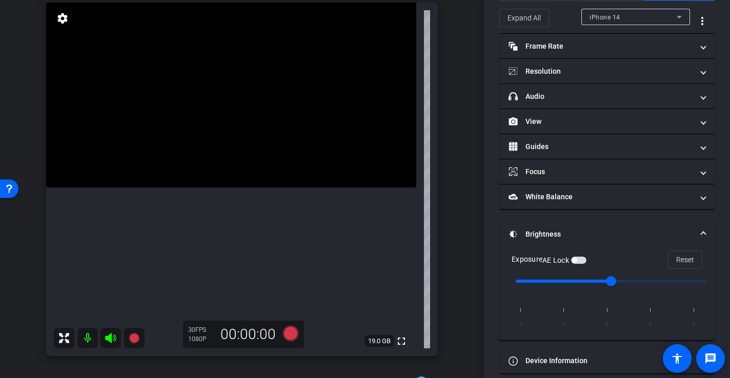
scroll to position [50, 0]
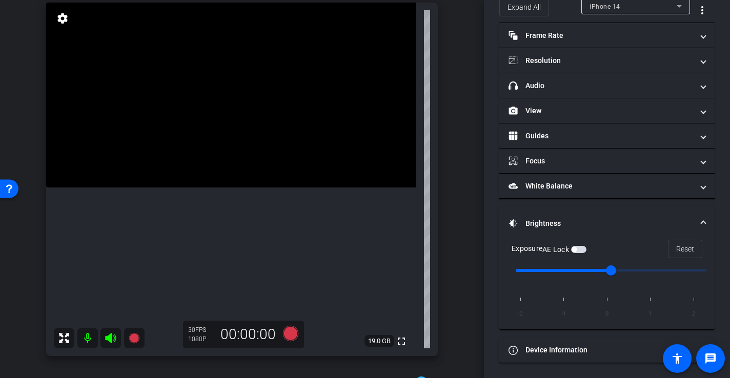
click at [148, 170] on video at bounding box center [231, 95] width 370 height 185
click at [600, 271] on input "range" at bounding box center [611, 270] width 212 height 23
drag, startPoint x: 598, startPoint y: 271, endPoint x: 584, endPoint y: 271, distance: 13.8
click at [584, 271] on input "range" at bounding box center [611, 270] width 212 height 23
click at [230, 141] on video at bounding box center [231, 95] width 370 height 185
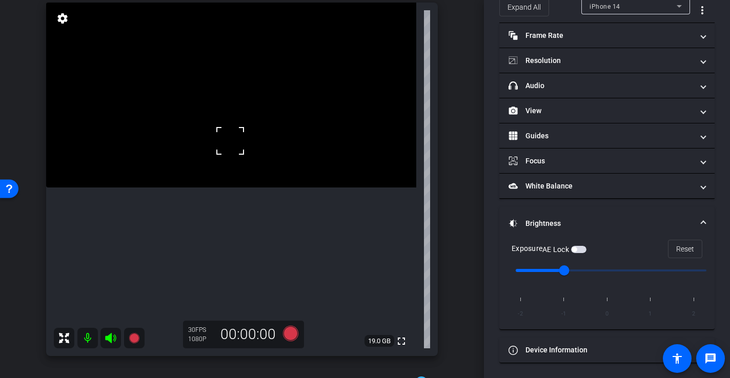
click at [237, 108] on video at bounding box center [231, 95] width 370 height 185
drag, startPoint x: 238, startPoint y: 139, endPoint x: 232, endPoint y: 145, distance: 8.0
click at [237, 139] on video at bounding box center [231, 95] width 370 height 185
drag, startPoint x: 235, startPoint y: 164, endPoint x: 261, endPoint y: 171, distance: 27.1
click at [235, 164] on video at bounding box center [231, 95] width 370 height 185
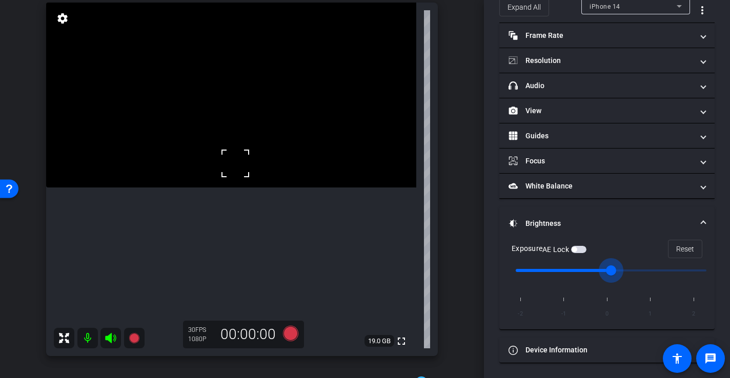
drag, startPoint x: 572, startPoint y: 274, endPoint x: 589, endPoint y: 270, distance: 18.3
click at [589, 270] on input "range" at bounding box center [611, 270] width 212 height 23
type input "-1"
click at [585, 270] on input "range" at bounding box center [611, 270] width 212 height 23
click at [141, 177] on video at bounding box center [231, 95] width 370 height 185
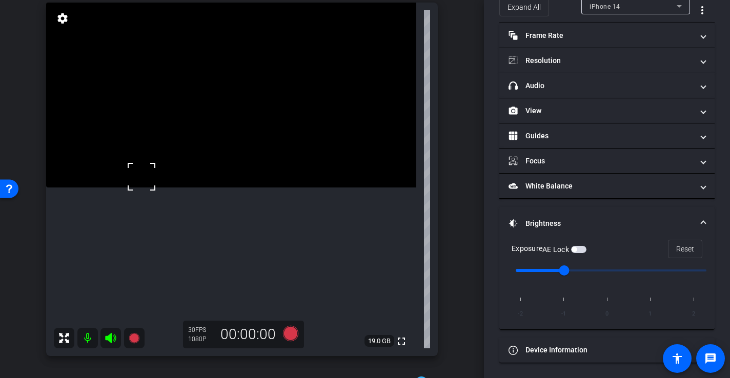
click at [239, 152] on video at bounding box center [231, 95] width 370 height 185
click at [267, 181] on video at bounding box center [231, 95] width 370 height 185
drag, startPoint x: 245, startPoint y: 153, endPoint x: 234, endPoint y: 153, distance: 11.3
click at [245, 153] on video at bounding box center [231, 95] width 370 height 185
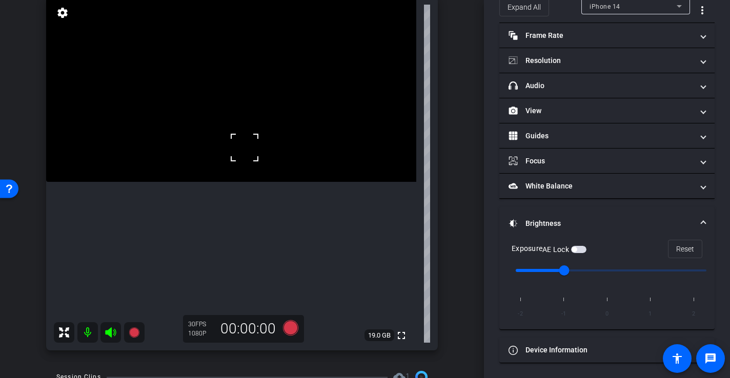
scroll to position [110, 0]
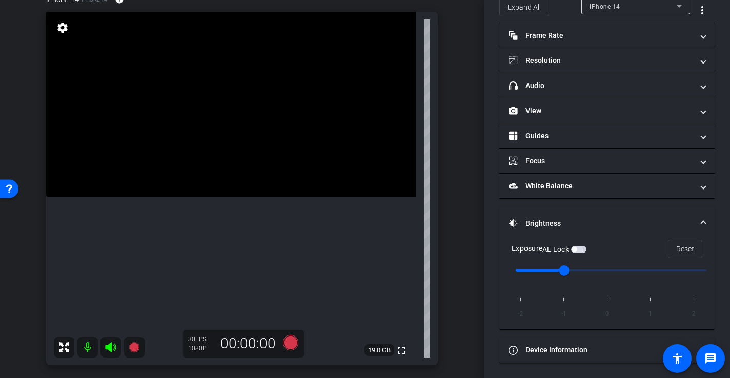
click at [249, 143] on video at bounding box center [231, 104] width 370 height 185
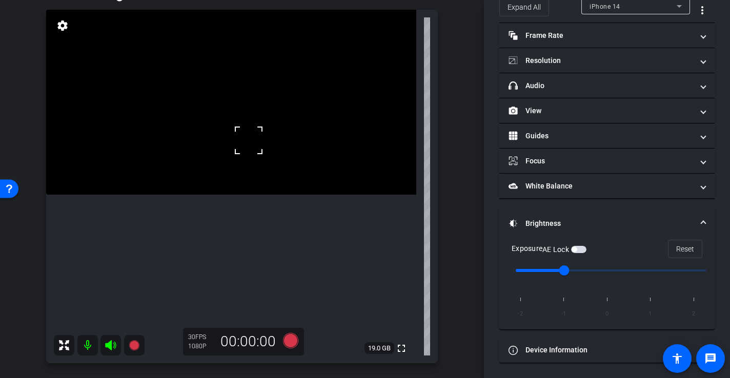
click at [247, 161] on video at bounding box center [231, 102] width 370 height 185
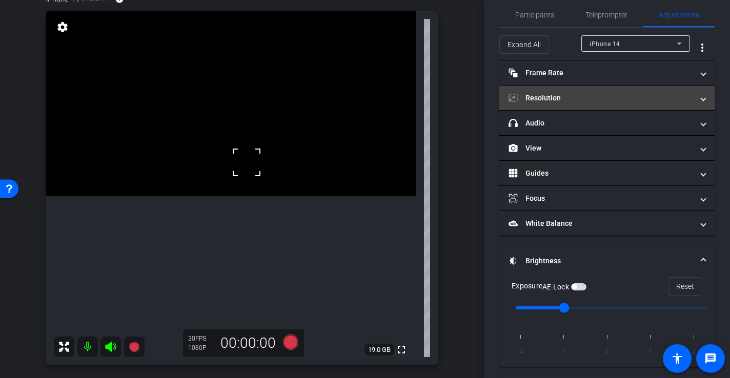
scroll to position [0, 0]
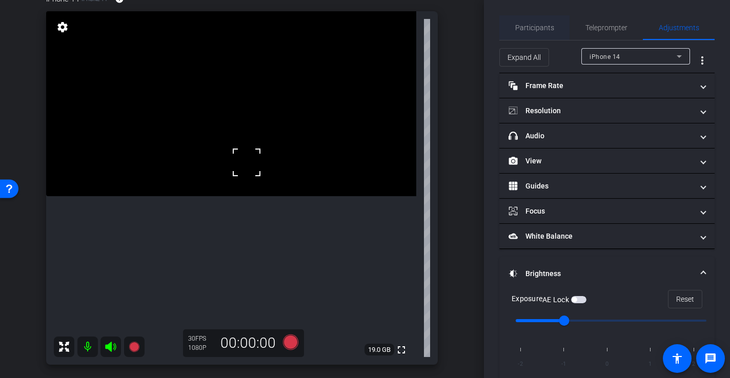
click at [536, 31] on span "Participants" at bounding box center [534, 27] width 39 height 7
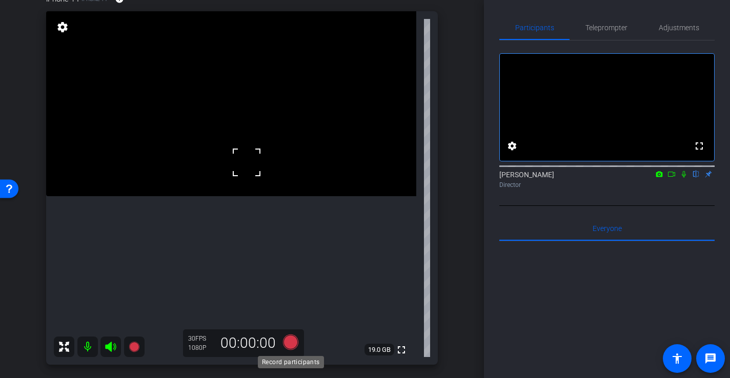
click at [292, 342] on icon at bounding box center [290, 342] width 15 height 15
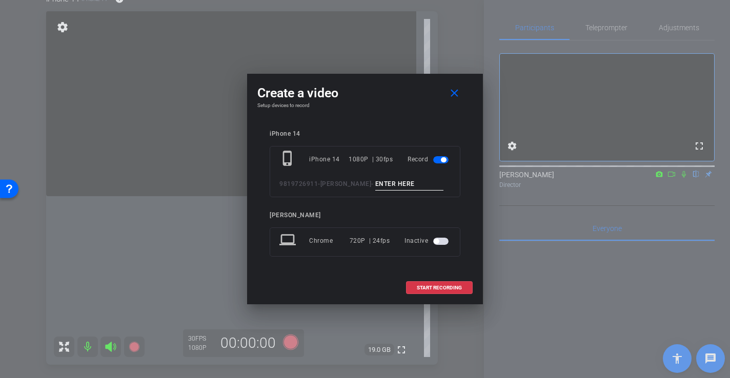
click at [425, 193] on div "phone_iphone iPhone 14 1080P | 30fps Record 9819726911-Kandeyce Jorden -" at bounding box center [365, 171] width 191 height 51
click at [424, 179] on input at bounding box center [409, 184] width 69 height 13
type input "-"
click at [442, 291] on span at bounding box center [439, 288] width 66 height 25
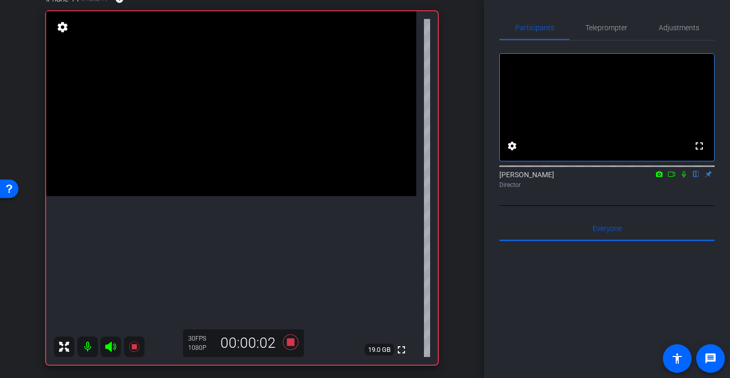
click at [215, 196] on video at bounding box center [231, 103] width 370 height 185
click at [220, 255] on div at bounding box center [215, 264] width 26 height 26
click at [227, 252] on div at bounding box center [215, 264] width 26 height 26
click at [242, 196] on video at bounding box center [231, 103] width 370 height 185
click at [259, 196] on video at bounding box center [231, 103] width 370 height 185
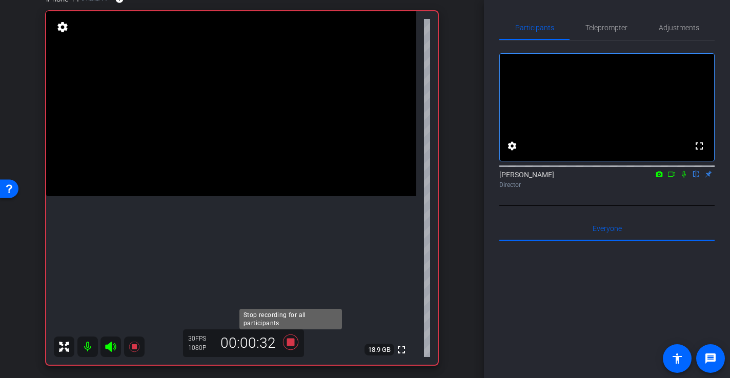
click at [290, 344] on icon at bounding box center [290, 342] width 15 height 15
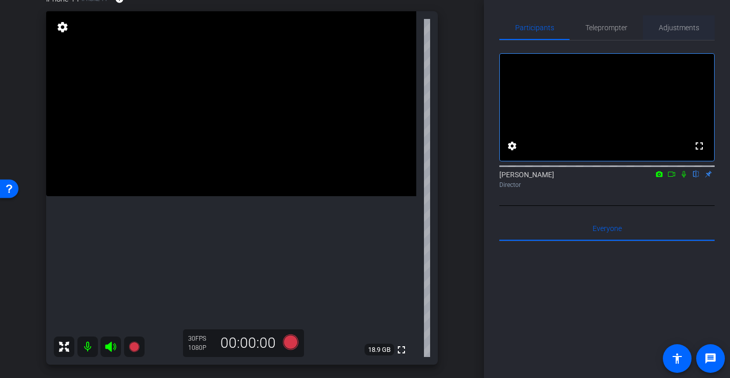
click at [658, 26] on div "Adjustments" at bounding box center [679, 27] width 72 height 25
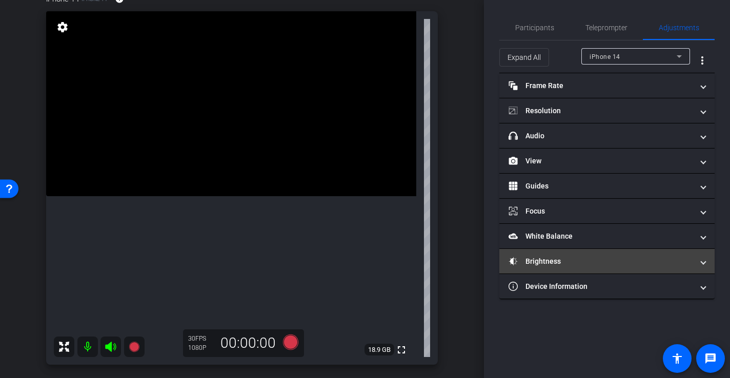
click at [549, 266] on mat-panel-title "Brightness" at bounding box center [601, 261] width 185 height 11
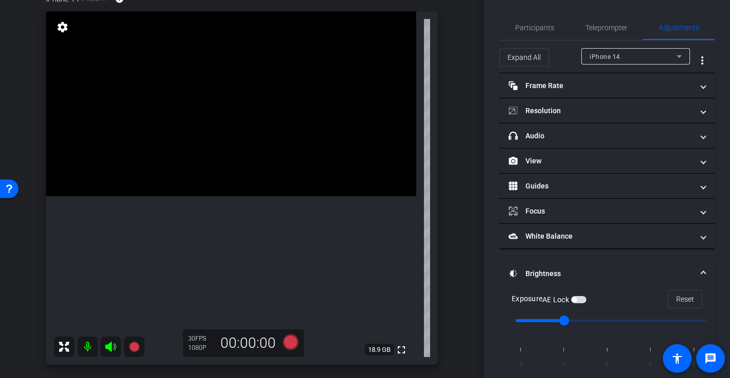
drag, startPoint x: 580, startPoint y: 320, endPoint x: 588, endPoint y: 321, distance: 8.3
click at [581, 320] on input "range" at bounding box center [611, 321] width 212 height 23
type input "0"
click at [604, 322] on input "range" at bounding box center [611, 321] width 212 height 23
click at [245, 168] on video at bounding box center [231, 103] width 370 height 185
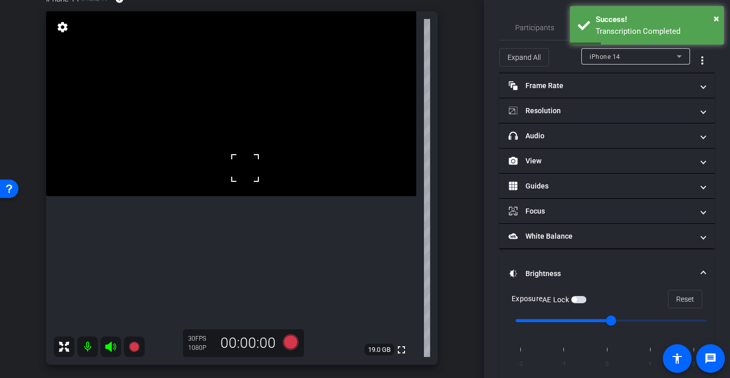
click at [275, 196] on video at bounding box center [231, 103] width 370 height 185
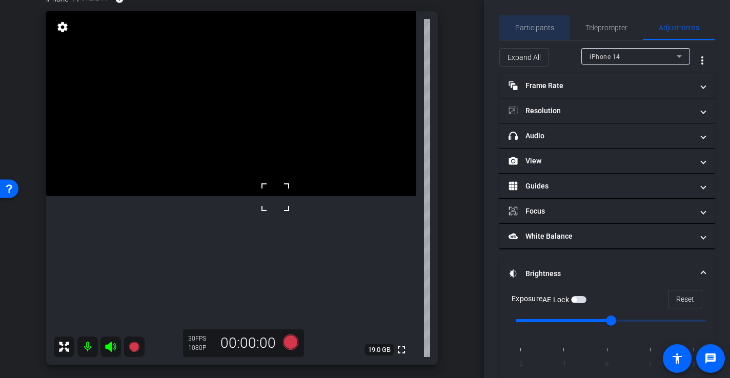
click at [537, 27] on span "Participants" at bounding box center [534, 27] width 39 height 7
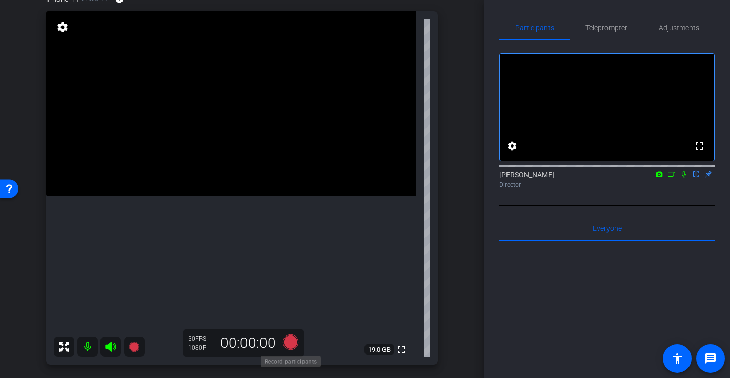
click at [288, 343] on icon at bounding box center [290, 342] width 15 height 15
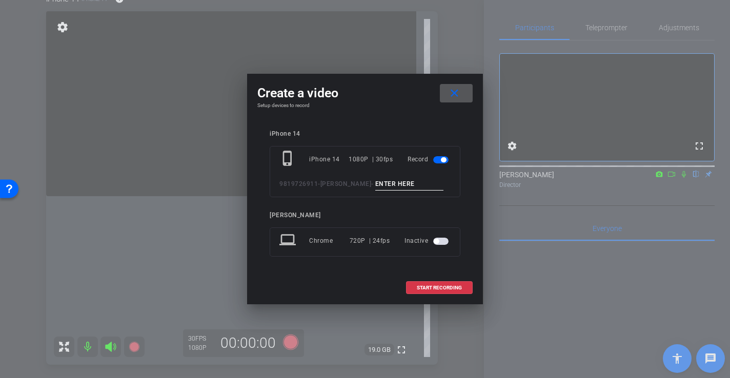
click at [381, 183] on input at bounding box center [409, 184] width 69 height 13
type input "-"
drag, startPoint x: 438, startPoint y: 285, endPoint x: 433, endPoint y: 284, distance: 5.7
click at [438, 286] on span "START RECORDING" at bounding box center [439, 288] width 45 height 5
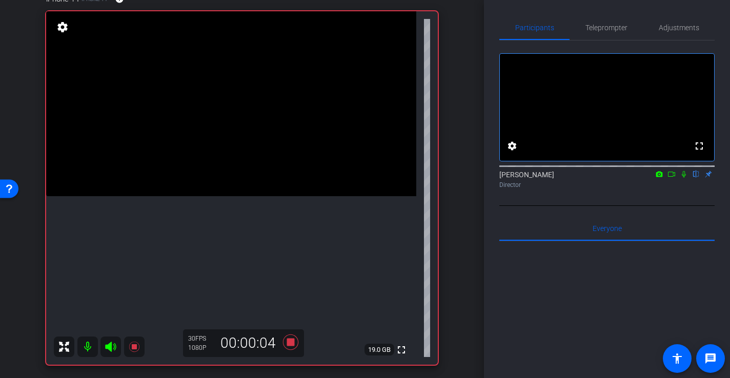
click at [286, 186] on video at bounding box center [231, 103] width 370 height 185
drag, startPoint x: 274, startPoint y: 192, endPoint x: 274, endPoint y: 204, distance: 11.3
click at [274, 193] on div at bounding box center [286, 186] width 26 height 26
click at [267, 196] on video at bounding box center [231, 103] width 370 height 185
click at [273, 195] on div at bounding box center [267, 197] width 26 height 26
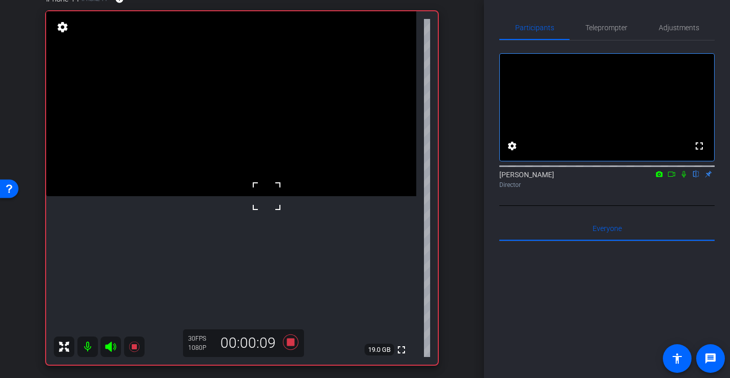
click at [286, 196] on video at bounding box center [231, 103] width 370 height 185
click at [242, 184] on video at bounding box center [231, 103] width 370 height 185
click at [253, 180] on div at bounding box center [243, 184] width 26 height 26
drag, startPoint x: 261, startPoint y: 175, endPoint x: 259, endPoint y: 181, distance: 6.0
click at [261, 175] on video at bounding box center [231, 103] width 370 height 185
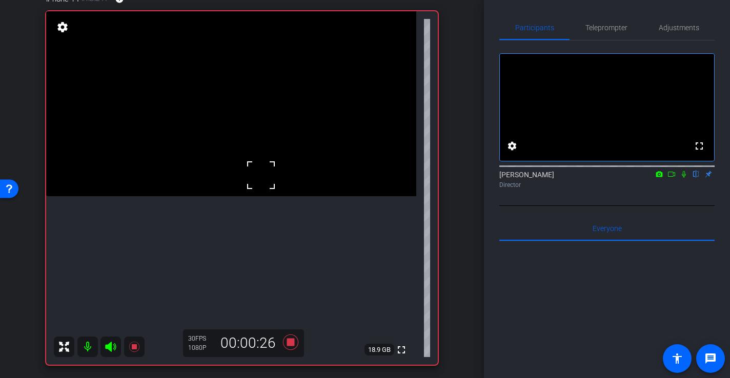
click at [234, 176] on video at bounding box center [231, 103] width 370 height 185
click at [262, 187] on video at bounding box center [231, 103] width 370 height 185
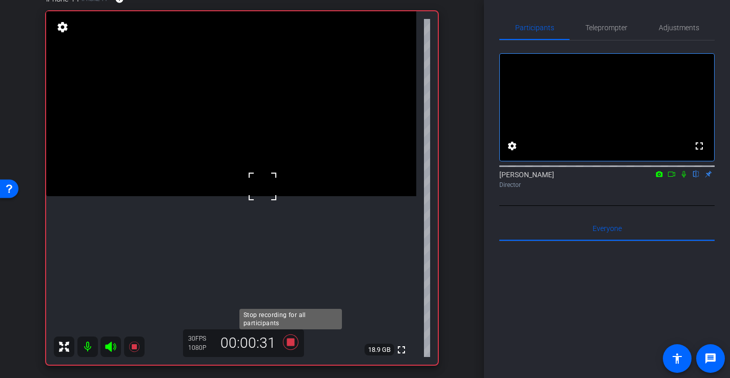
click at [294, 345] on icon at bounding box center [290, 342] width 25 height 18
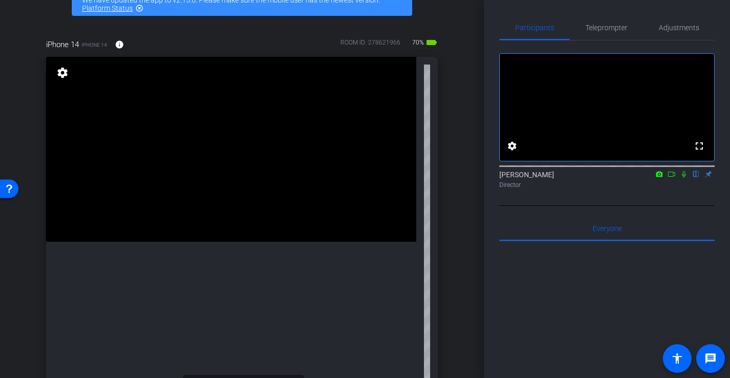
scroll to position [72, 0]
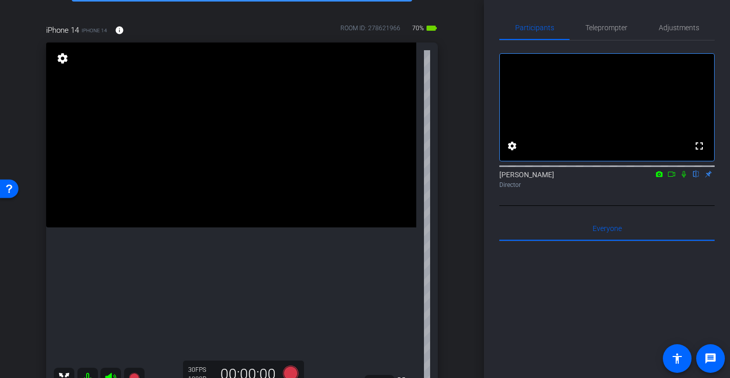
click at [143, 217] on video at bounding box center [231, 135] width 370 height 185
click at [307, 215] on video at bounding box center [231, 135] width 370 height 185
click at [247, 210] on video at bounding box center [231, 135] width 370 height 185
click at [237, 201] on div at bounding box center [247, 210] width 26 height 26
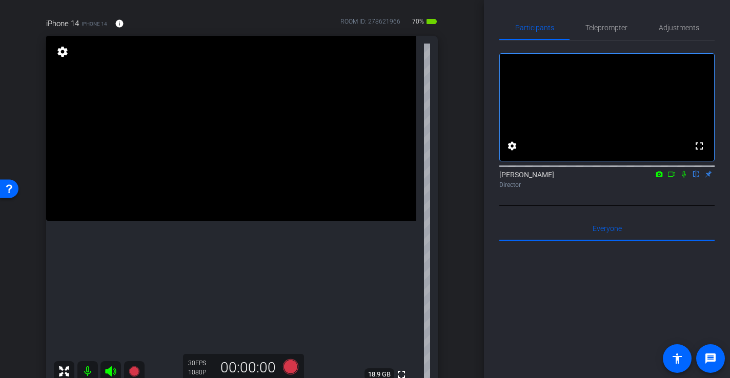
scroll to position [82, 0]
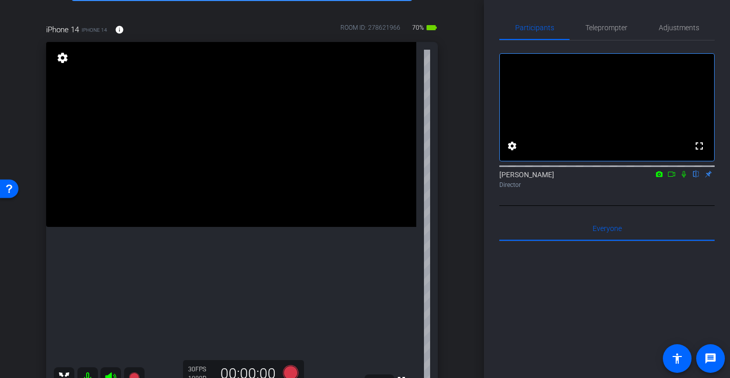
click at [323, 182] on video at bounding box center [231, 134] width 370 height 185
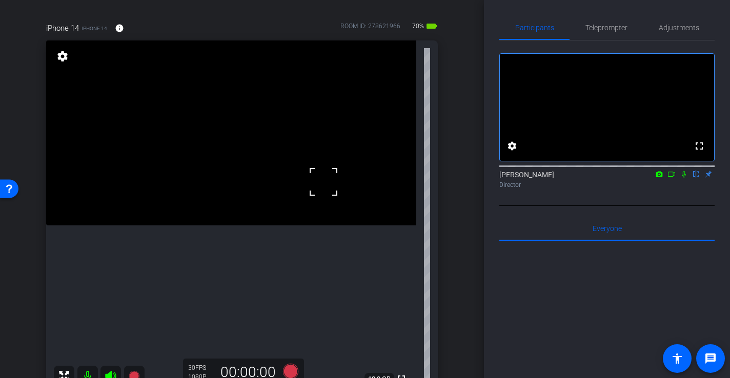
click at [313, 210] on video at bounding box center [231, 132] width 370 height 185
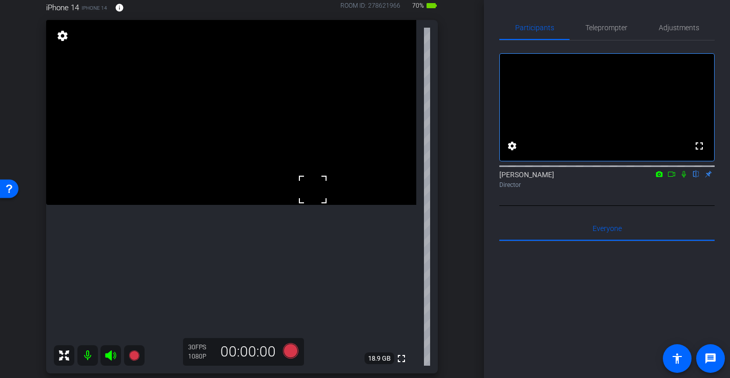
click at [207, 205] on video at bounding box center [231, 112] width 370 height 185
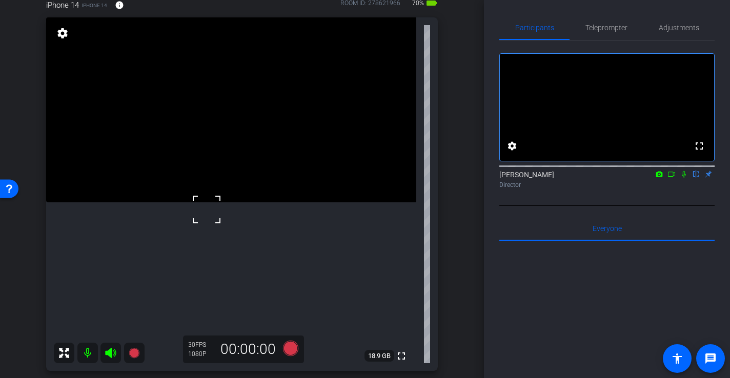
click at [195, 196] on div "fullscreen settings 18.9 GB" at bounding box center [242, 194] width 392 height 354
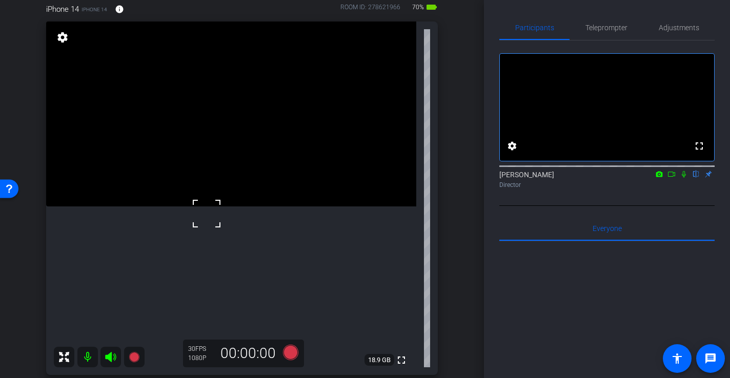
click at [243, 154] on video at bounding box center [231, 114] width 370 height 185
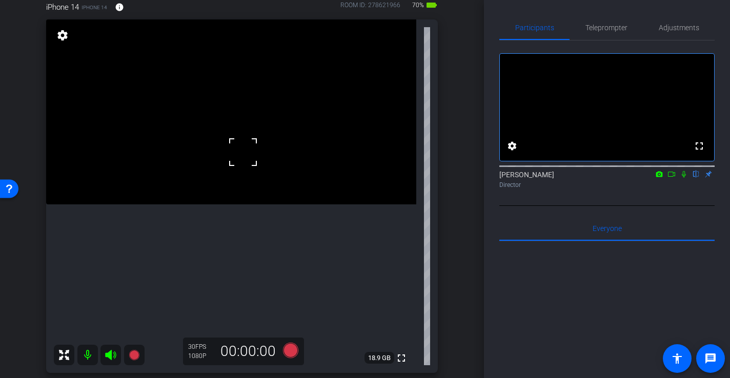
click at [233, 203] on video at bounding box center [231, 111] width 370 height 185
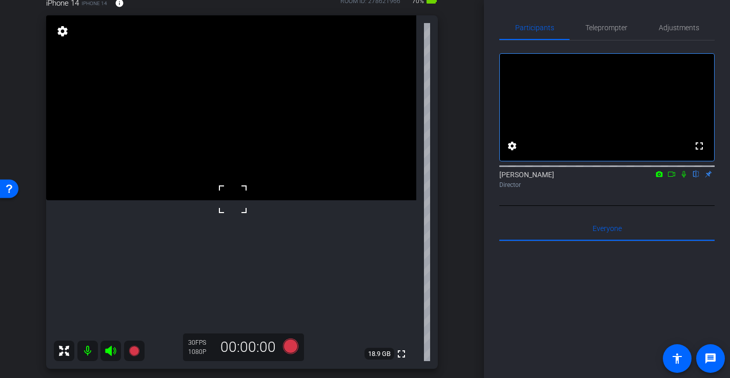
click at [224, 200] on video at bounding box center [231, 107] width 370 height 185
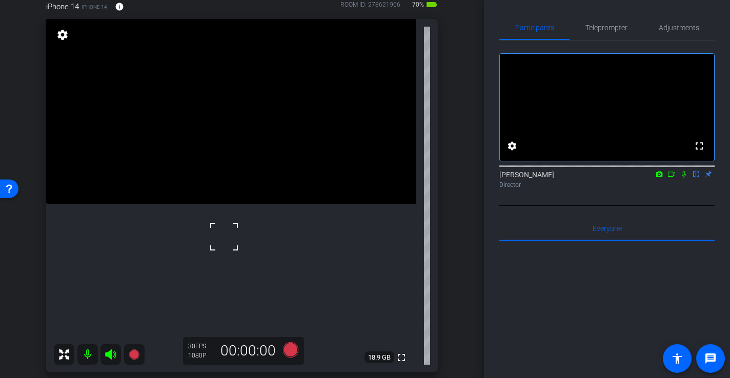
click at [212, 161] on video at bounding box center [231, 111] width 370 height 185
click at [235, 132] on video at bounding box center [231, 111] width 370 height 185
click at [286, 170] on video at bounding box center [231, 111] width 370 height 185
click at [318, 205] on video at bounding box center [231, 111] width 370 height 185
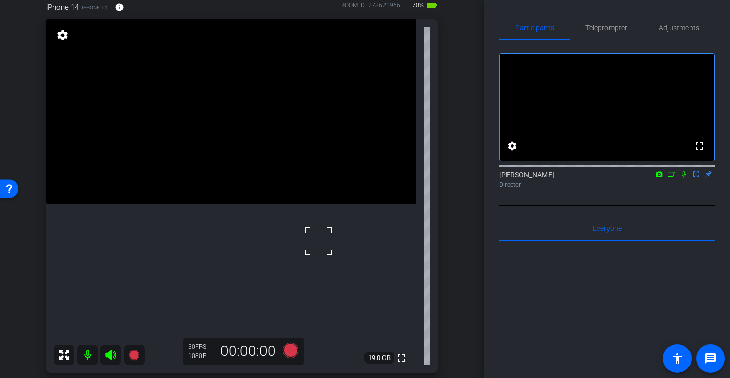
click at [268, 205] on video at bounding box center [231, 111] width 370 height 185
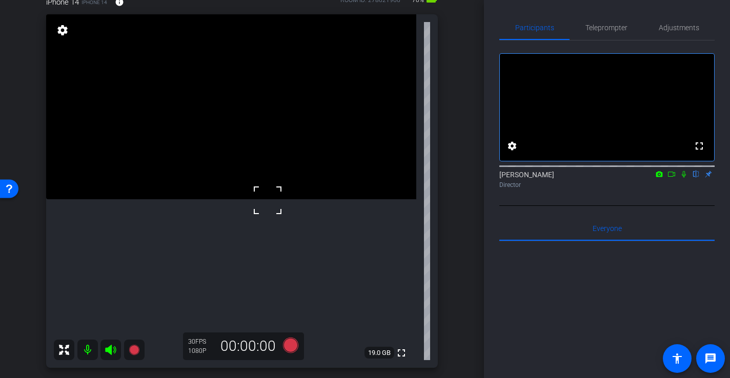
click at [280, 179] on video at bounding box center [231, 106] width 370 height 185
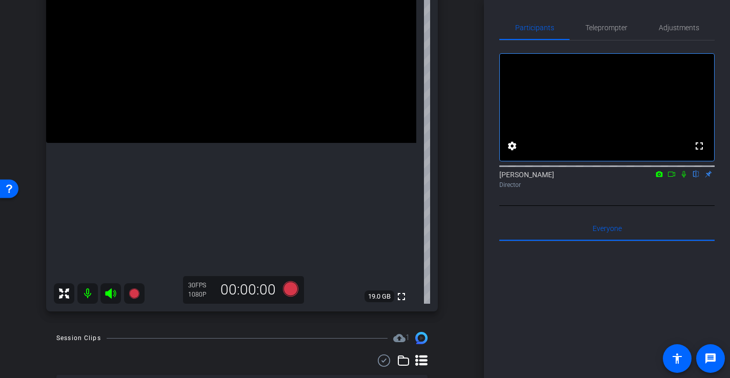
scroll to position [154, 0]
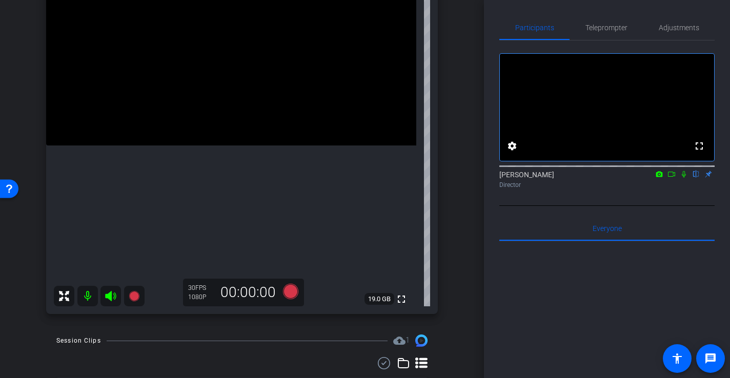
click at [224, 108] on video at bounding box center [231, 53] width 370 height 185
drag, startPoint x: 259, startPoint y: 116, endPoint x: 256, endPoint y: 190, distance: 74.4
click at [259, 119] on video at bounding box center [231, 53] width 370 height 185
click at [247, 107] on div at bounding box center [260, 120] width 26 height 26
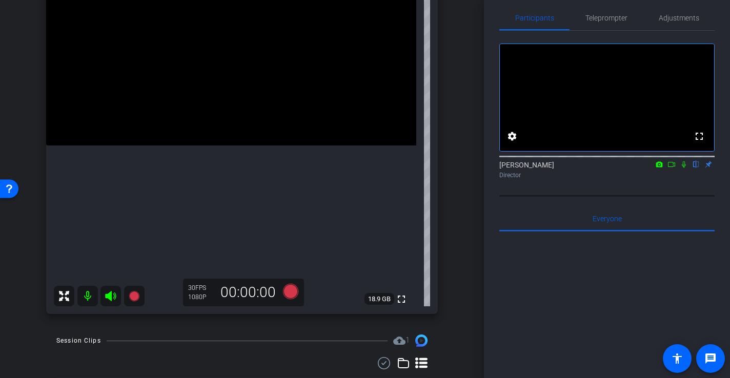
scroll to position [7, 0]
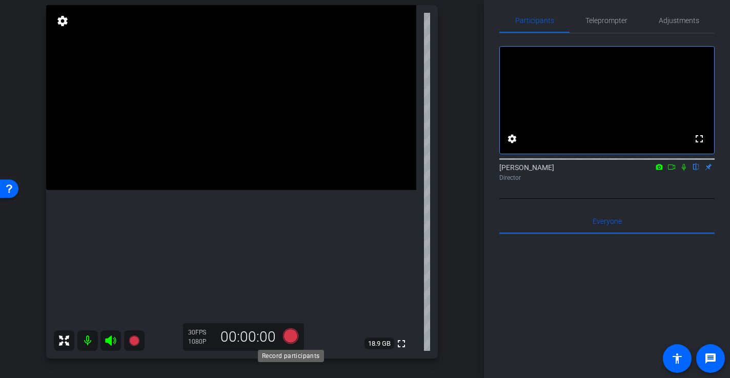
click at [284, 339] on icon at bounding box center [290, 336] width 25 height 18
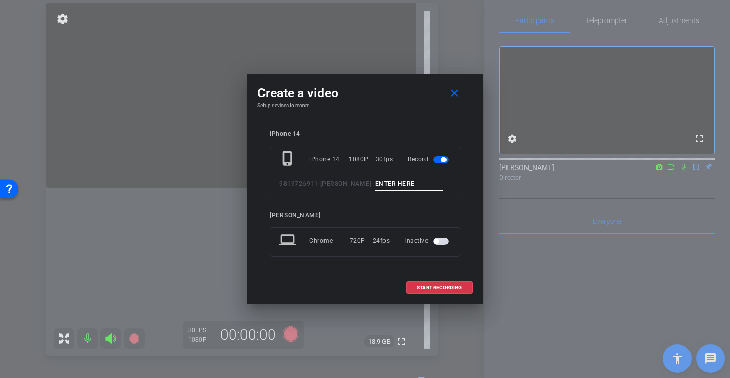
scroll to position [110, 0]
click at [398, 181] on input at bounding box center [409, 184] width 69 height 13
type input "-"
click at [460, 287] on span "START RECORDING" at bounding box center [439, 288] width 45 height 5
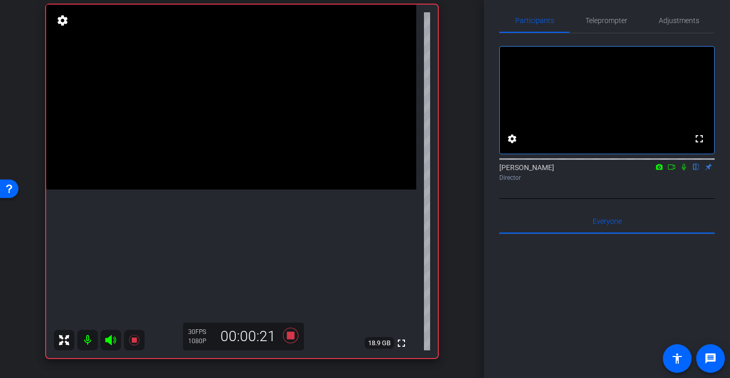
click at [271, 150] on video at bounding box center [231, 97] width 370 height 185
click at [254, 144] on video at bounding box center [231, 97] width 370 height 185
click at [254, 175] on video at bounding box center [231, 97] width 370 height 185
click at [225, 121] on video at bounding box center [231, 97] width 370 height 185
click at [293, 338] on icon at bounding box center [290, 335] width 15 height 15
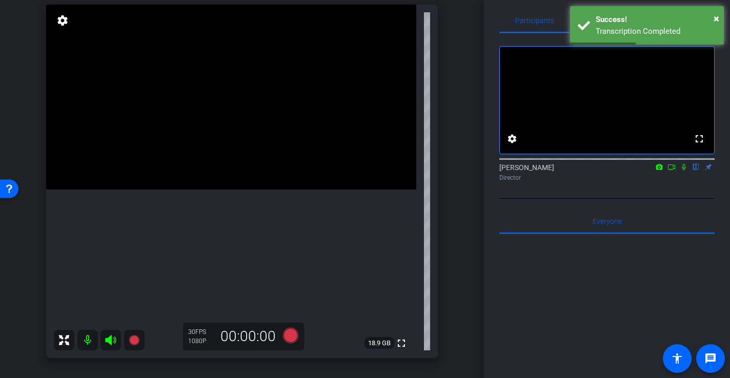
drag, startPoint x: 299, startPoint y: 164, endPoint x: 281, endPoint y: 169, distance: 19.2
click at [299, 164] on video at bounding box center [231, 97] width 370 height 185
click at [273, 168] on video at bounding box center [231, 97] width 370 height 185
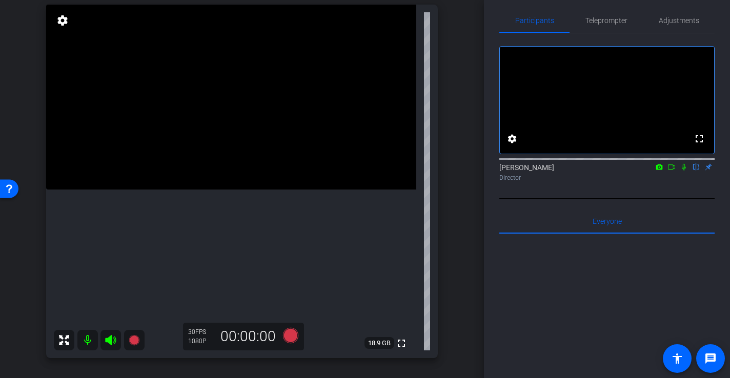
drag, startPoint x: 270, startPoint y: 115, endPoint x: 262, endPoint y: 123, distance: 10.5
click at [270, 115] on video at bounding box center [231, 97] width 370 height 185
click at [255, 127] on div "fullscreen settings 18.9 GB" at bounding box center [242, 182] width 392 height 354
click at [291, 343] on icon at bounding box center [290, 336] width 25 height 18
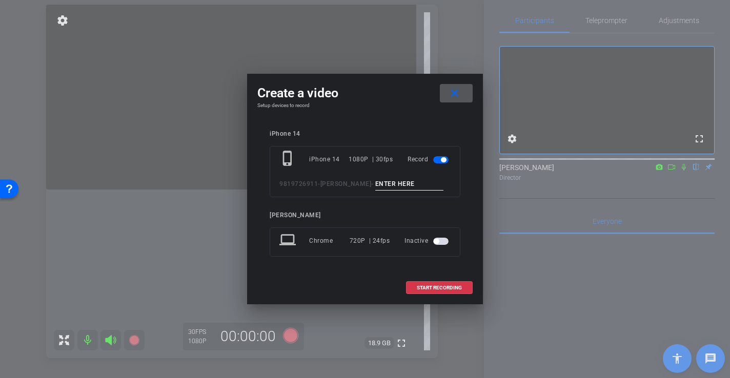
click at [405, 187] on input at bounding box center [409, 184] width 69 height 13
type input "-"
click at [453, 286] on span "START RECORDING" at bounding box center [439, 288] width 45 height 5
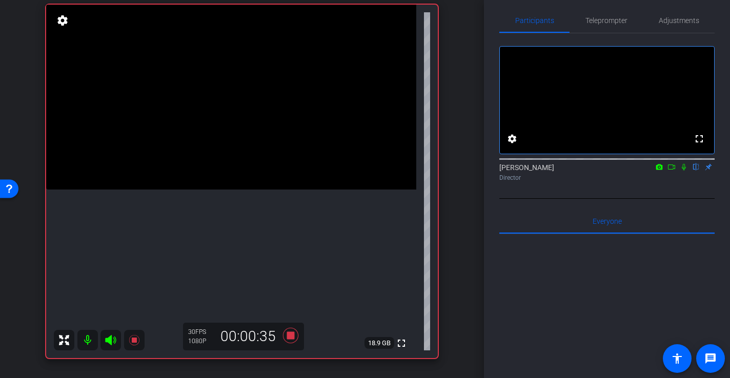
click at [246, 190] on video at bounding box center [231, 97] width 370 height 185
drag, startPoint x: 245, startPoint y: 238, endPoint x: 287, endPoint y: 238, distance: 42.0
click at [245, 238] on div at bounding box center [246, 231] width 26 height 26
click at [284, 190] on video at bounding box center [231, 97] width 370 height 185
click at [283, 219] on div at bounding box center [284, 227] width 26 height 26
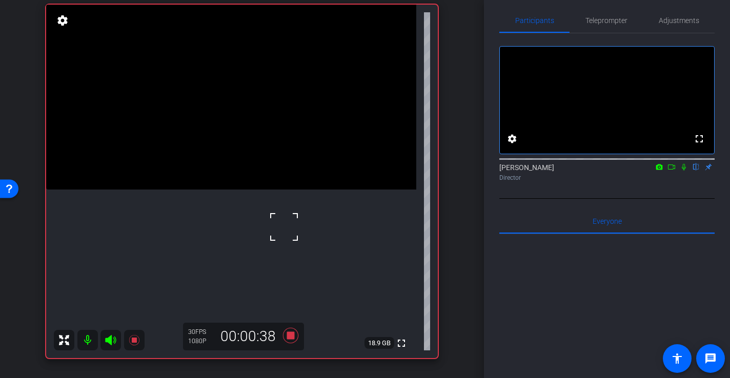
click at [257, 190] on video at bounding box center [231, 97] width 370 height 185
click at [257, 207] on div at bounding box center [257, 209] width 26 height 26
click at [290, 338] on icon at bounding box center [290, 335] width 15 height 15
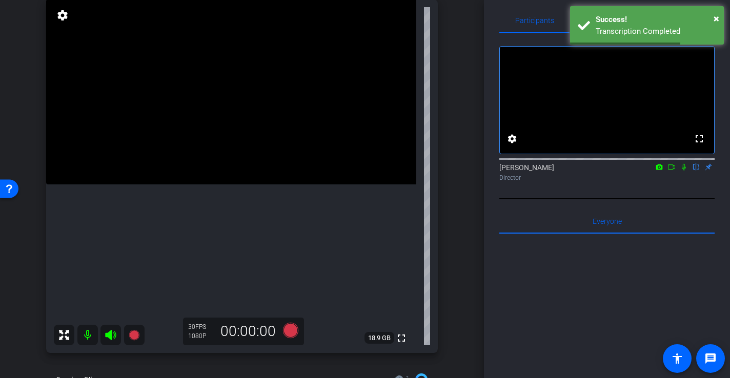
scroll to position [116, 0]
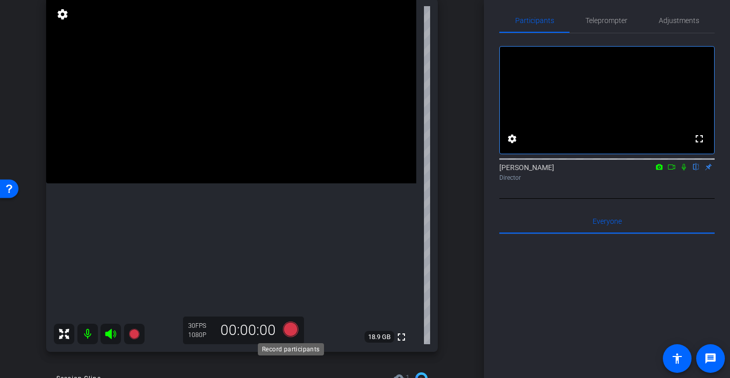
click at [294, 329] on icon at bounding box center [290, 329] width 15 height 15
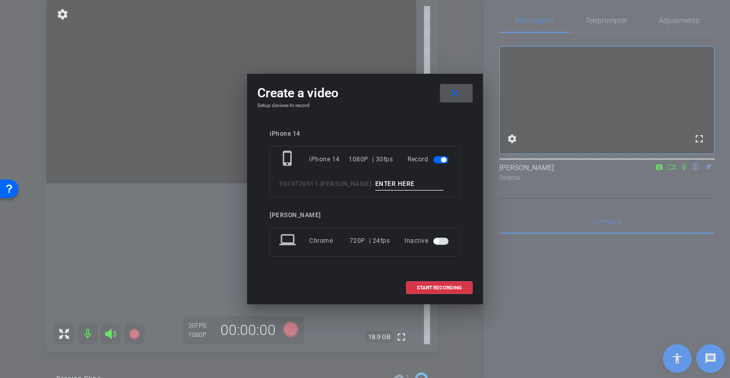
click at [422, 181] on input at bounding box center [409, 184] width 69 height 13
type input "-"
click at [444, 289] on span "START RECORDING" at bounding box center [439, 288] width 45 height 5
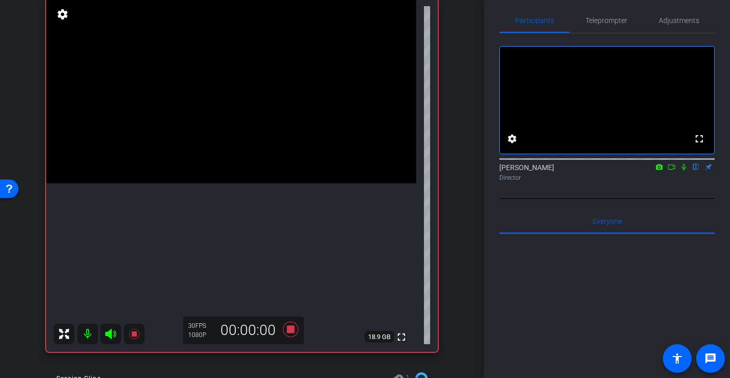
click at [274, 115] on video at bounding box center [231, 90] width 370 height 185
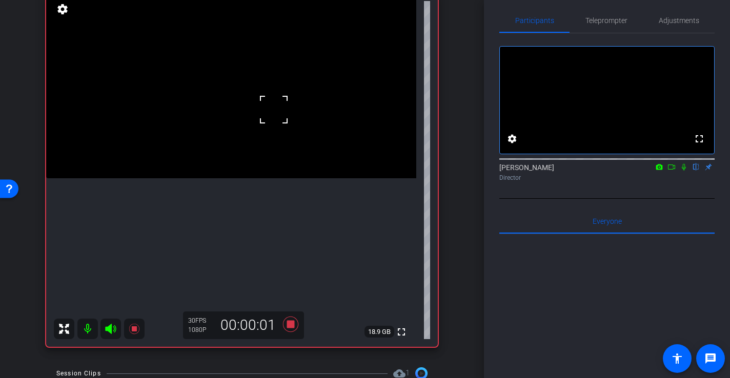
click at [281, 84] on video at bounding box center [231, 85] width 370 height 185
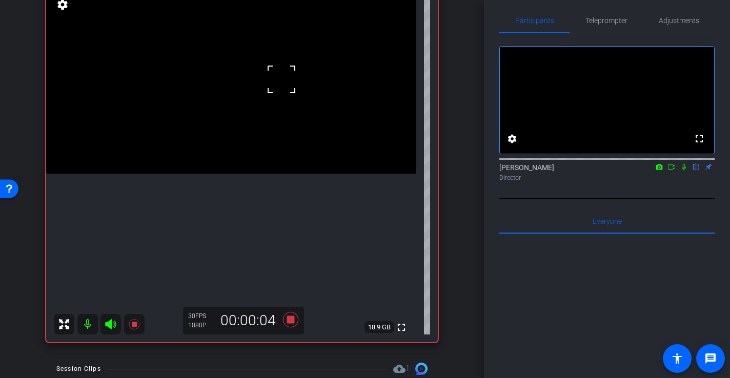
scroll to position [130, 0]
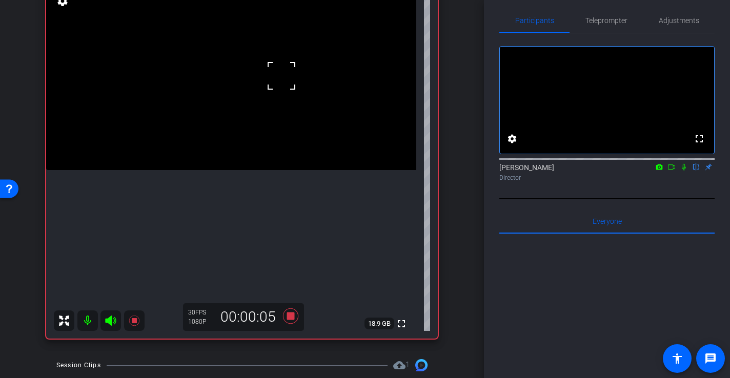
click at [275, 91] on video at bounding box center [231, 77] width 370 height 185
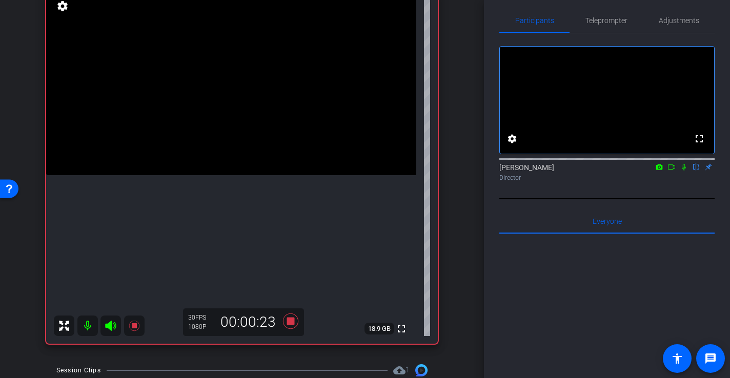
scroll to position [129, 0]
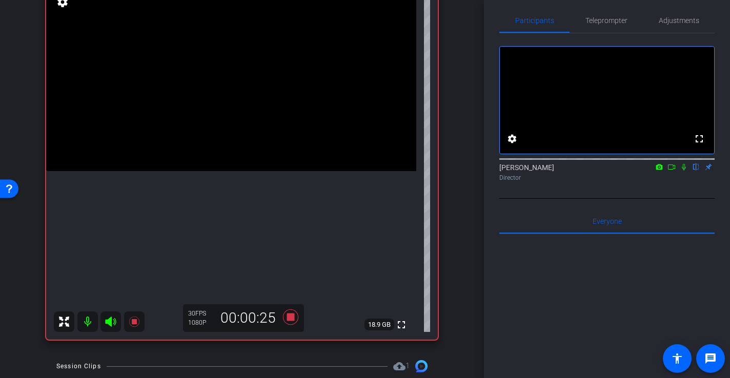
click at [229, 171] on video at bounding box center [231, 78] width 370 height 185
click at [223, 172] on video at bounding box center [231, 79] width 370 height 185
click at [243, 172] on video at bounding box center [231, 79] width 370 height 185
click at [244, 182] on div at bounding box center [243, 190] width 26 height 26
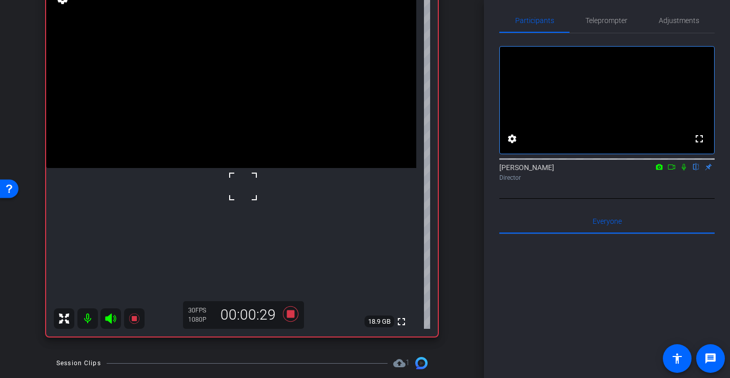
click at [228, 168] on video at bounding box center [231, 75] width 370 height 185
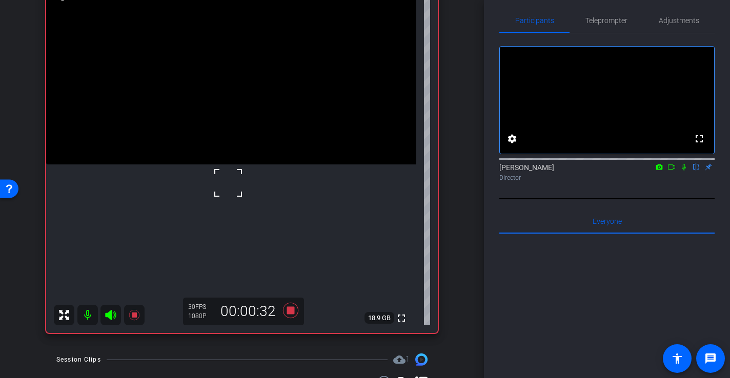
click at [258, 165] on video at bounding box center [231, 71] width 370 height 185
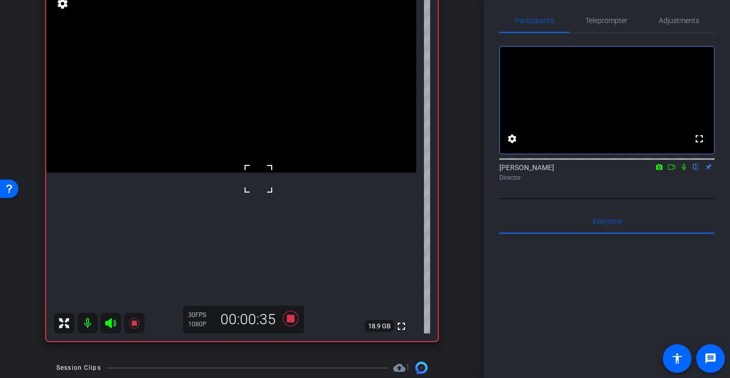
scroll to position [126, 0]
drag, startPoint x: 278, startPoint y: 123, endPoint x: 269, endPoint y: 164, distance: 41.9
click at [278, 123] on video at bounding box center [231, 81] width 370 height 185
click at [227, 154] on video at bounding box center [231, 81] width 370 height 185
click at [294, 322] on icon at bounding box center [290, 320] width 25 height 18
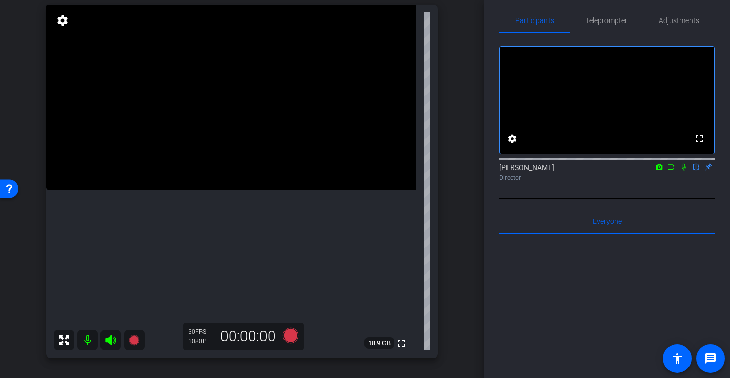
scroll to position [112, 0]
click at [161, 123] on video at bounding box center [231, 95] width 370 height 185
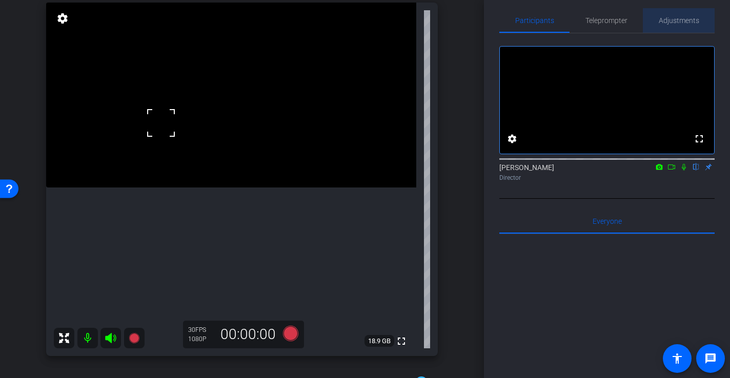
drag, startPoint x: 678, startPoint y: 18, endPoint x: 671, endPoint y: 35, distance: 18.8
click at [679, 18] on span "Adjustments" at bounding box center [679, 20] width 40 height 7
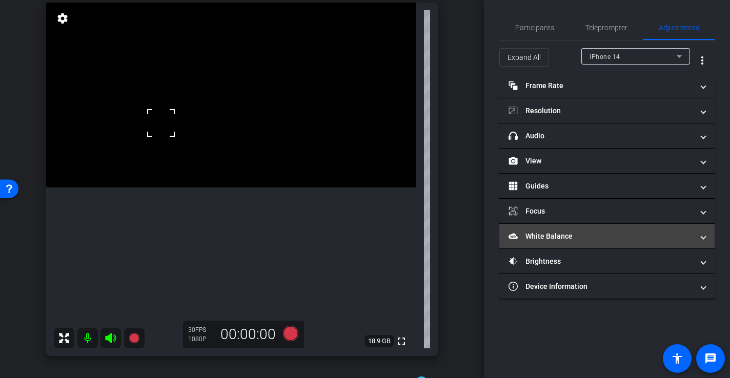
click at [554, 235] on mat-panel-title "White Balance White Balance" at bounding box center [601, 236] width 185 height 11
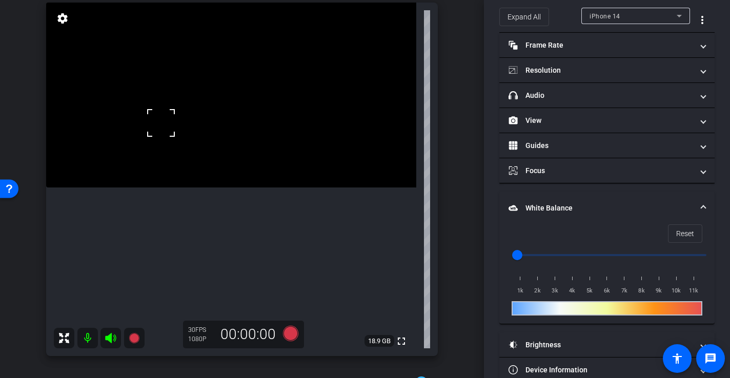
scroll to position [60, 0]
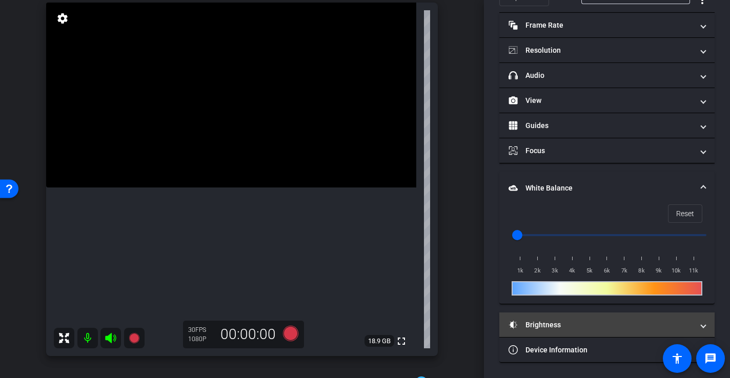
click at [553, 328] on mat-panel-title "Brightness" at bounding box center [601, 325] width 185 height 11
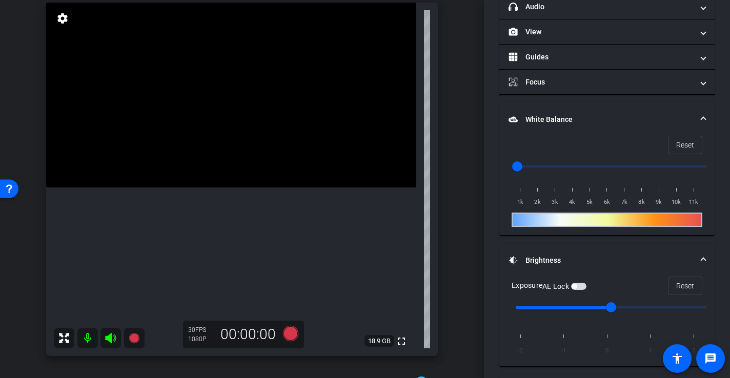
scroll to position [130, 0]
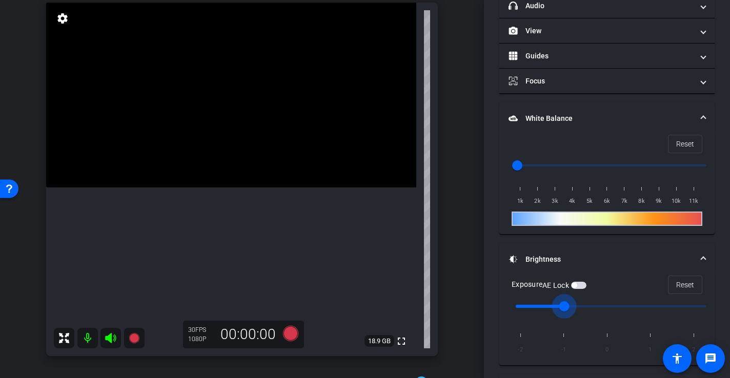
drag, startPoint x: 608, startPoint y: 309, endPoint x: 587, endPoint y: 309, distance: 21.0
click at [587, 309] on input "range" at bounding box center [611, 306] width 212 height 23
drag, startPoint x: 581, startPoint y: 305, endPoint x: 589, endPoint y: 306, distance: 8.2
click at [585, 306] on input "range" at bounding box center [611, 306] width 212 height 23
type input "0"
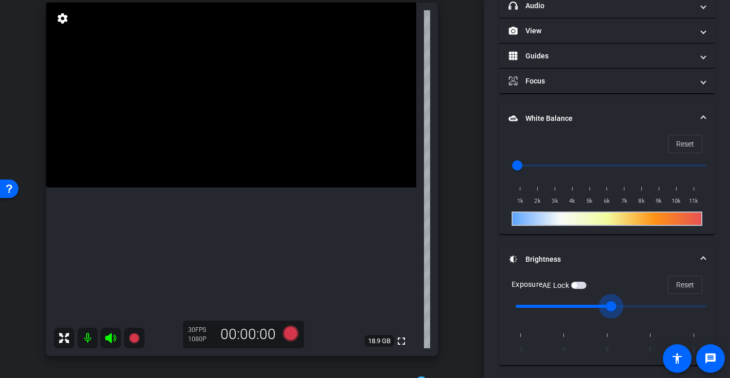
click at [599, 305] on input "range" at bounding box center [611, 306] width 212 height 23
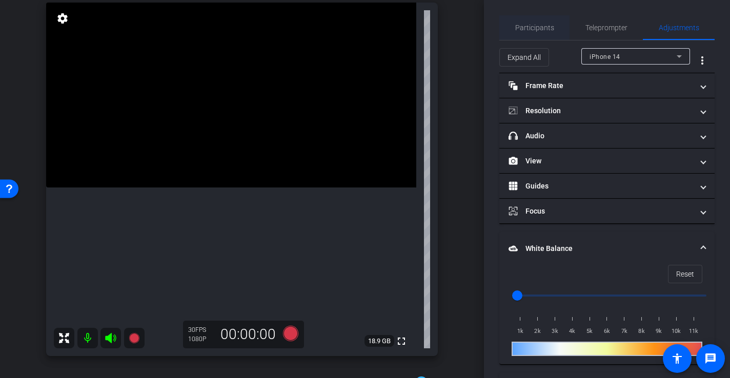
click at [546, 24] on span "Participants" at bounding box center [534, 27] width 39 height 7
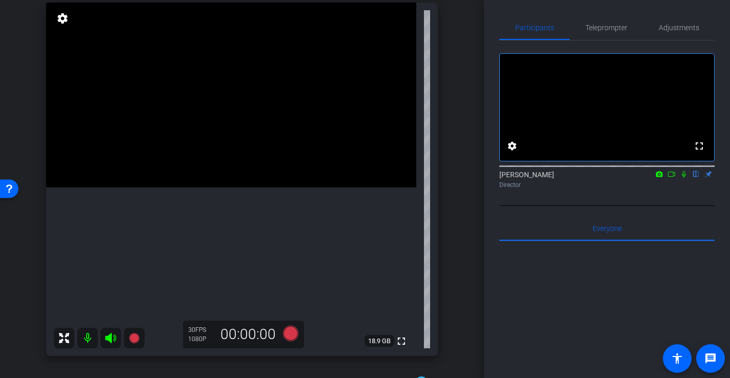
drag, startPoint x: 256, startPoint y: 80, endPoint x: 250, endPoint y: 86, distance: 8.3
click at [256, 80] on video at bounding box center [231, 95] width 370 height 185
click at [221, 127] on video at bounding box center [231, 95] width 370 height 185
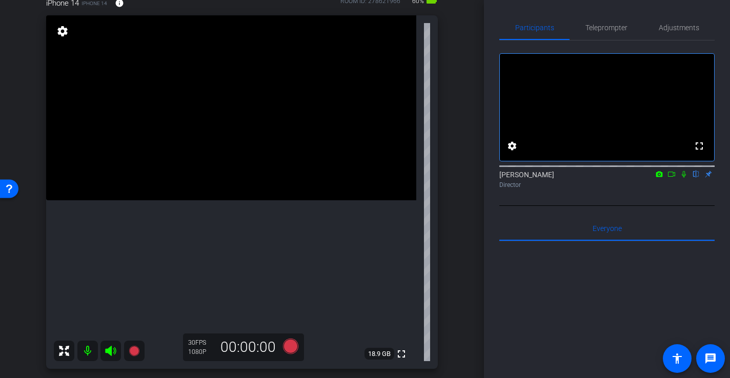
scroll to position [100, 0]
click at [287, 338] on icon at bounding box center [290, 345] width 25 height 18
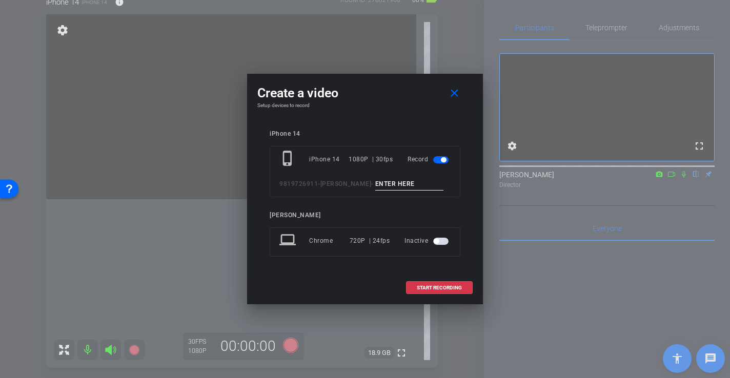
click at [418, 181] on input at bounding box center [409, 184] width 69 height 13
type input "-"
click at [446, 288] on span "START RECORDING" at bounding box center [439, 288] width 45 height 5
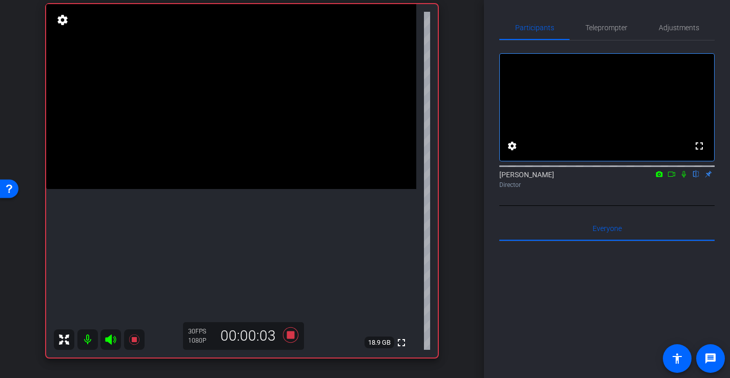
scroll to position [112, 0]
drag, startPoint x: 244, startPoint y: 139, endPoint x: 225, endPoint y: 152, distance: 23.6
click at [243, 139] on video at bounding box center [231, 95] width 370 height 185
drag, startPoint x: 222, startPoint y: 154, endPoint x: 191, endPoint y: 159, distance: 31.8
click at [217, 154] on video at bounding box center [231, 95] width 370 height 185
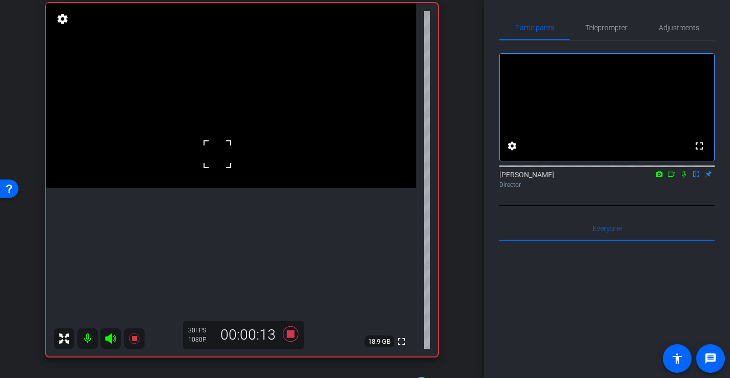
drag, startPoint x: 191, startPoint y: 159, endPoint x: 210, endPoint y: 156, distance: 19.2
click at [191, 159] on video at bounding box center [231, 95] width 370 height 185
click at [216, 145] on video at bounding box center [231, 95] width 370 height 185
click at [224, 114] on video at bounding box center [231, 95] width 370 height 185
click at [222, 125] on div at bounding box center [224, 114] width 26 height 26
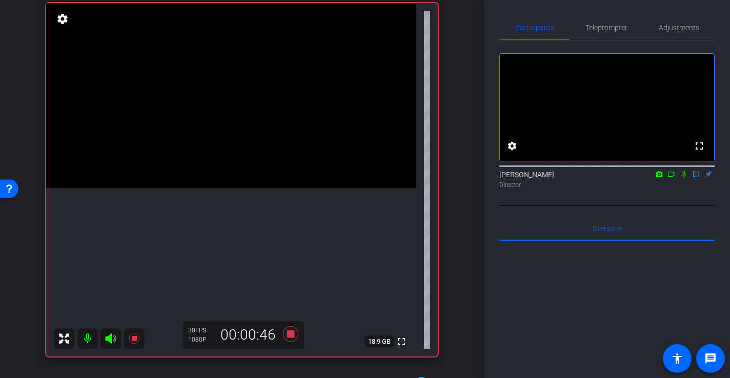
drag, startPoint x: 238, startPoint y: 169, endPoint x: 228, endPoint y: 178, distance: 13.5
click at [237, 169] on video at bounding box center [231, 95] width 370 height 185
drag, startPoint x: 230, startPoint y: 174, endPoint x: 227, endPoint y: 150, distance: 24.3
click at [231, 174] on div at bounding box center [237, 169] width 26 height 26
drag, startPoint x: 214, startPoint y: 120, endPoint x: 223, endPoint y: 129, distance: 12.7
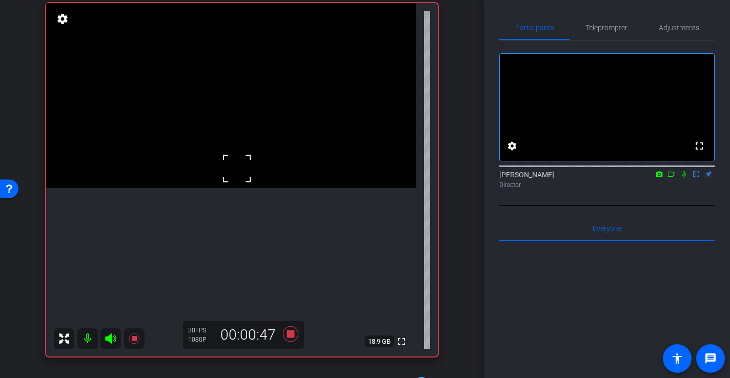
click at [217, 124] on video at bounding box center [231, 95] width 370 height 185
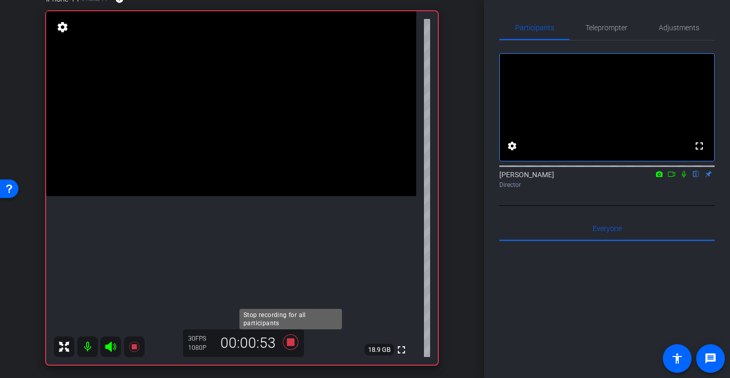
click at [293, 344] on icon at bounding box center [290, 342] width 15 height 15
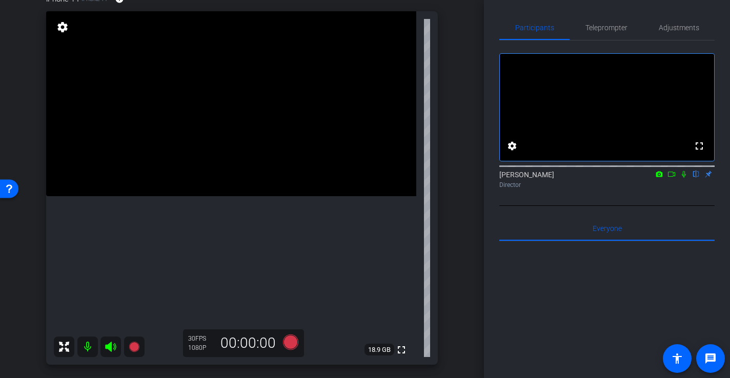
scroll to position [104, 0]
click at [674, 21] on span "Adjustments" at bounding box center [679, 27] width 40 height 25
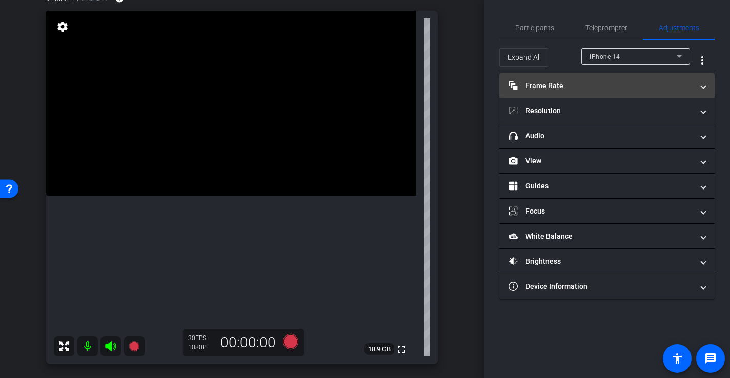
click at [538, 77] on mat-expansion-panel-header "Frame Rate Frame Rate" at bounding box center [606, 85] width 215 height 25
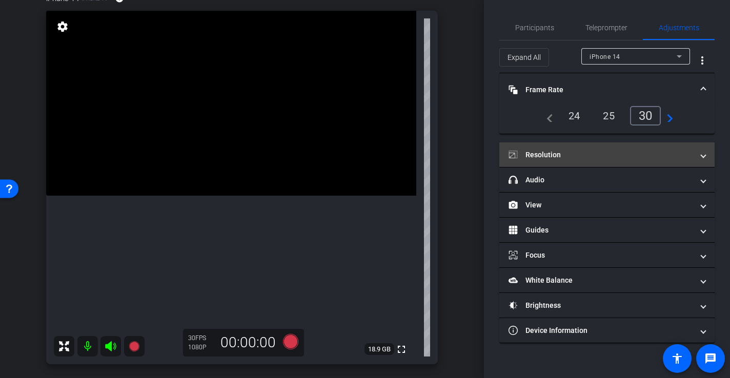
click at [540, 153] on mat-panel-title "Resolution" at bounding box center [601, 155] width 185 height 11
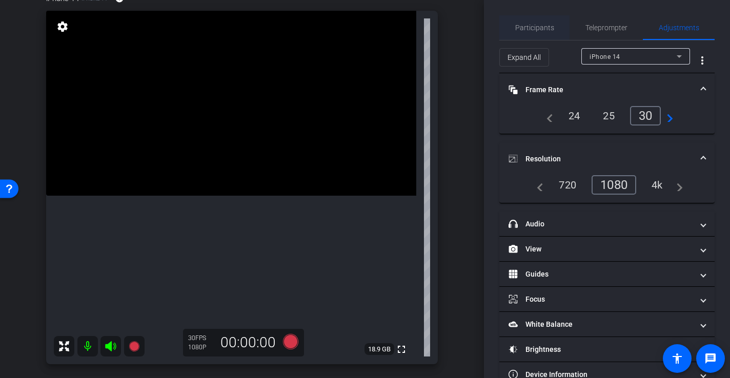
click at [543, 23] on span "Participants" at bounding box center [534, 27] width 39 height 25
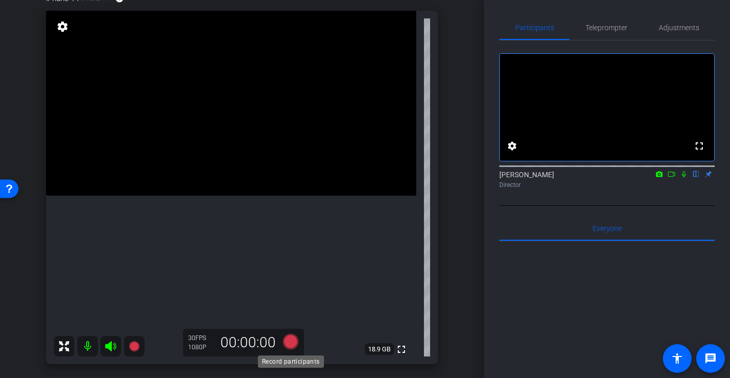
click at [293, 345] on icon at bounding box center [290, 341] width 15 height 15
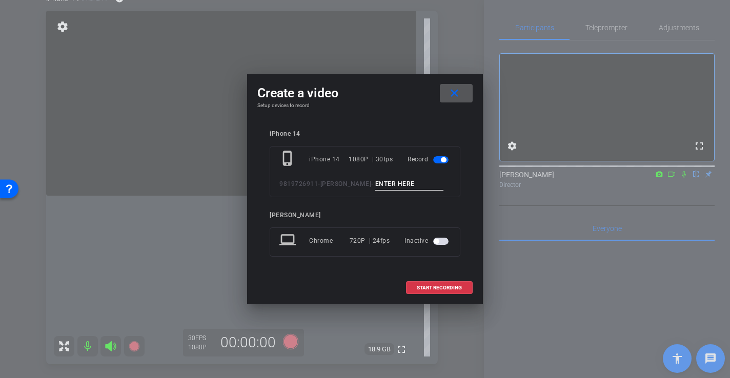
click at [398, 189] on input at bounding box center [409, 184] width 69 height 13
type input "-"
click at [459, 288] on span "START RECORDING" at bounding box center [439, 288] width 45 height 5
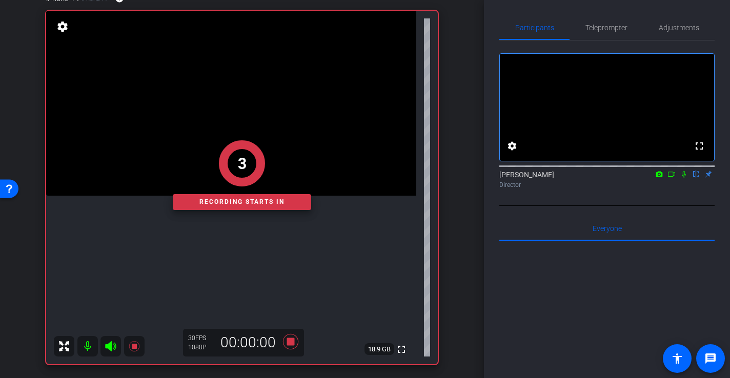
click at [230, 127] on div "3 Recording starts in" at bounding box center [242, 175] width 392 height 378
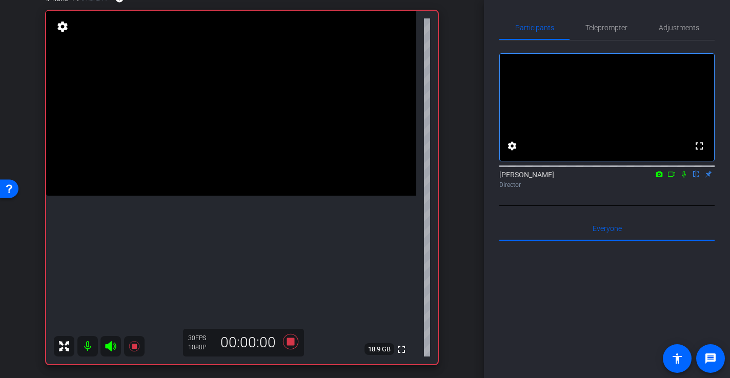
drag, startPoint x: 215, startPoint y: 151, endPoint x: 215, endPoint y: 161, distance: 9.8
click at [215, 151] on video at bounding box center [231, 103] width 370 height 185
click at [220, 180] on video at bounding box center [231, 103] width 370 height 185
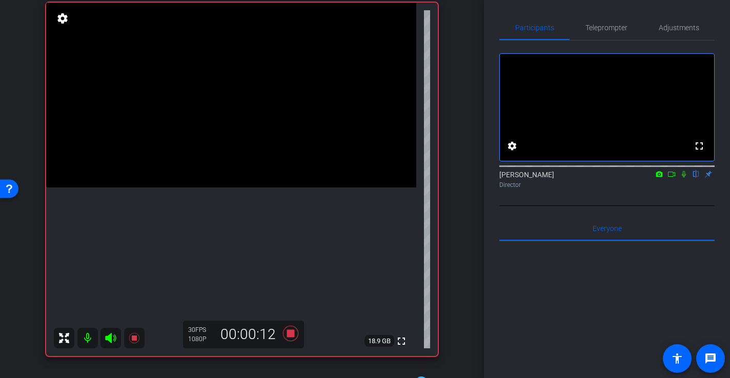
scroll to position [110, 0]
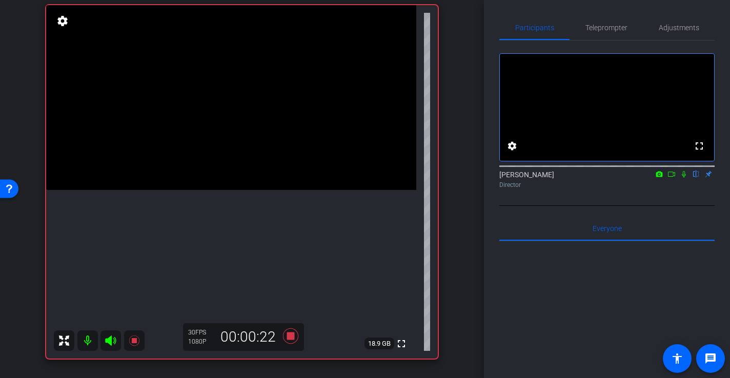
click at [218, 189] on video at bounding box center [231, 97] width 370 height 185
click at [230, 157] on video at bounding box center [231, 97] width 370 height 185
click at [229, 112] on video at bounding box center [231, 97] width 370 height 185
click at [218, 131] on video at bounding box center [231, 97] width 370 height 185
click at [227, 128] on div at bounding box center [218, 131] width 26 height 26
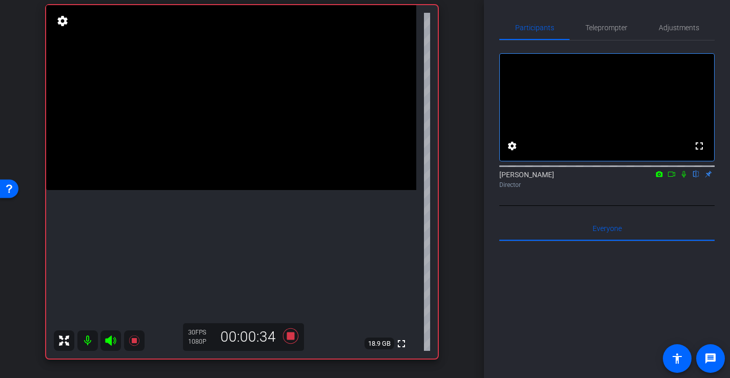
drag, startPoint x: 212, startPoint y: 132, endPoint x: 229, endPoint y: 166, distance: 38.3
click at [213, 133] on video at bounding box center [231, 97] width 370 height 185
drag, startPoint x: 254, startPoint y: 125, endPoint x: 245, endPoint y: 162, distance: 38.5
click at [254, 126] on video at bounding box center [231, 97] width 370 height 185
click at [202, 132] on video at bounding box center [231, 97] width 370 height 185
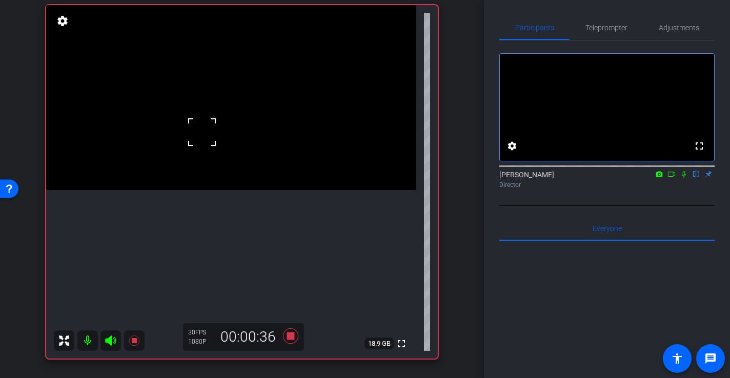
click at [193, 128] on div at bounding box center [202, 132] width 26 height 26
click at [203, 146] on video at bounding box center [231, 97] width 370 height 185
click at [294, 336] on icon at bounding box center [290, 336] width 25 height 18
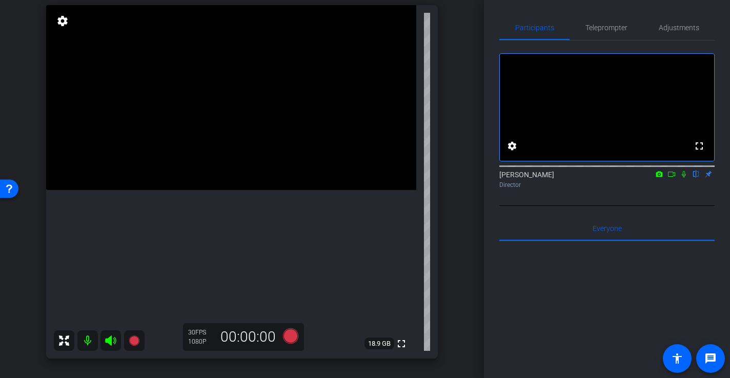
click at [670, 178] on icon at bounding box center [671, 174] width 8 height 7
click at [698, 178] on icon at bounding box center [696, 174] width 8 height 7
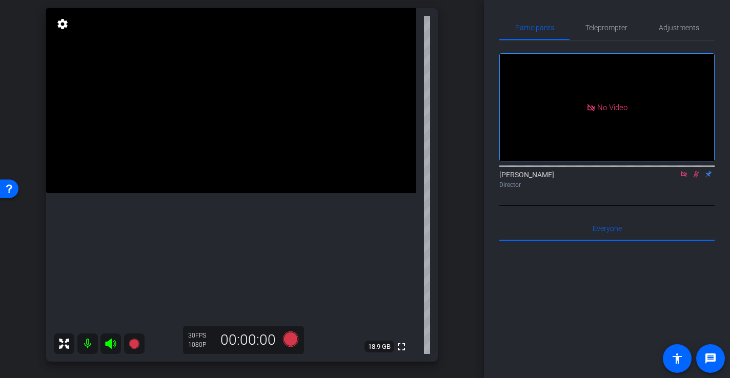
scroll to position [107, 0]
drag, startPoint x: 698, startPoint y: 189, endPoint x: 689, endPoint y: 191, distance: 8.5
click at [697, 178] on icon at bounding box center [697, 174] width 6 height 7
click at [683, 178] on icon at bounding box center [684, 174] width 8 height 7
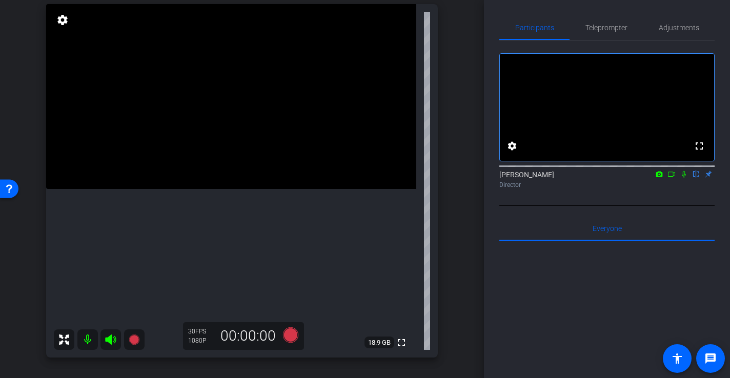
scroll to position [114, 0]
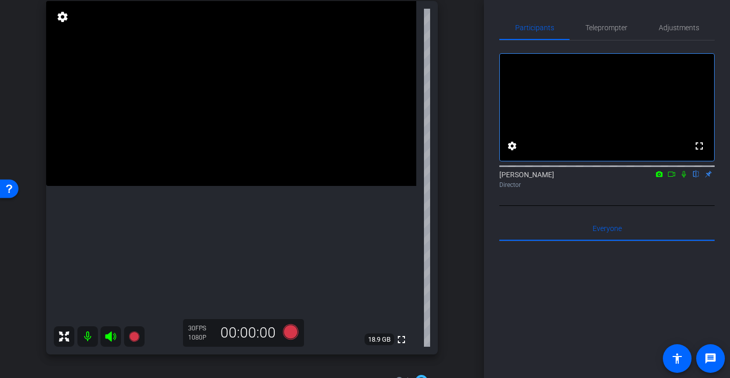
click at [233, 153] on video at bounding box center [231, 93] width 370 height 185
click at [243, 175] on video at bounding box center [231, 93] width 370 height 185
click at [272, 180] on video at bounding box center [231, 93] width 370 height 185
click at [292, 337] on icon at bounding box center [290, 331] width 15 height 15
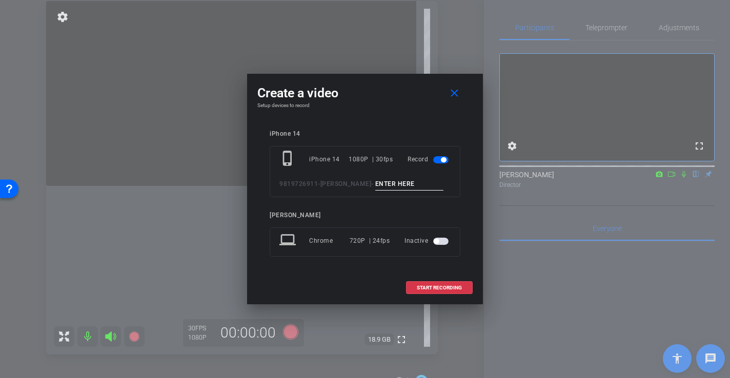
drag, startPoint x: 376, startPoint y: 82, endPoint x: 439, endPoint y: 84, distance: 63.1
click at [439, 84] on div "Create a video close Setup devices to record iPhone 14 phone_iphone iPhone 14 1…" at bounding box center [365, 189] width 236 height 231
click at [453, 93] on mat-icon "close" at bounding box center [454, 93] width 13 height 13
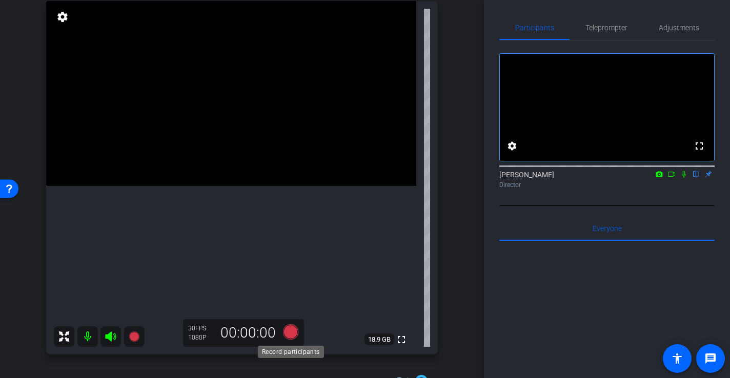
click at [293, 335] on icon at bounding box center [290, 331] width 15 height 15
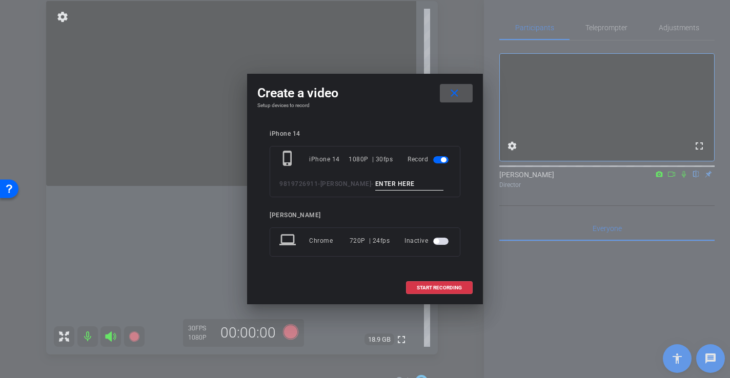
click at [415, 188] on input at bounding box center [409, 184] width 69 height 13
type input "-"
click at [455, 288] on span "START RECORDING" at bounding box center [439, 288] width 45 height 5
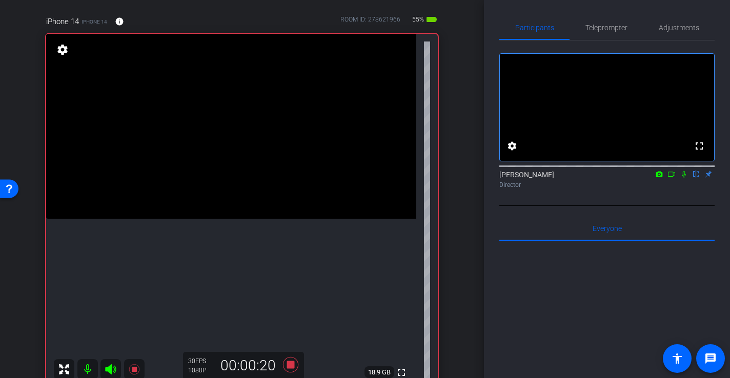
scroll to position [82, 0]
click at [289, 365] on icon at bounding box center [290, 364] width 15 height 15
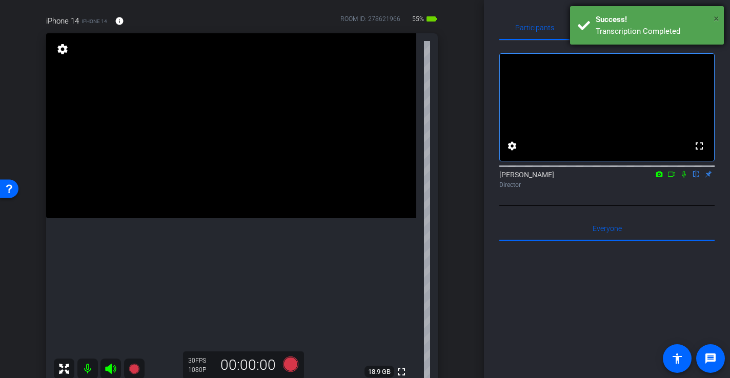
click at [718, 21] on span "×" at bounding box center [717, 18] width 6 height 12
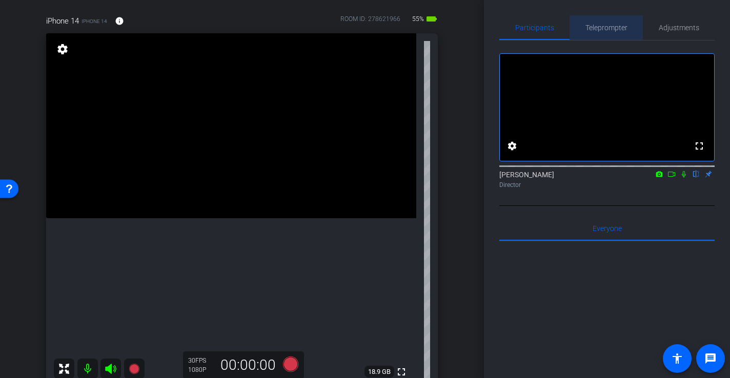
click at [605, 28] on span "Teleprompter" at bounding box center [606, 27] width 42 height 7
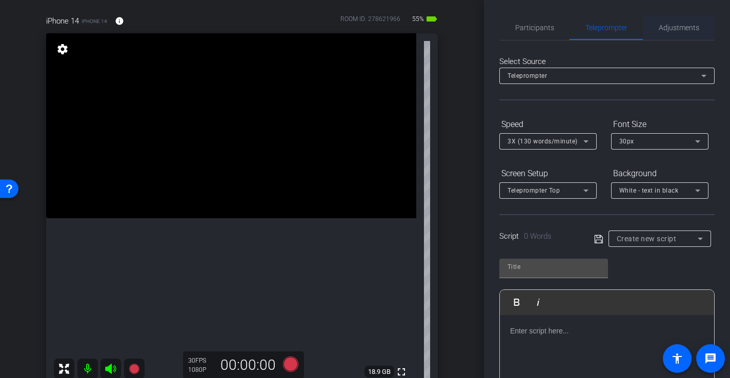
click at [678, 27] on span "Adjustments" at bounding box center [679, 27] width 40 height 7
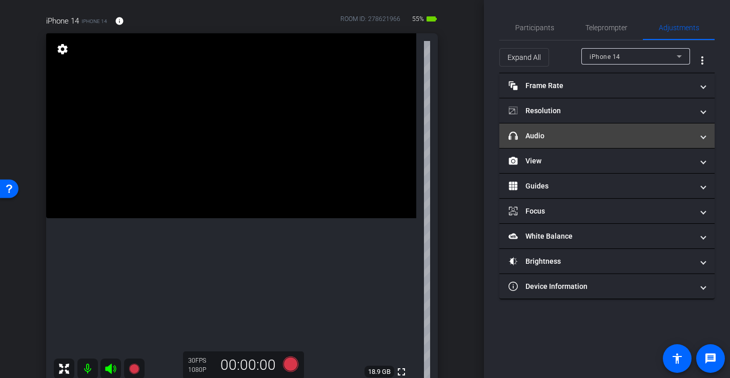
click at [541, 136] on mat-panel-title "headphone icon Audio" at bounding box center [601, 136] width 185 height 11
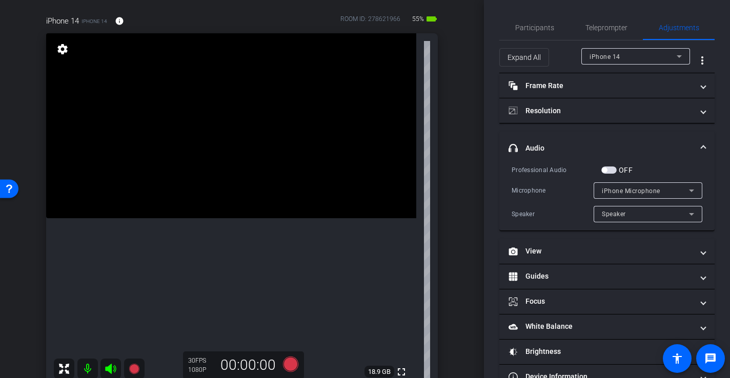
click at [542, 145] on mat-panel-title "headphone icon Audio" at bounding box center [601, 148] width 185 height 11
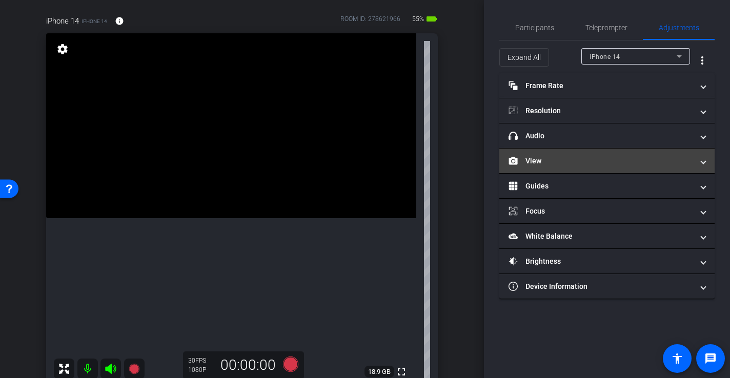
click at [540, 157] on mat-panel-title "View" at bounding box center [601, 161] width 185 height 11
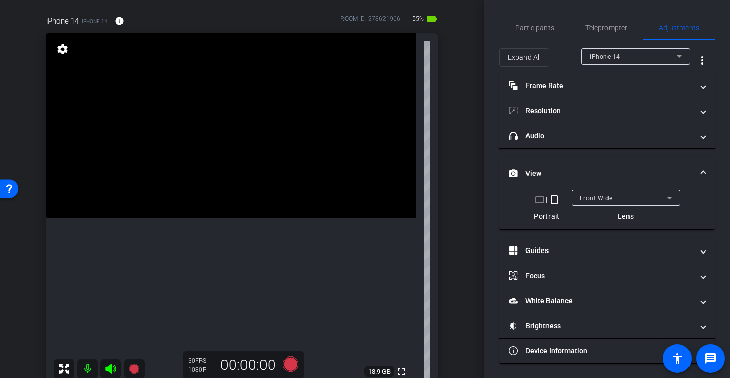
click at [614, 196] on div "Front Wide" at bounding box center [623, 198] width 87 height 13
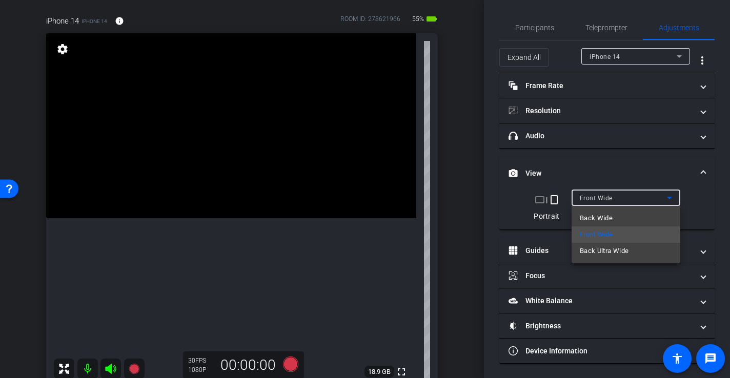
click at [614, 199] on div at bounding box center [365, 189] width 730 height 378
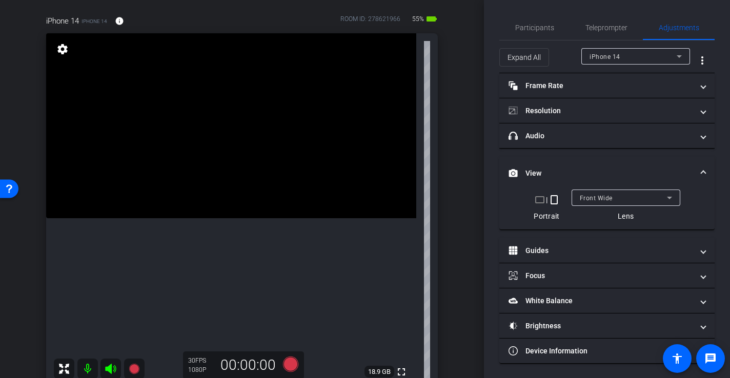
click at [707, 170] on mat-expansion-panel-header "View" at bounding box center [606, 173] width 215 height 33
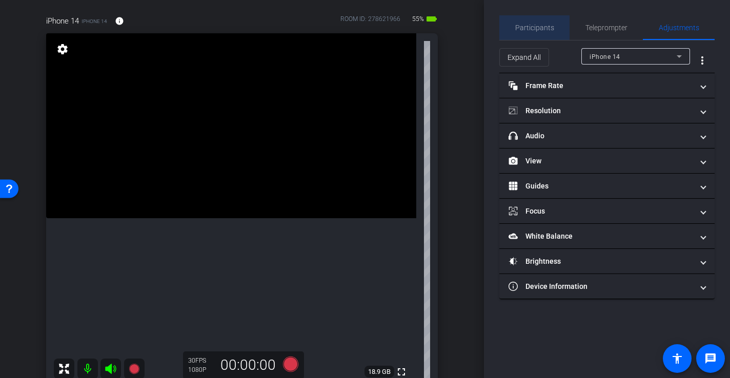
click at [536, 34] on span "Participants" at bounding box center [534, 27] width 39 height 25
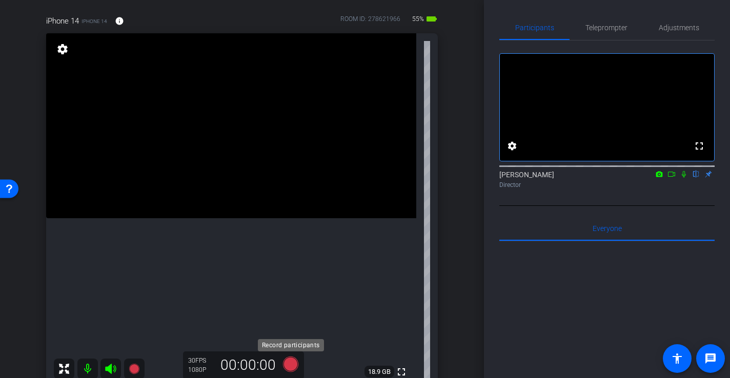
click at [298, 368] on icon at bounding box center [290, 364] width 25 height 18
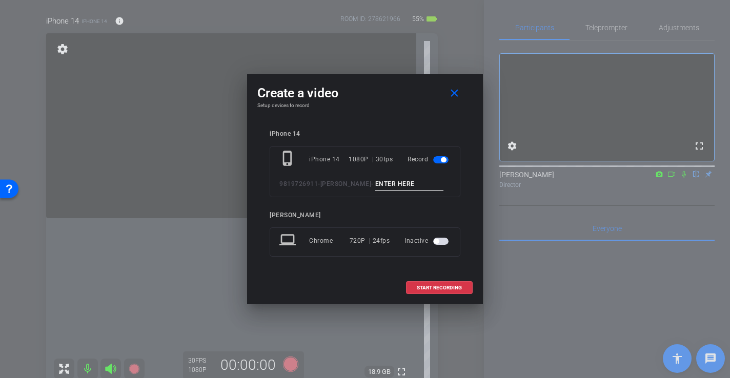
click at [399, 179] on input at bounding box center [409, 184] width 69 height 13
type input "-"
click at [436, 286] on span "START RECORDING" at bounding box center [439, 288] width 45 height 5
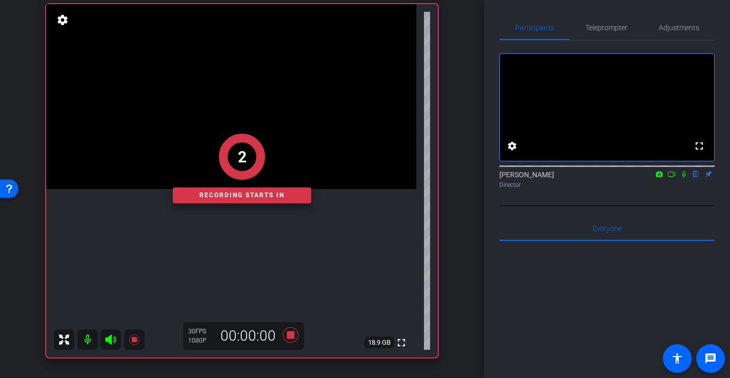
scroll to position [110, 0]
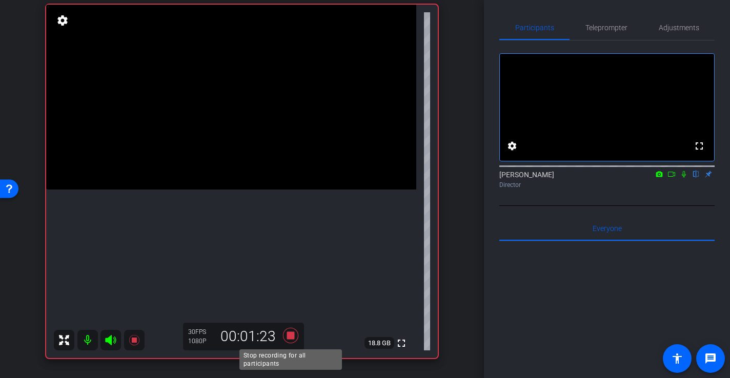
click at [290, 338] on icon at bounding box center [290, 335] width 15 height 15
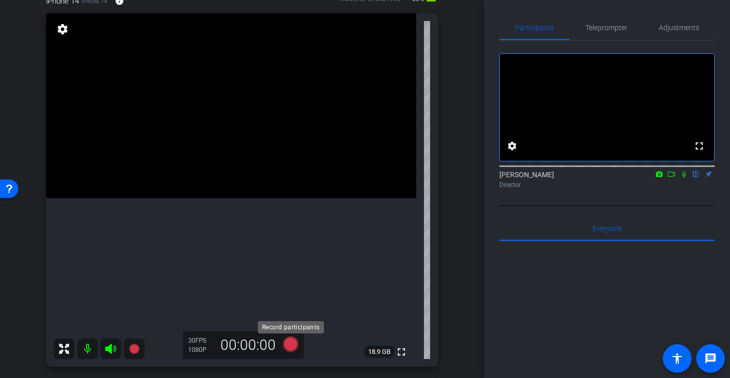
click at [294, 350] on icon at bounding box center [290, 344] width 25 height 18
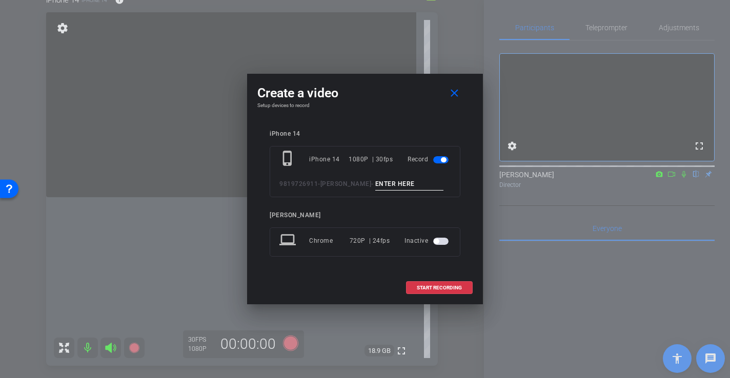
click at [404, 179] on input at bounding box center [409, 184] width 69 height 13
type input "-"
click at [430, 282] on span at bounding box center [439, 288] width 66 height 25
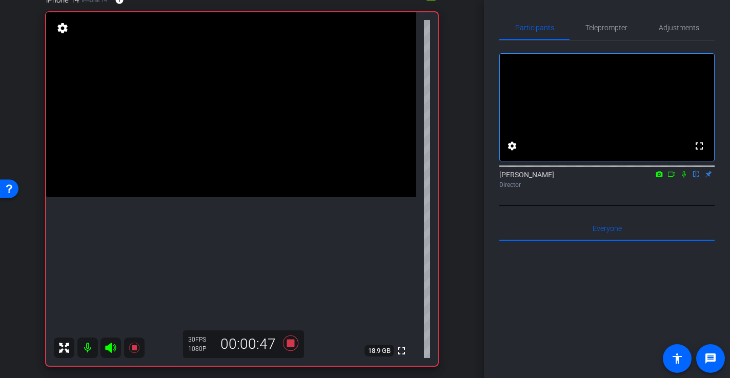
scroll to position [102, 0]
click at [289, 347] on icon at bounding box center [290, 343] width 15 height 15
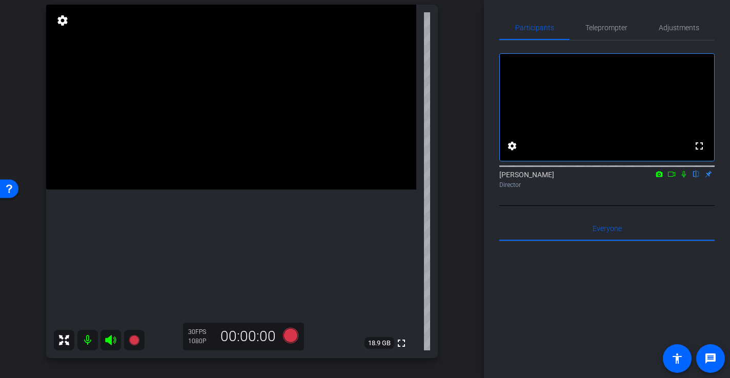
scroll to position [111, 0]
click at [294, 336] on icon at bounding box center [290, 334] width 15 height 15
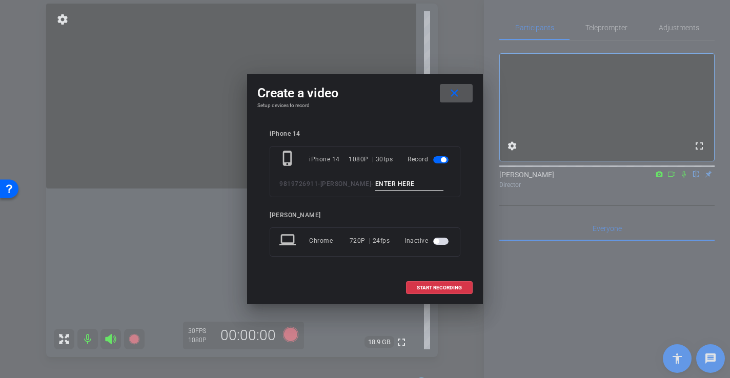
click at [399, 183] on input at bounding box center [409, 184] width 69 height 13
type input "-"
click at [448, 288] on span "START RECORDING" at bounding box center [439, 288] width 45 height 5
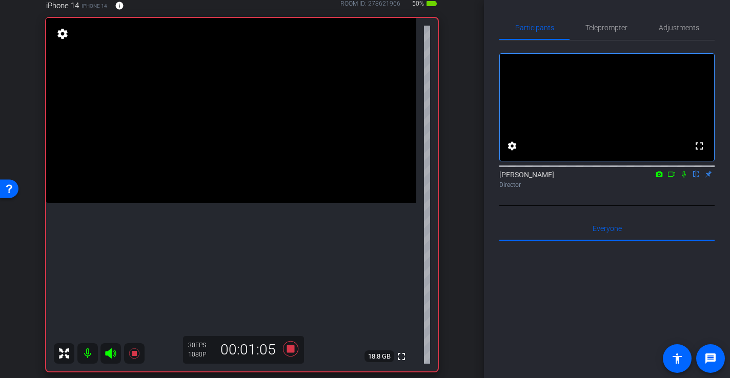
scroll to position [99, 0]
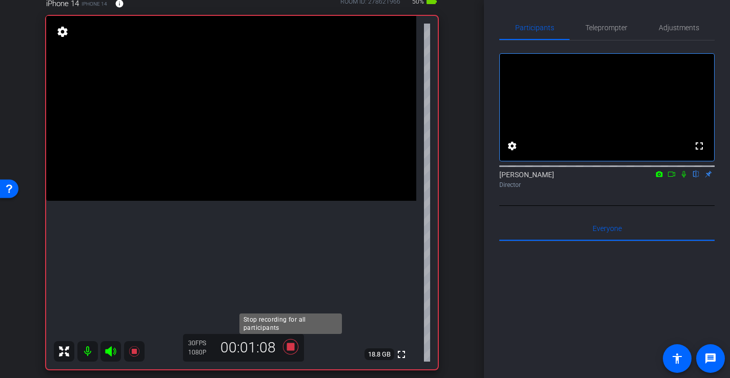
click at [294, 345] on icon at bounding box center [290, 347] width 25 height 18
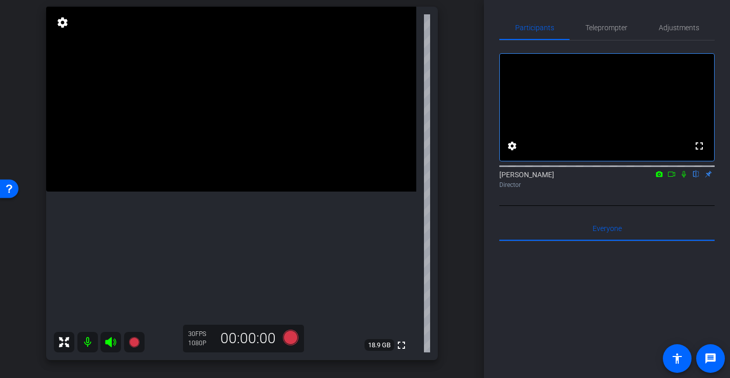
scroll to position [115, 0]
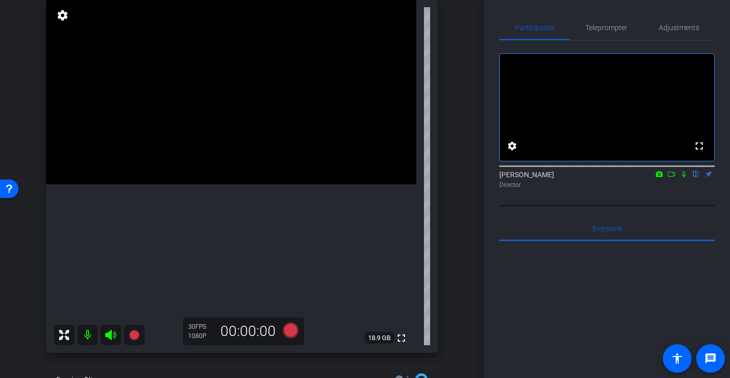
click at [282, 122] on video at bounding box center [231, 91] width 370 height 185
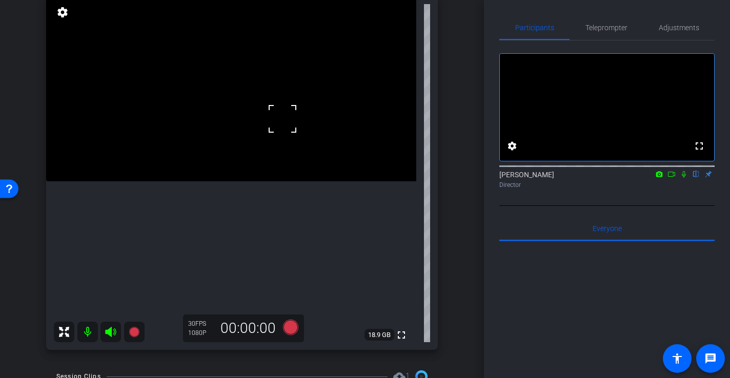
click at [272, 114] on div at bounding box center [283, 119] width 26 height 26
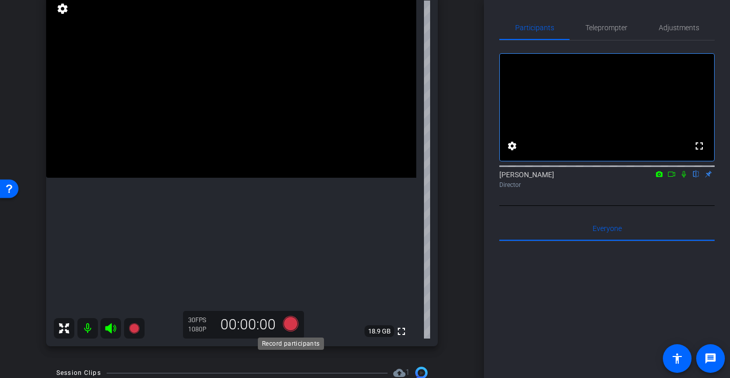
scroll to position [124, 0]
click at [295, 326] on icon at bounding box center [290, 322] width 15 height 15
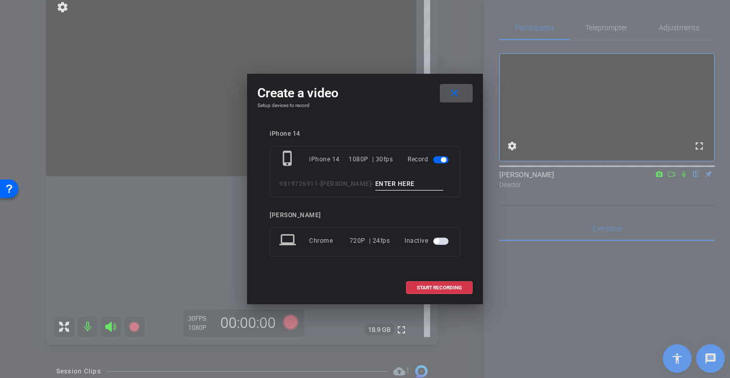
click at [455, 95] on mat-icon "close" at bounding box center [454, 93] width 13 height 13
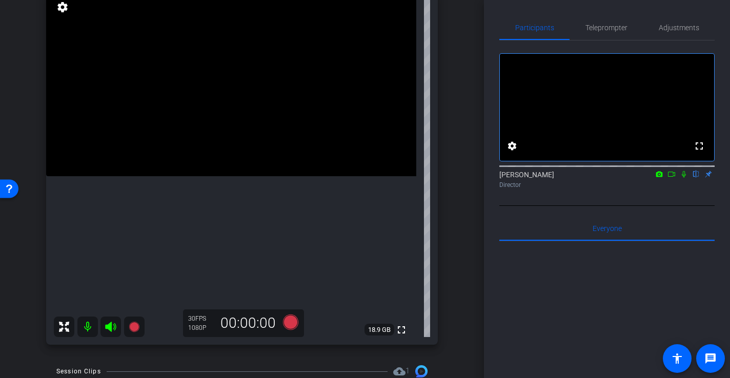
click at [269, 176] on video at bounding box center [231, 83] width 370 height 185
click at [288, 147] on video at bounding box center [231, 83] width 370 height 185
click at [283, 176] on video at bounding box center [231, 83] width 370 height 185
click at [280, 159] on video at bounding box center [231, 83] width 370 height 185
click at [288, 151] on div at bounding box center [280, 160] width 26 height 26
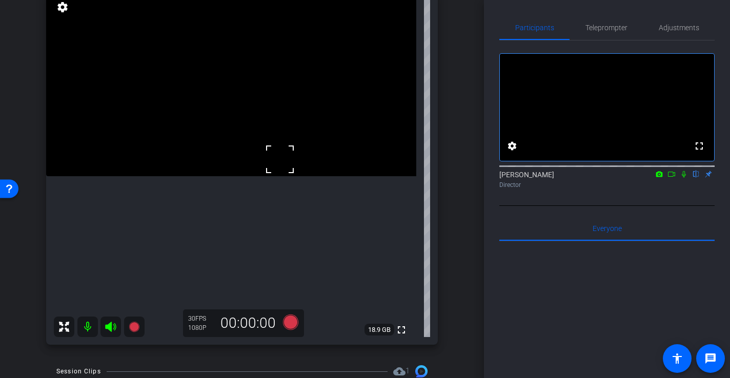
click at [276, 176] on video at bounding box center [231, 83] width 370 height 185
click at [293, 156] on video at bounding box center [231, 83] width 370 height 185
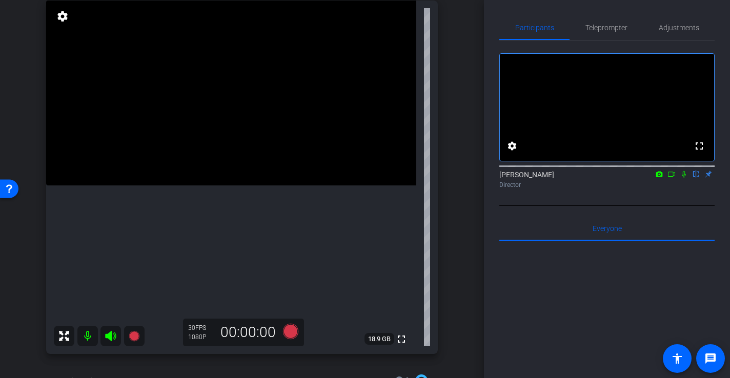
scroll to position [115, 0]
click at [299, 330] on icon at bounding box center [290, 331] width 25 height 18
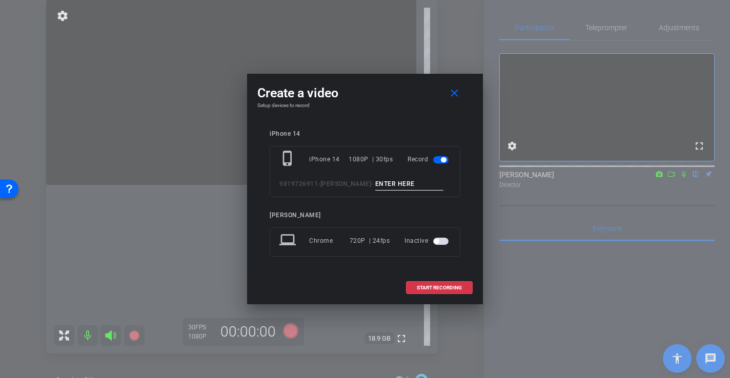
click at [403, 178] on input at bounding box center [409, 184] width 69 height 13
type input "-"
click at [448, 292] on span at bounding box center [439, 288] width 66 height 25
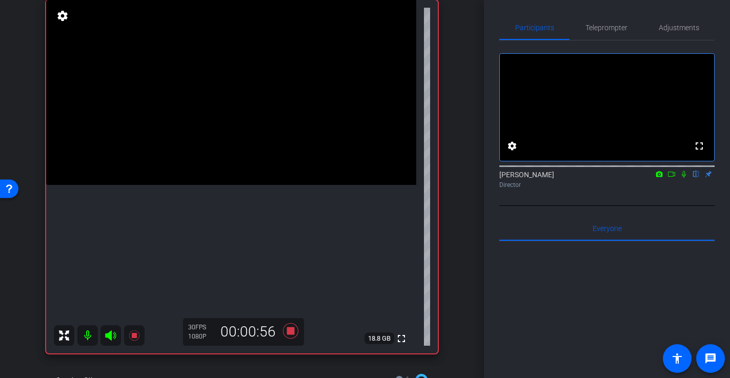
click at [258, 168] on video at bounding box center [231, 92] width 370 height 185
click at [184, 185] on video at bounding box center [231, 92] width 370 height 185
click at [291, 332] on icon at bounding box center [290, 330] width 15 height 15
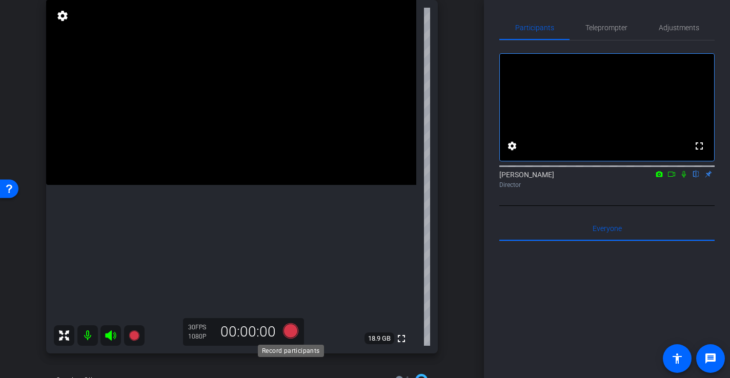
click at [290, 330] on icon at bounding box center [290, 330] width 15 height 15
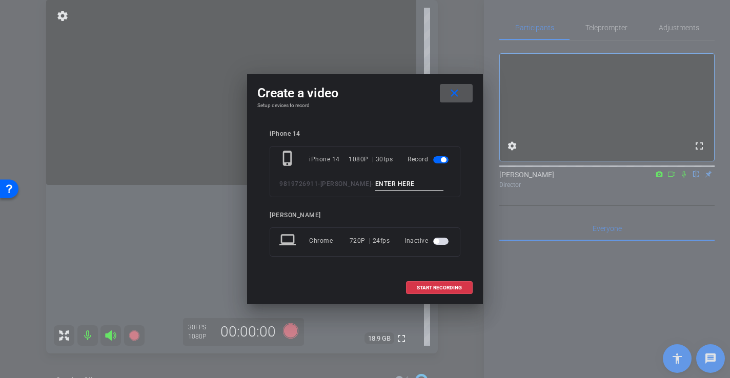
click at [422, 184] on input at bounding box center [409, 184] width 69 height 13
type input "-"
click at [446, 290] on span "START RECORDING" at bounding box center [439, 288] width 45 height 5
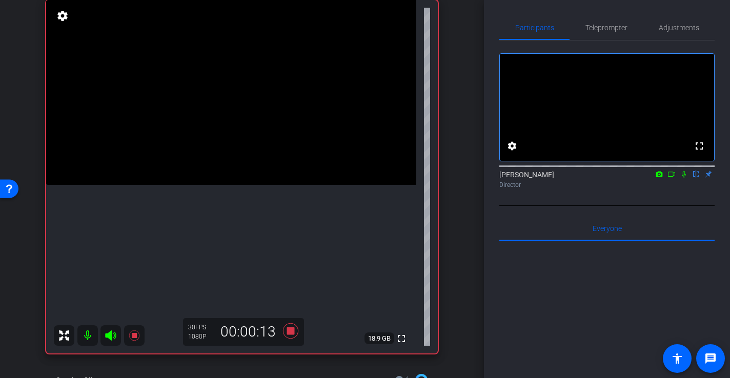
click at [221, 134] on video at bounding box center [231, 92] width 370 height 185
click at [263, 168] on video at bounding box center [231, 92] width 370 height 185
click at [273, 150] on video at bounding box center [231, 92] width 370 height 185
click at [277, 159] on div at bounding box center [273, 150] width 26 height 26
click at [273, 159] on video at bounding box center [231, 92] width 370 height 185
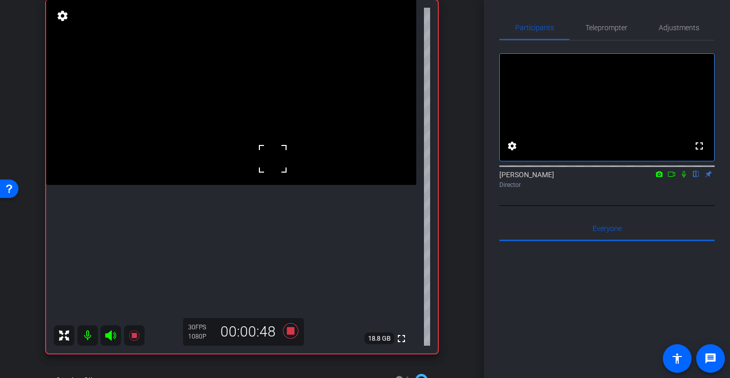
drag, startPoint x: 266, startPoint y: 148, endPoint x: 266, endPoint y: 154, distance: 6.2
click at [266, 148] on div at bounding box center [273, 159] width 26 height 26
click at [291, 333] on icon at bounding box center [290, 330] width 15 height 15
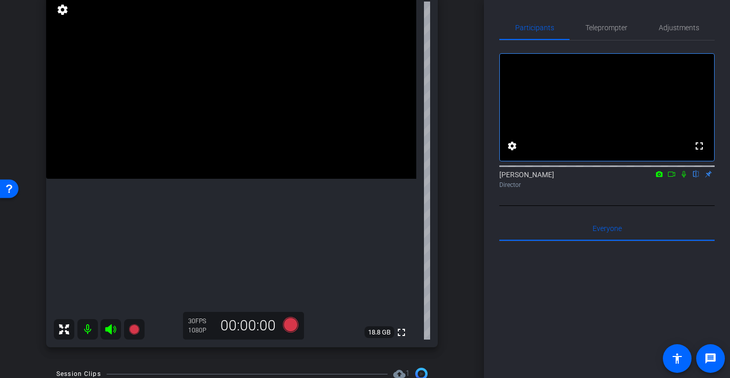
scroll to position [128, 0]
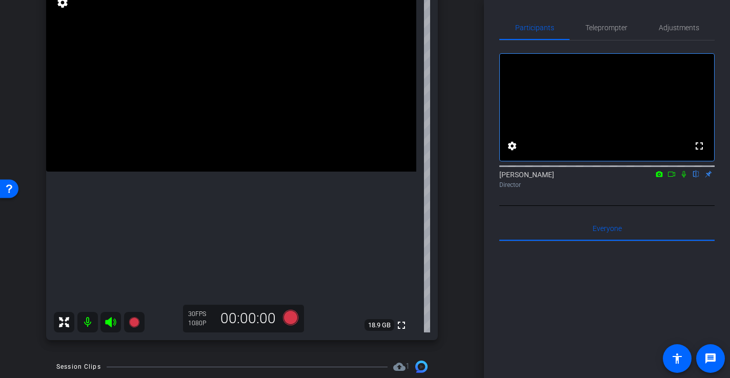
click at [293, 319] on icon at bounding box center [290, 317] width 15 height 15
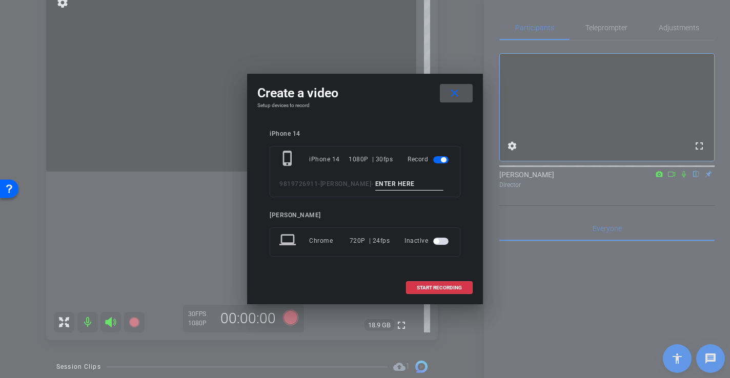
click at [400, 187] on input at bounding box center [409, 184] width 69 height 13
type input "-"
click at [452, 292] on span at bounding box center [439, 288] width 66 height 25
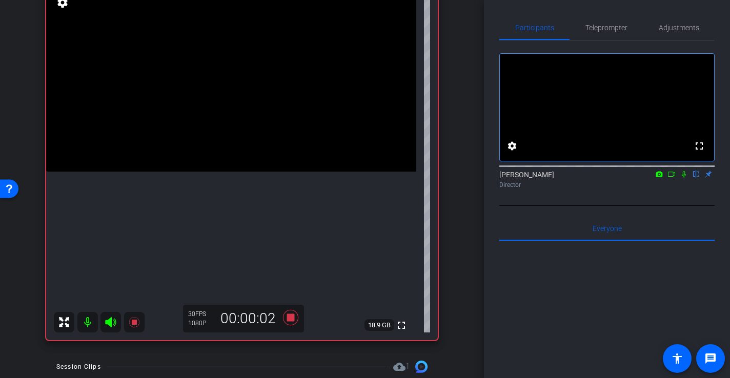
click at [247, 117] on video at bounding box center [231, 79] width 370 height 185
click at [218, 116] on video at bounding box center [231, 79] width 370 height 185
click at [227, 132] on video at bounding box center [231, 79] width 370 height 185
click at [227, 127] on video at bounding box center [231, 79] width 370 height 185
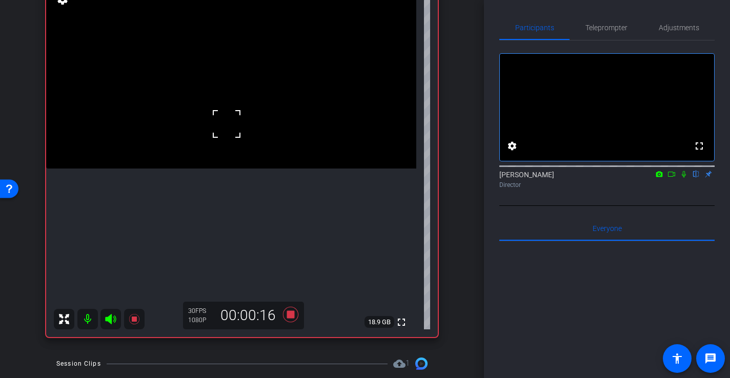
click at [228, 123] on div at bounding box center [227, 124] width 26 height 26
click at [231, 167] on video at bounding box center [231, 74] width 370 height 185
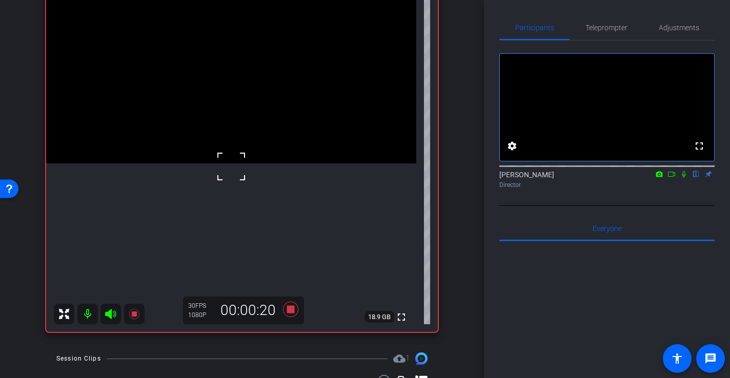
scroll to position [136, 0]
click at [231, 132] on video at bounding box center [231, 71] width 370 height 185
click at [222, 115] on video at bounding box center [231, 71] width 370 height 185
click at [231, 160] on video at bounding box center [231, 71] width 370 height 185
click at [666, 25] on span "Adjustments" at bounding box center [679, 27] width 40 height 7
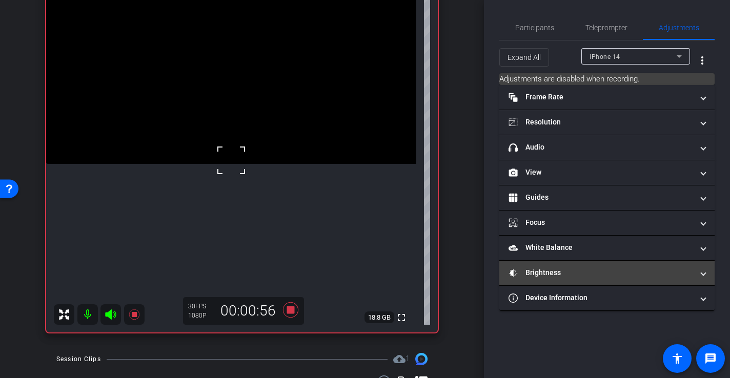
click at [563, 278] on mat-panel-title "Brightness" at bounding box center [601, 273] width 185 height 11
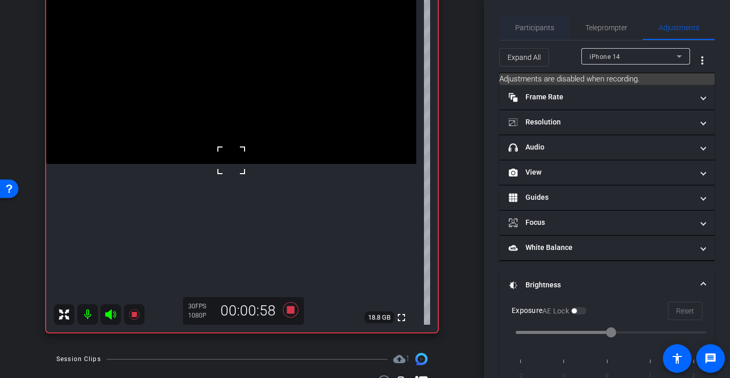
click at [531, 26] on span "Participants" at bounding box center [534, 27] width 39 height 7
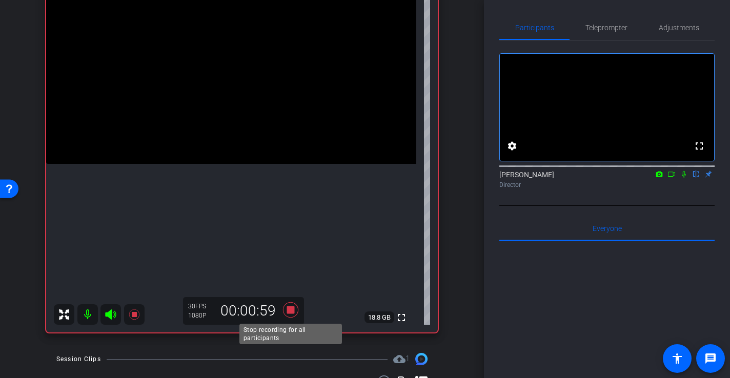
click at [288, 314] on icon at bounding box center [290, 309] width 15 height 15
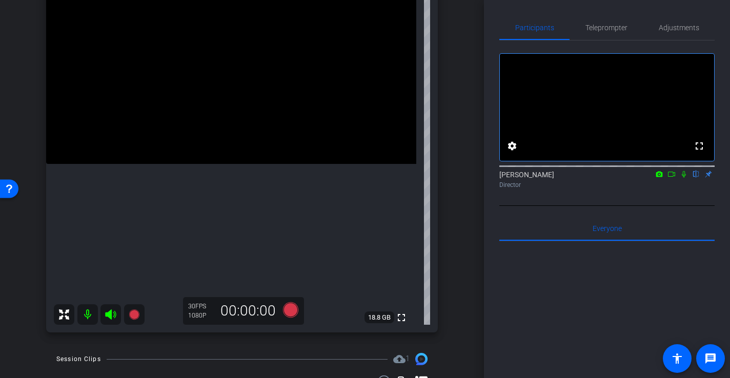
scroll to position [145, 0]
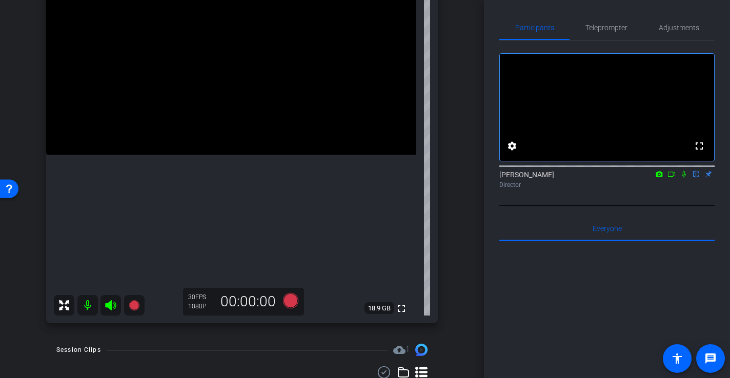
click at [685, 178] on icon at bounding box center [684, 174] width 8 height 7
click at [672, 178] on icon at bounding box center [671, 174] width 8 height 7
click at [695, 178] on icon at bounding box center [696, 174] width 8 height 7
click at [679, 179] on mat-icon at bounding box center [684, 174] width 12 height 9
click at [682, 30] on span "Adjustments" at bounding box center [679, 27] width 40 height 7
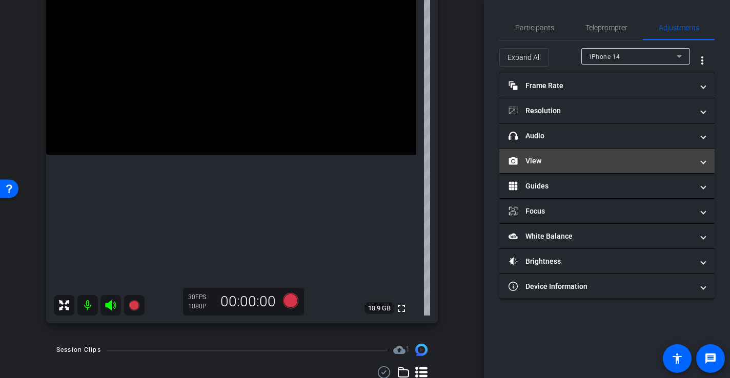
click at [552, 158] on mat-panel-title "View" at bounding box center [601, 161] width 185 height 11
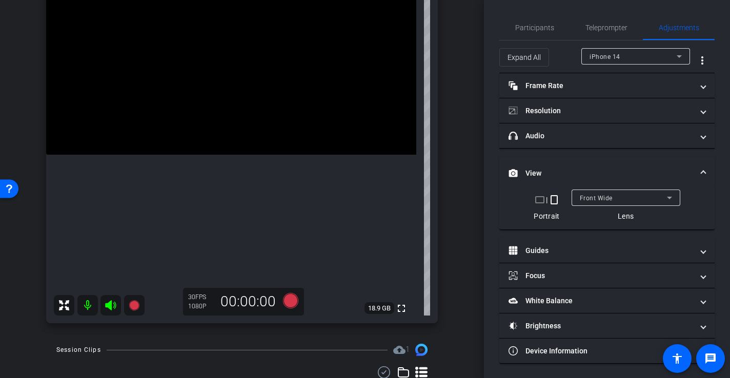
click at [620, 204] on div "Front Wide" at bounding box center [623, 198] width 87 height 13
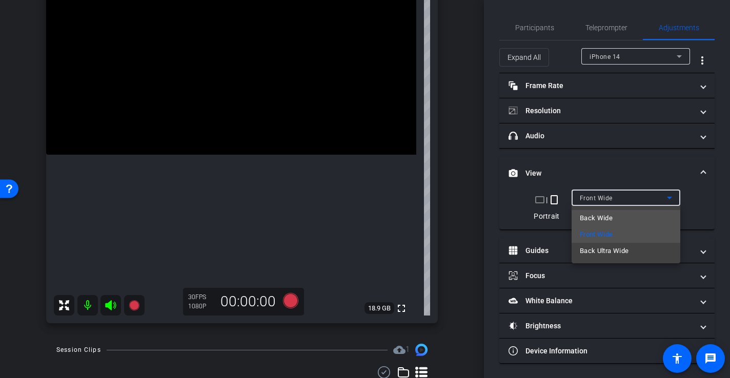
click at [608, 218] on span "Back Wide" at bounding box center [596, 218] width 33 height 12
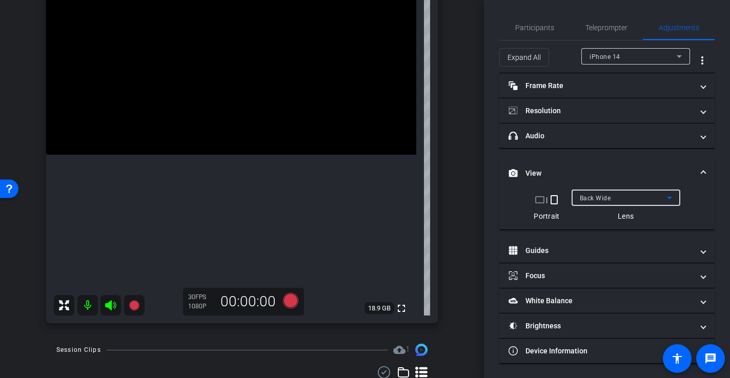
click at [608, 199] on span "Back Wide" at bounding box center [595, 198] width 31 height 7
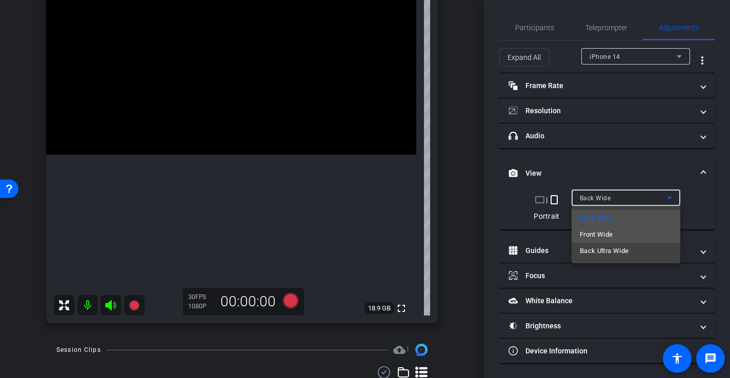
click at [605, 232] on span "Front Wide" at bounding box center [596, 235] width 33 height 12
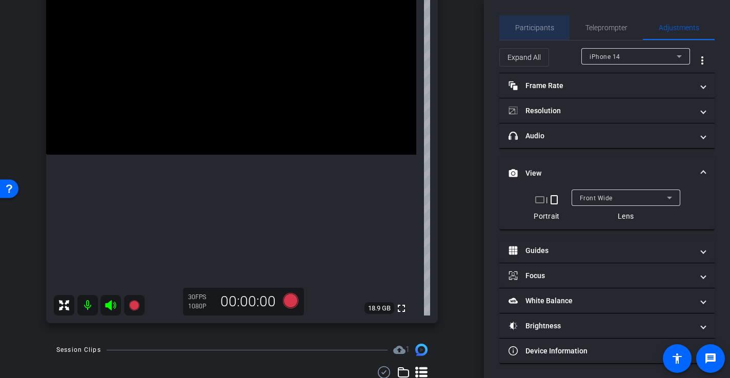
click at [516, 23] on span "Participants" at bounding box center [534, 27] width 39 height 25
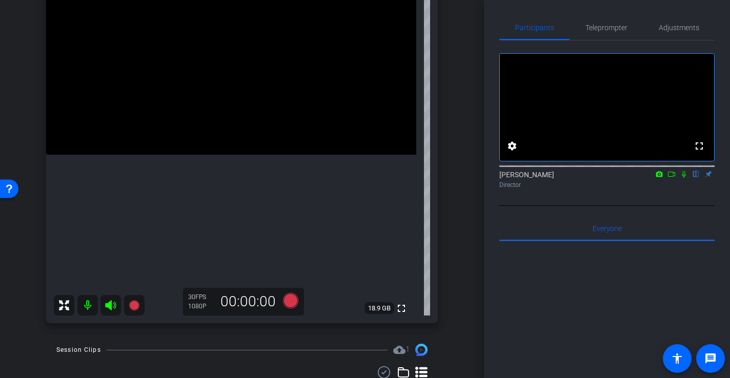
drag, startPoint x: 263, startPoint y: 134, endPoint x: 252, endPoint y: 135, distance: 11.3
click at [262, 134] on video at bounding box center [231, 62] width 370 height 185
click at [218, 93] on video at bounding box center [231, 62] width 370 height 185
click at [251, 139] on video at bounding box center [231, 62] width 370 height 185
click at [256, 119] on video at bounding box center [231, 62] width 370 height 185
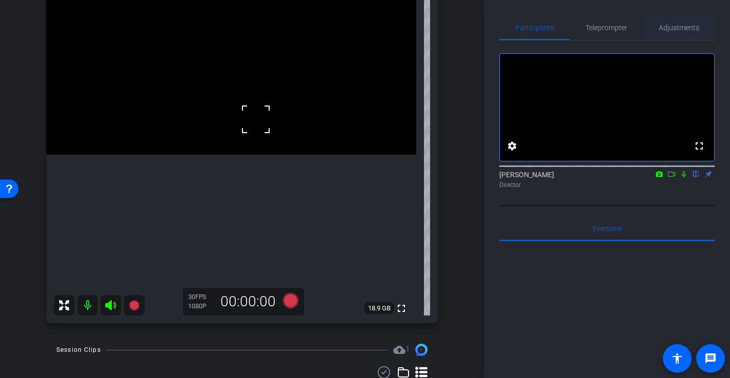
click at [678, 28] on span "Adjustments" at bounding box center [679, 27] width 40 height 7
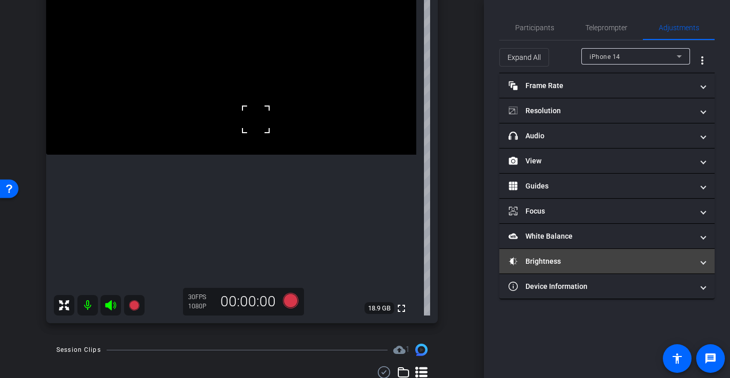
click at [569, 255] on mat-expansion-panel-header "Brightness" at bounding box center [606, 261] width 215 height 25
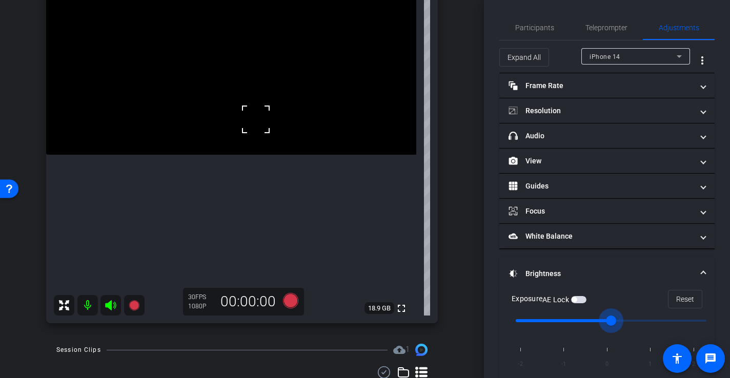
click at [633, 320] on input "range" at bounding box center [611, 321] width 212 height 23
click at [641, 322] on input "range" at bounding box center [611, 321] width 212 height 23
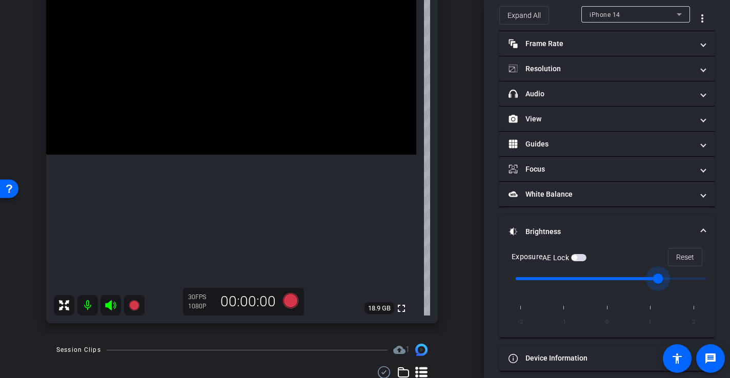
scroll to position [50, 0]
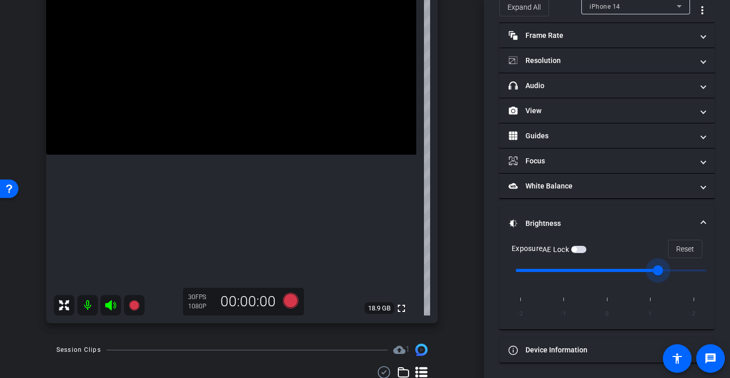
click at [644, 272] on input "range" at bounding box center [611, 270] width 212 height 23
type input "0"
click at [623, 274] on input "range" at bounding box center [611, 270] width 212 height 23
click at [209, 111] on video at bounding box center [231, 62] width 370 height 185
click at [226, 119] on video at bounding box center [231, 62] width 370 height 185
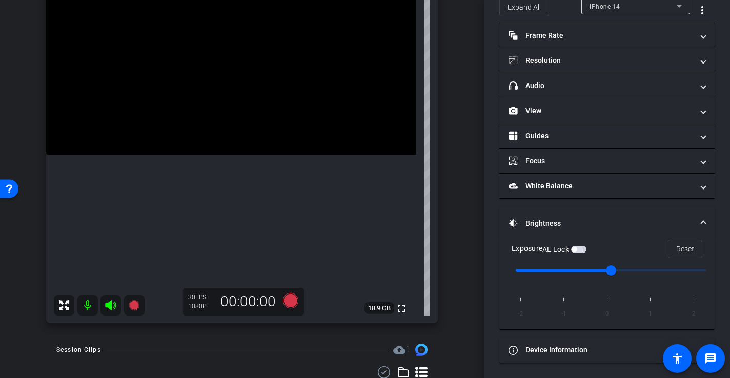
click at [262, 121] on video at bounding box center [231, 62] width 370 height 185
click at [242, 108] on video at bounding box center [231, 62] width 370 height 185
click at [252, 154] on video at bounding box center [231, 62] width 370 height 185
click at [217, 115] on video at bounding box center [231, 62] width 370 height 185
click at [212, 113] on div at bounding box center [217, 115] width 26 height 26
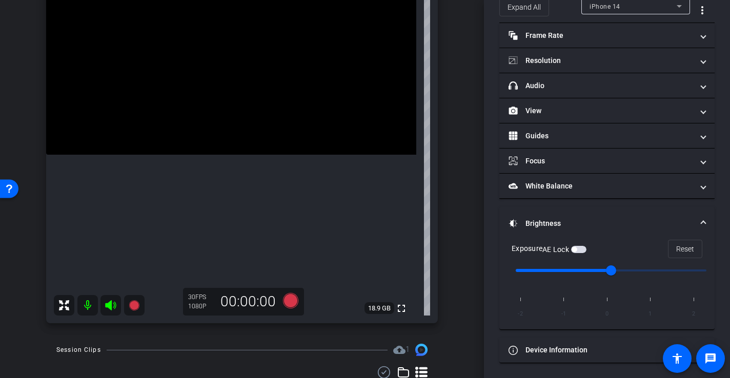
click at [209, 155] on video at bounding box center [231, 62] width 370 height 185
drag, startPoint x: 237, startPoint y: 134, endPoint x: 266, endPoint y: 157, distance: 37.1
click at [237, 134] on video at bounding box center [231, 62] width 370 height 185
click at [245, 131] on div at bounding box center [238, 134] width 26 height 26
click at [247, 117] on video at bounding box center [231, 62] width 370 height 185
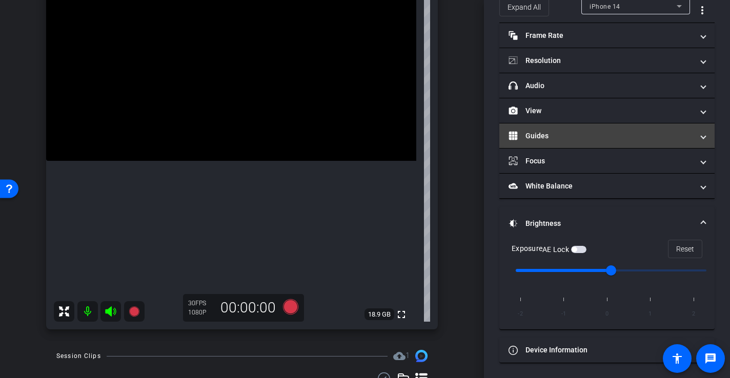
scroll to position [0, 0]
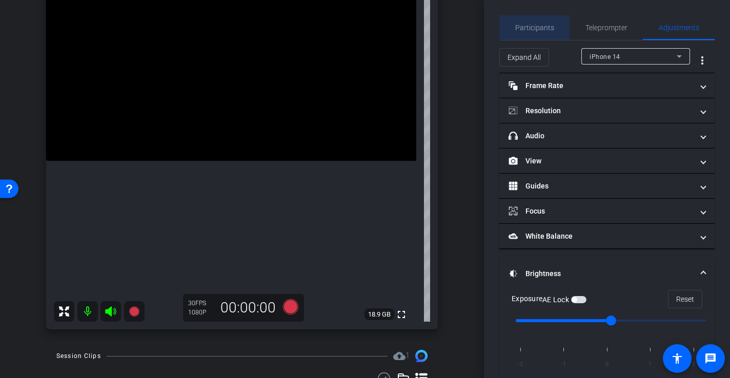
click at [526, 23] on span "Participants" at bounding box center [534, 27] width 39 height 25
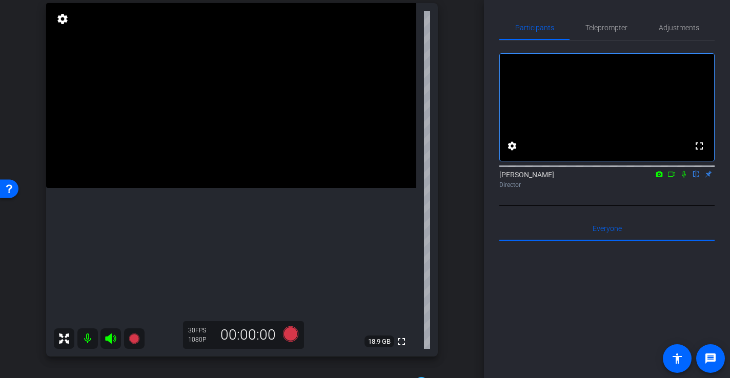
scroll to position [113, 0]
click at [288, 335] on icon at bounding box center [290, 332] width 15 height 15
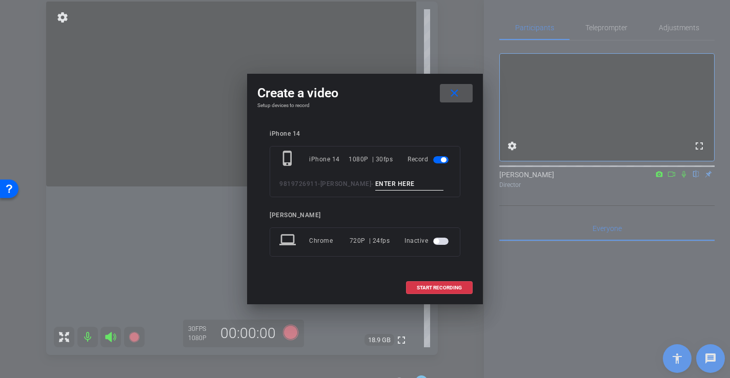
click at [410, 183] on input at bounding box center [409, 184] width 69 height 13
type input "-"
click at [450, 286] on span "START RECORDING" at bounding box center [439, 288] width 45 height 5
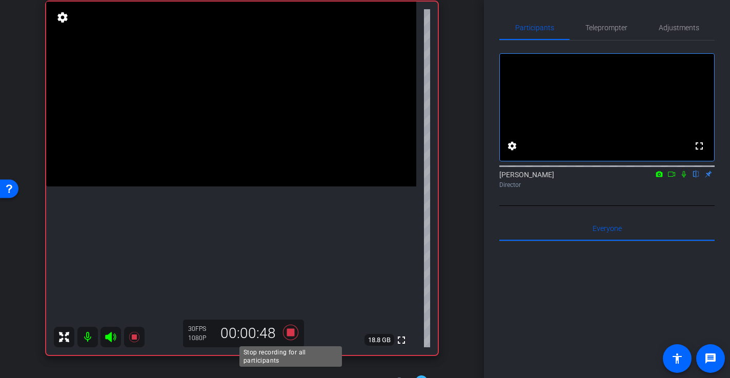
click at [297, 334] on icon at bounding box center [290, 332] width 25 height 18
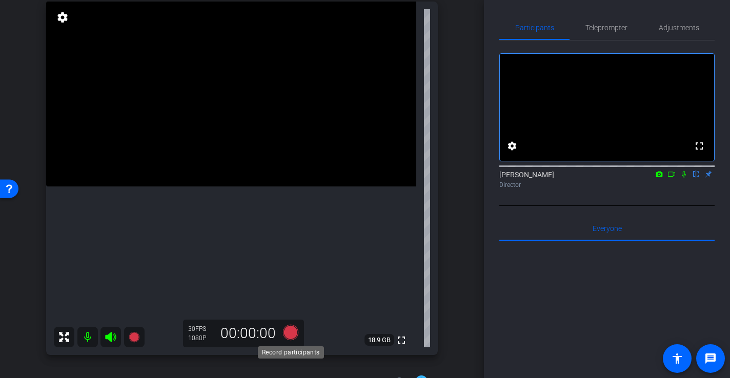
click at [291, 330] on icon at bounding box center [290, 332] width 15 height 15
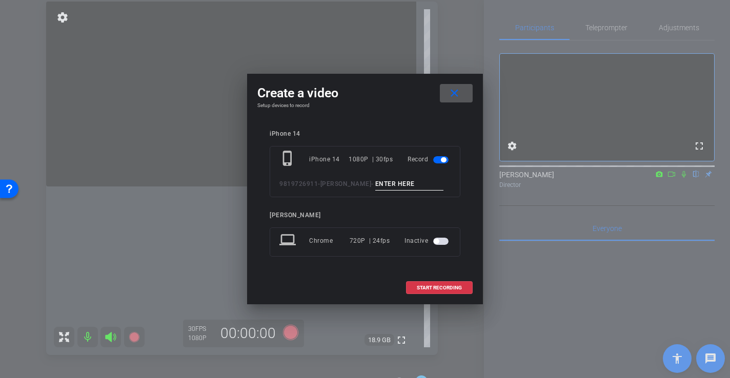
click at [387, 185] on input at bounding box center [409, 184] width 69 height 13
type input "-"
click at [446, 286] on span "START RECORDING" at bounding box center [439, 288] width 45 height 5
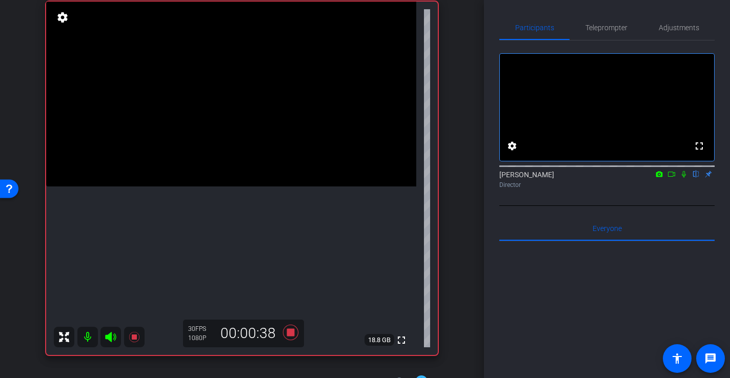
click at [265, 187] on video at bounding box center [231, 94] width 370 height 185
drag, startPoint x: 217, startPoint y: 192, endPoint x: 210, endPoint y: 195, distance: 7.8
click at [217, 187] on video at bounding box center [231, 94] width 370 height 185
click at [203, 157] on video at bounding box center [231, 94] width 370 height 185
click at [293, 337] on icon at bounding box center [290, 332] width 25 height 18
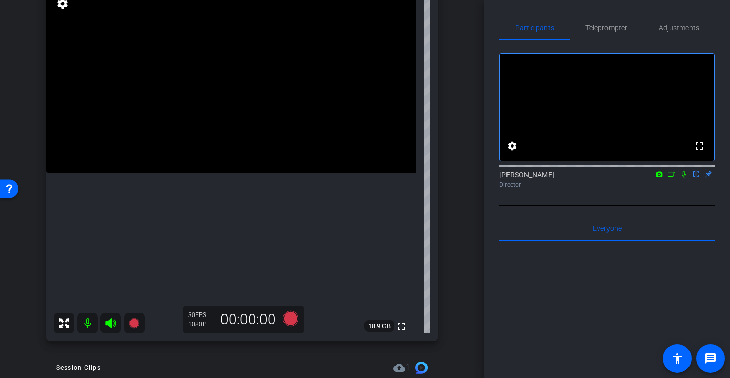
scroll to position [103, 0]
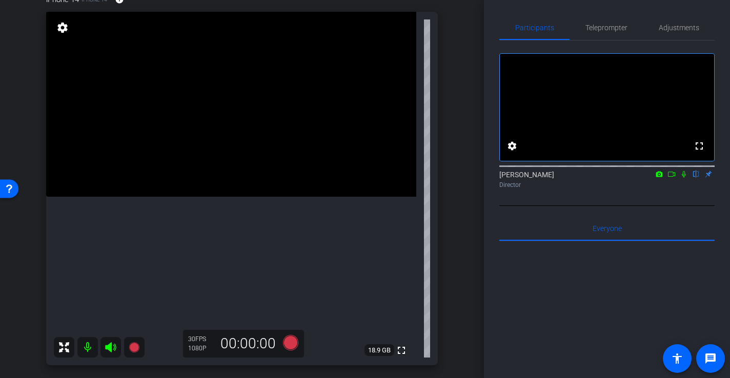
click at [235, 179] on video at bounding box center [231, 104] width 370 height 185
click at [248, 147] on video at bounding box center [231, 104] width 370 height 185
click at [293, 348] on icon at bounding box center [290, 342] width 15 height 15
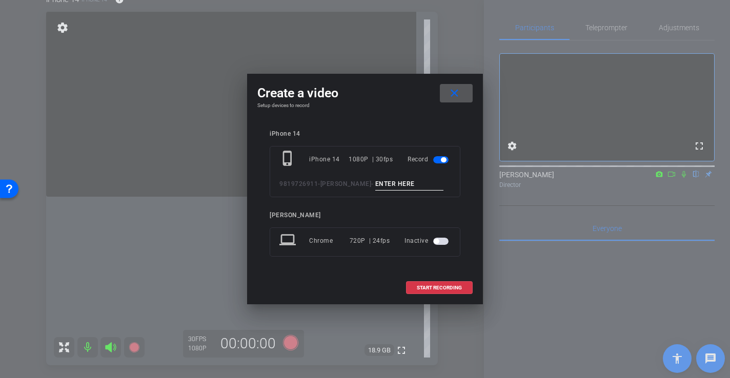
click at [425, 182] on input at bounding box center [409, 184] width 69 height 13
type input "-"
click at [451, 290] on span "START RECORDING" at bounding box center [439, 288] width 45 height 5
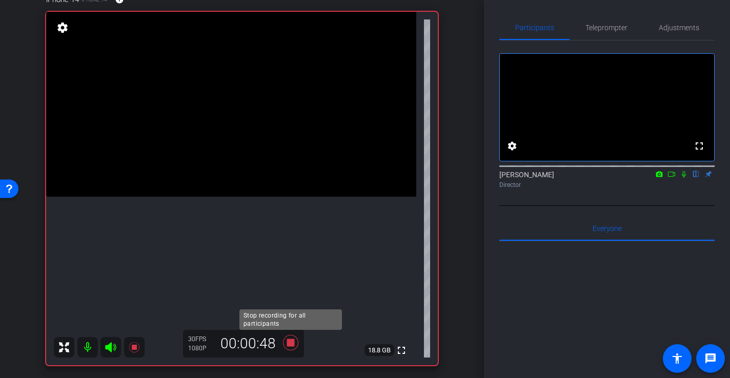
click at [293, 345] on icon at bounding box center [290, 343] width 25 height 18
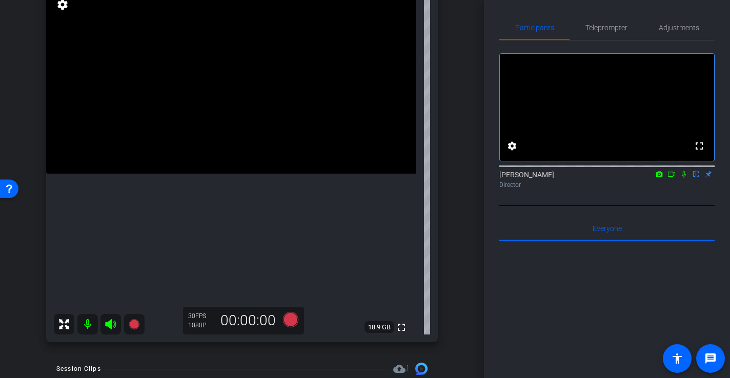
scroll to position [127, 0]
click at [300, 114] on video at bounding box center [231, 80] width 370 height 185
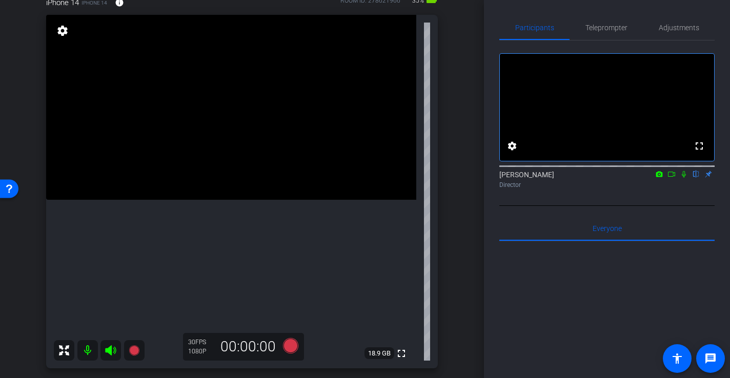
scroll to position [103, 0]
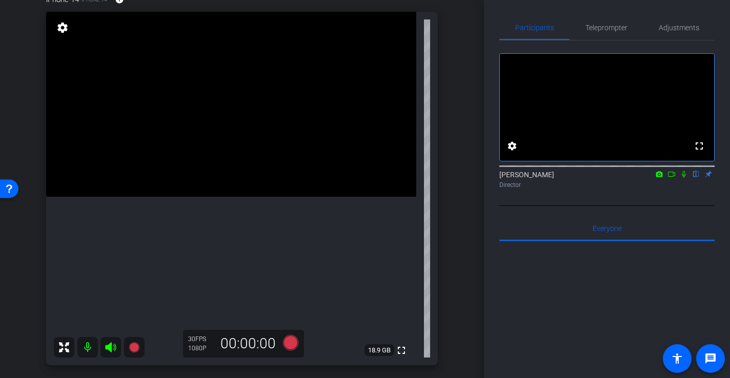
click at [252, 133] on video at bounding box center [231, 104] width 370 height 185
click at [237, 136] on video at bounding box center [231, 104] width 370 height 185
click at [678, 29] on span "Adjustments" at bounding box center [679, 27] width 40 height 7
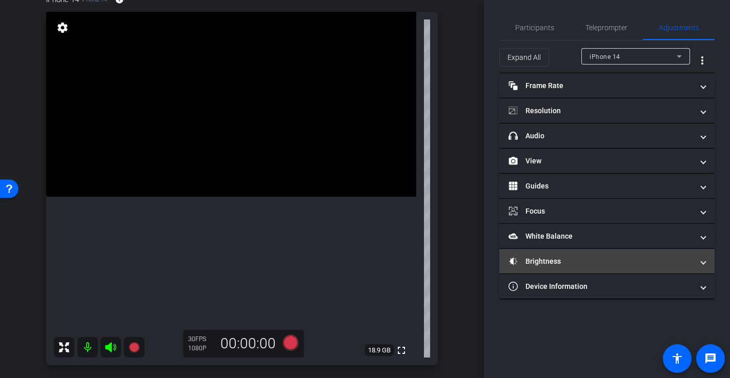
click at [567, 262] on mat-panel-title "Brightness" at bounding box center [601, 261] width 185 height 11
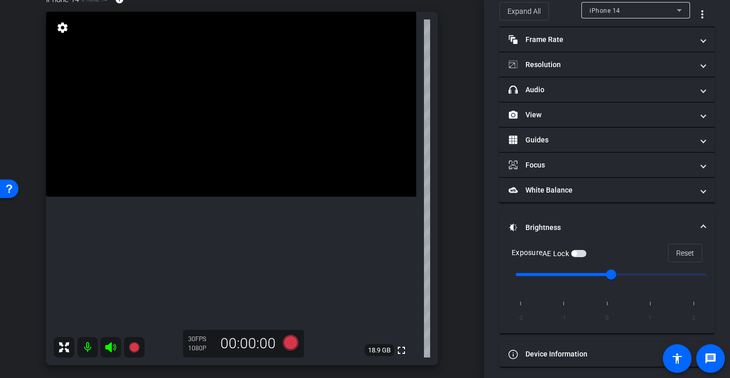
scroll to position [50, 0]
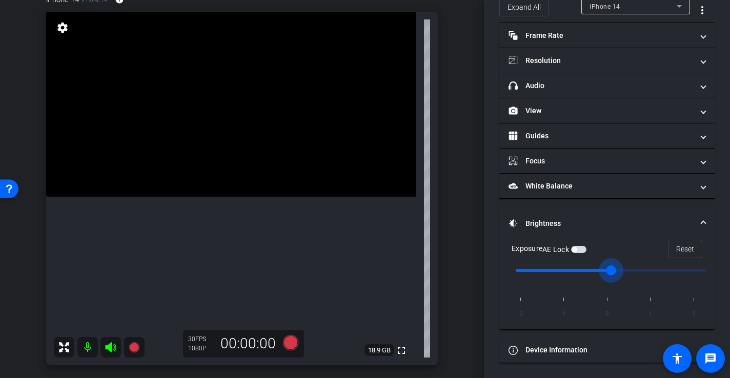
click at [624, 269] on input "range" at bounding box center [611, 270] width 212 height 23
drag, startPoint x: 627, startPoint y: 269, endPoint x: 635, endPoint y: 270, distance: 7.2
click at [633, 269] on input "range" at bounding box center [611, 270] width 212 height 23
type input "1"
click at [644, 270] on input "range" at bounding box center [611, 270] width 212 height 23
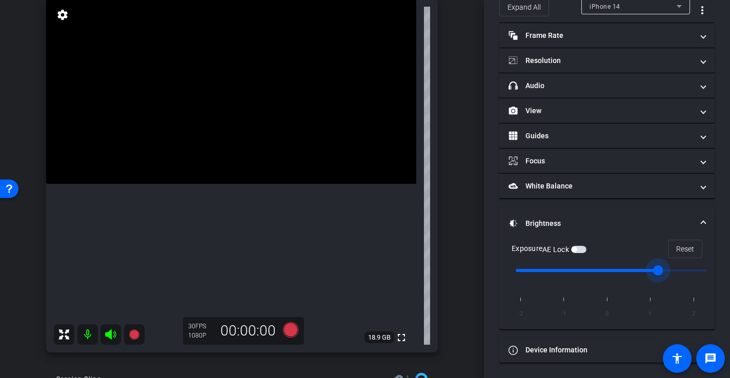
scroll to position [111, 0]
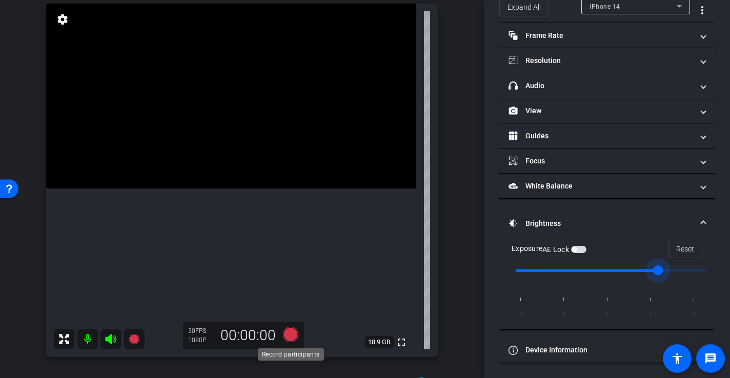
click at [295, 336] on icon at bounding box center [290, 334] width 15 height 15
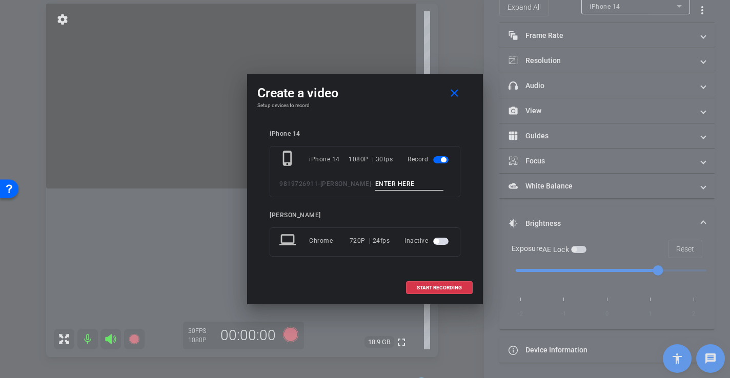
click at [426, 186] on input at bounding box center [409, 184] width 69 height 13
type input "-"
click at [463, 286] on span at bounding box center [439, 288] width 66 height 25
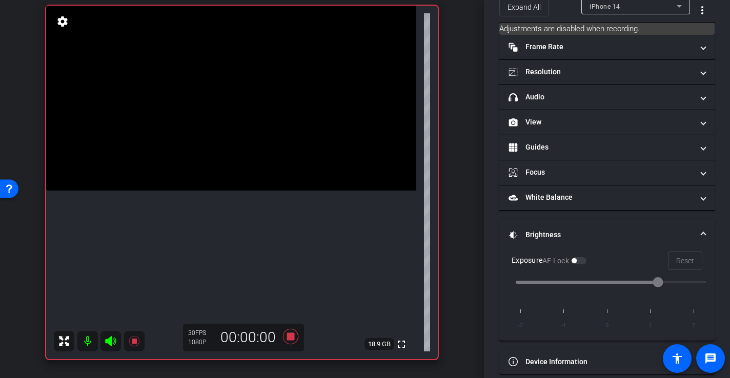
scroll to position [110, 0]
click at [266, 157] on video at bounding box center [231, 97] width 370 height 185
click at [214, 171] on video at bounding box center [231, 97] width 370 height 185
drag, startPoint x: 204, startPoint y: 158, endPoint x: 195, endPoint y: 162, distance: 9.0
click at [204, 158] on div at bounding box center [214, 171] width 26 height 26
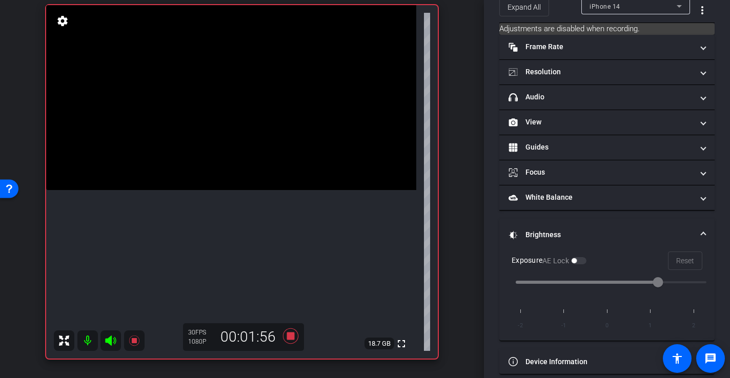
click at [201, 162] on video at bounding box center [231, 97] width 370 height 185
click at [291, 342] on icon at bounding box center [290, 336] width 25 height 18
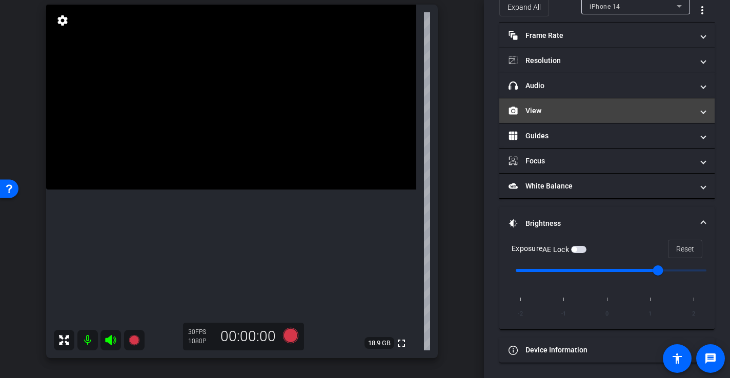
scroll to position [0, 0]
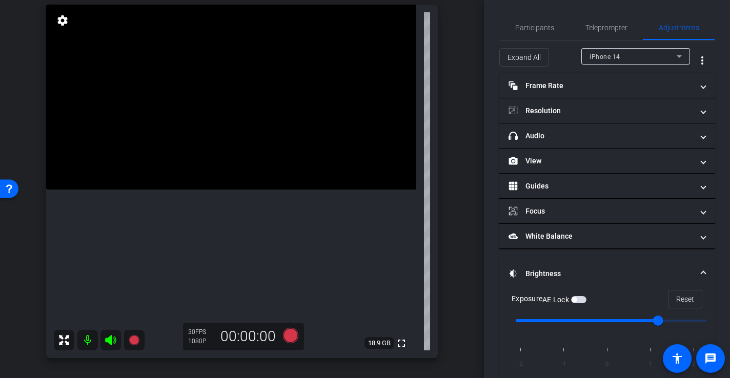
click at [532, 15] on div "Participants Teleprompter Adjustments settings Flor Poggi flip Director Everyon…" at bounding box center [607, 189] width 246 height 378
click at [532, 26] on span "Participants" at bounding box center [534, 27] width 39 height 7
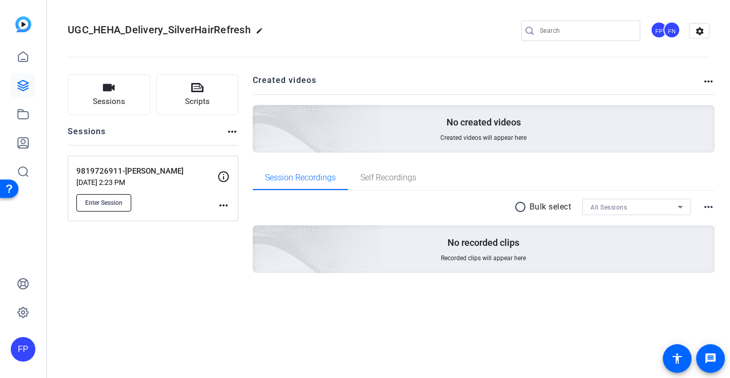
click at [108, 201] on span "Enter Session" at bounding box center [103, 203] width 37 height 8
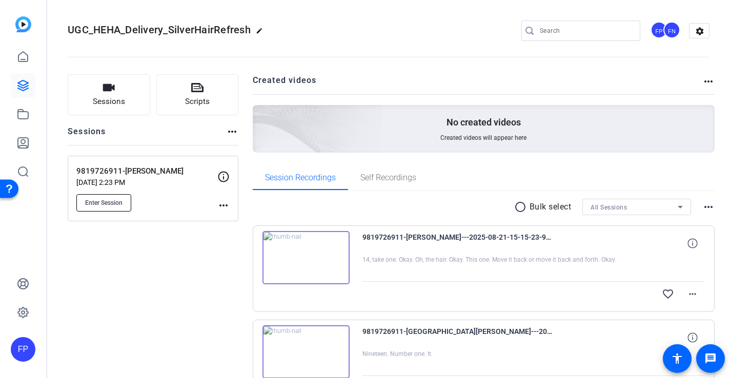
click at [88, 202] on span "Enter Session" at bounding box center [103, 203] width 37 height 8
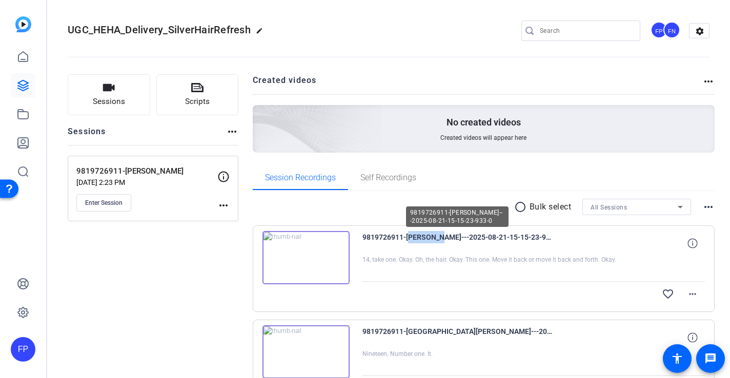
drag, startPoint x: 406, startPoint y: 238, endPoint x: 425, endPoint y: 248, distance: 20.6
click at [436, 237] on span "9819726911-Kandeyce Jorden---2025-08-21-15-15-23-933-0" at bounding box center [457, 243] width 190 height 25
copy span "Kandeyce"
click at [591, 30] on input "Search" at bounding box center [586, 31] width 92 height 12
paste input "Kandeyce"
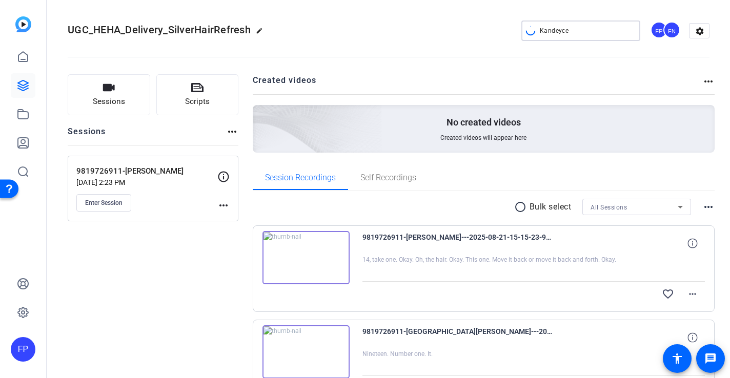
type input "Kandeyce"
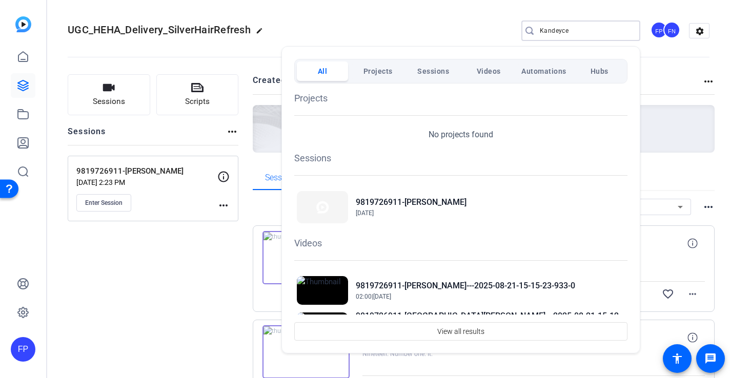
click at [480, 71] on span "Videos" at bounding box center [489, 71] width 24 height 18
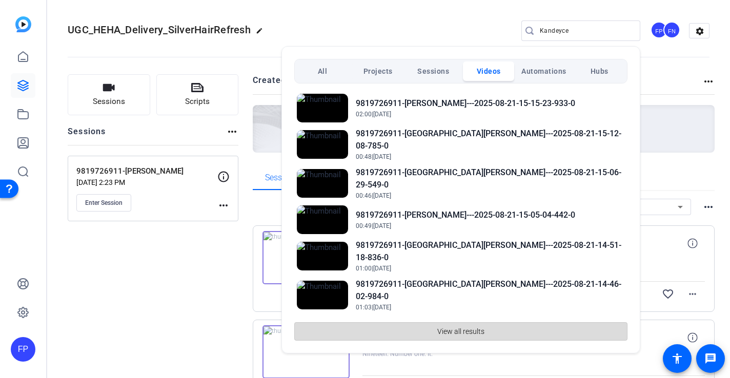
click at [469, 337] on span "View all results" at bounding box center [460, 331] width 47 height 19
